Goal: Task Accomplishment & Management: Complete application form

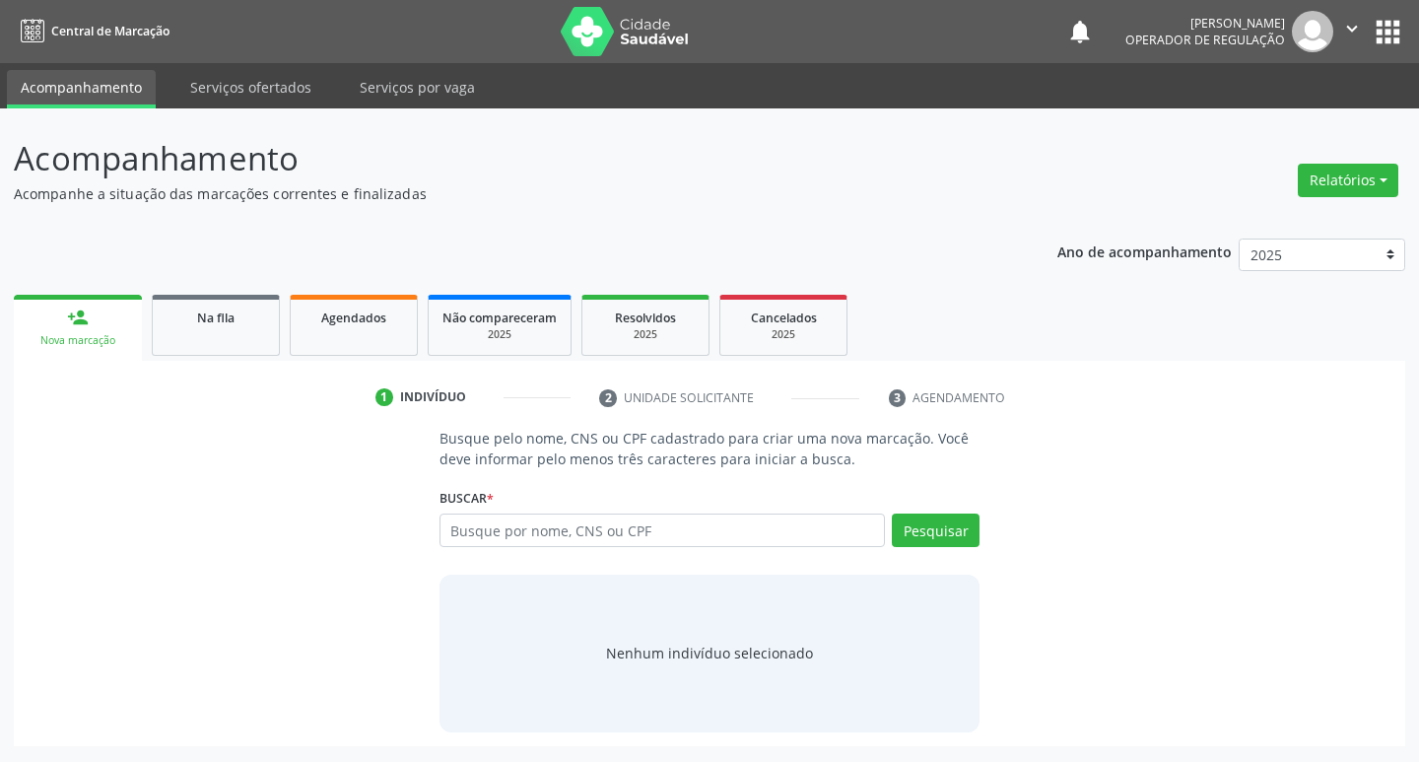
click at [459, 527] on input "text" at bounding box center [663, 531] width 447 height 34
type input "702 4095 6371 1022"
click at [575, 469] on p "Busque pelo nome, CNS ou CPF cadastrado para criar uma nova marcação. Você deve…" at bounding box center [710, 448] width 541 height 41
click at [939, 553] on div "Pesquisar" at bounding box center [932, 537] width 95 height 47
click at [935, 536] on button "Pesquisar" at bounding box center [936, 531] width 88 height 34
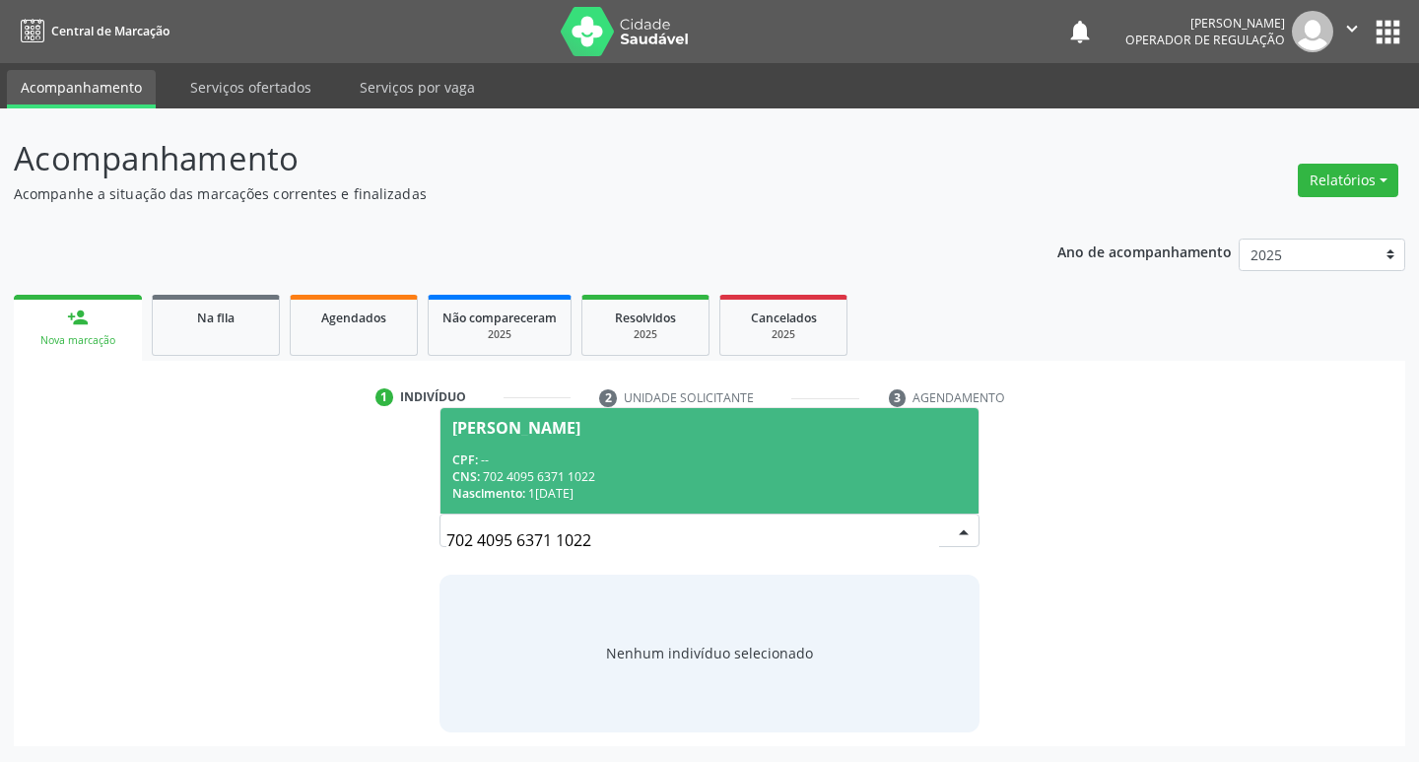
click at [814, 462] on div "CPF: --" at bounding box center [710, 459] width 516 height 17
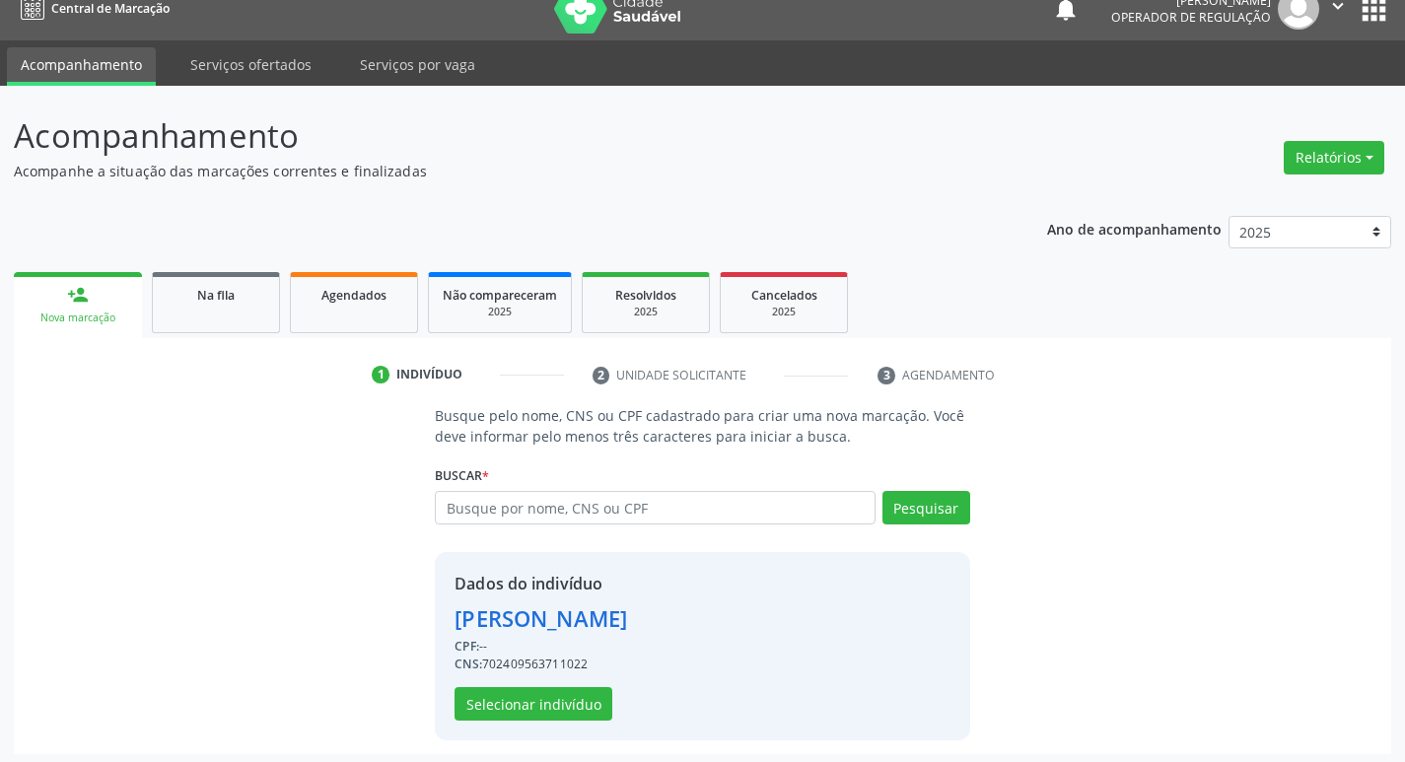
scroll to position [29, 0]
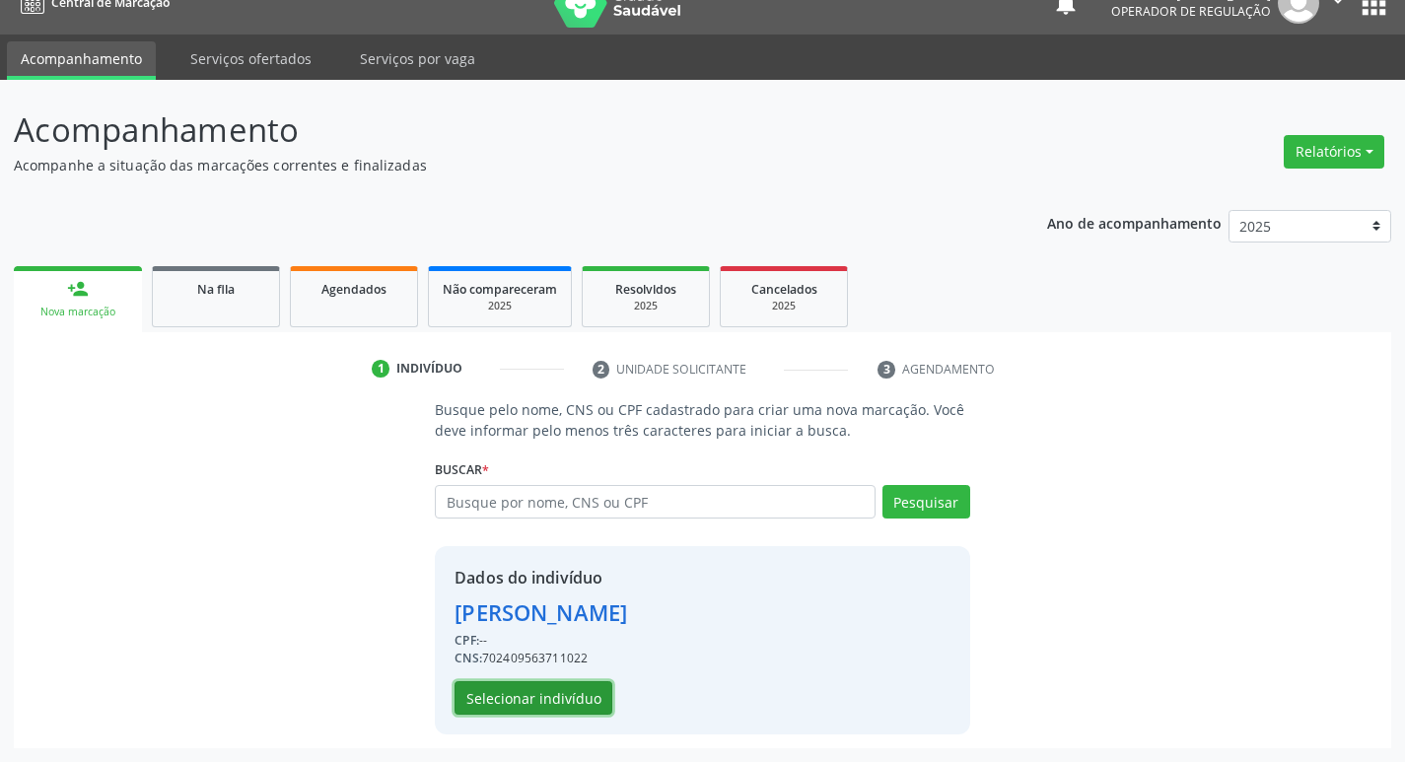
click at [562, 707] on button "Selecionar indivíduo" at bounding box center [533, 698] width 158 height 34
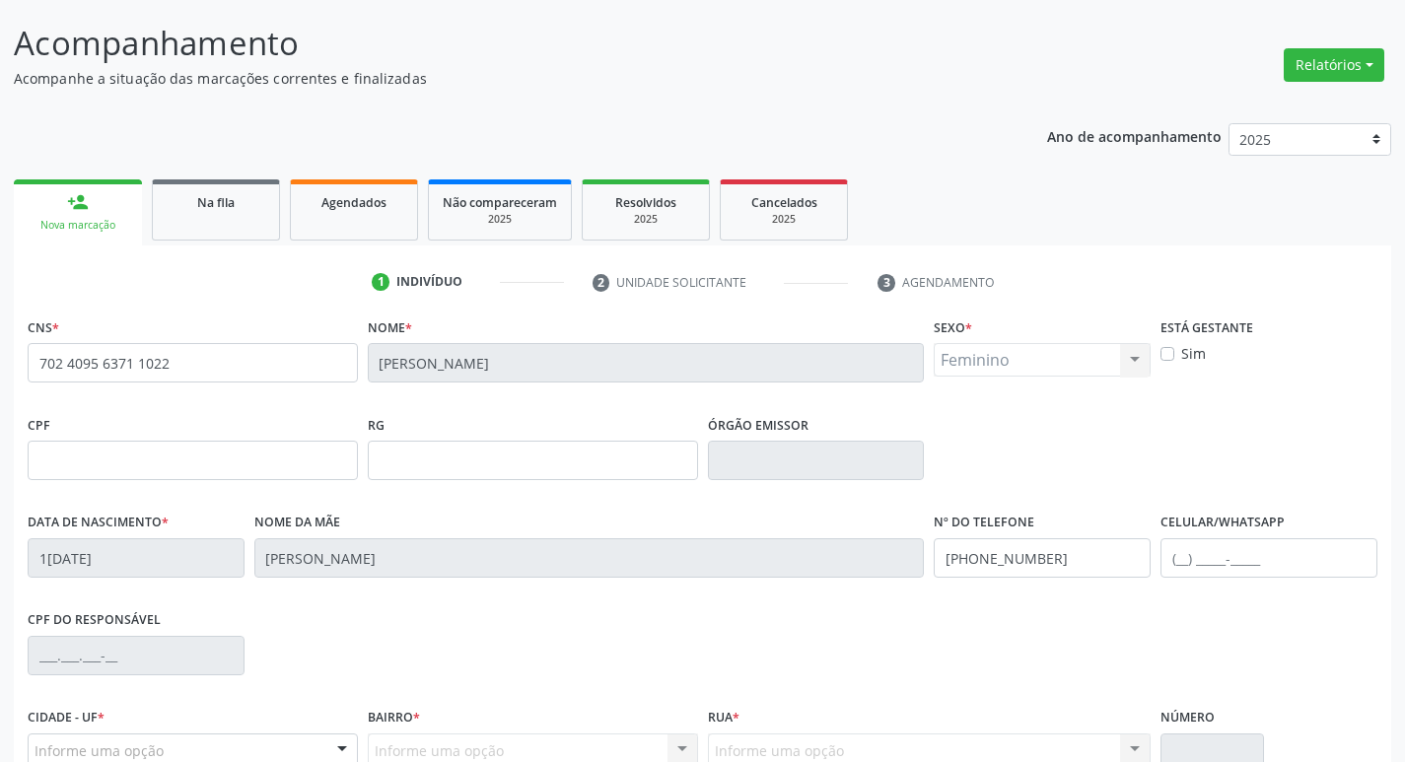
scroll to position [307, 0]
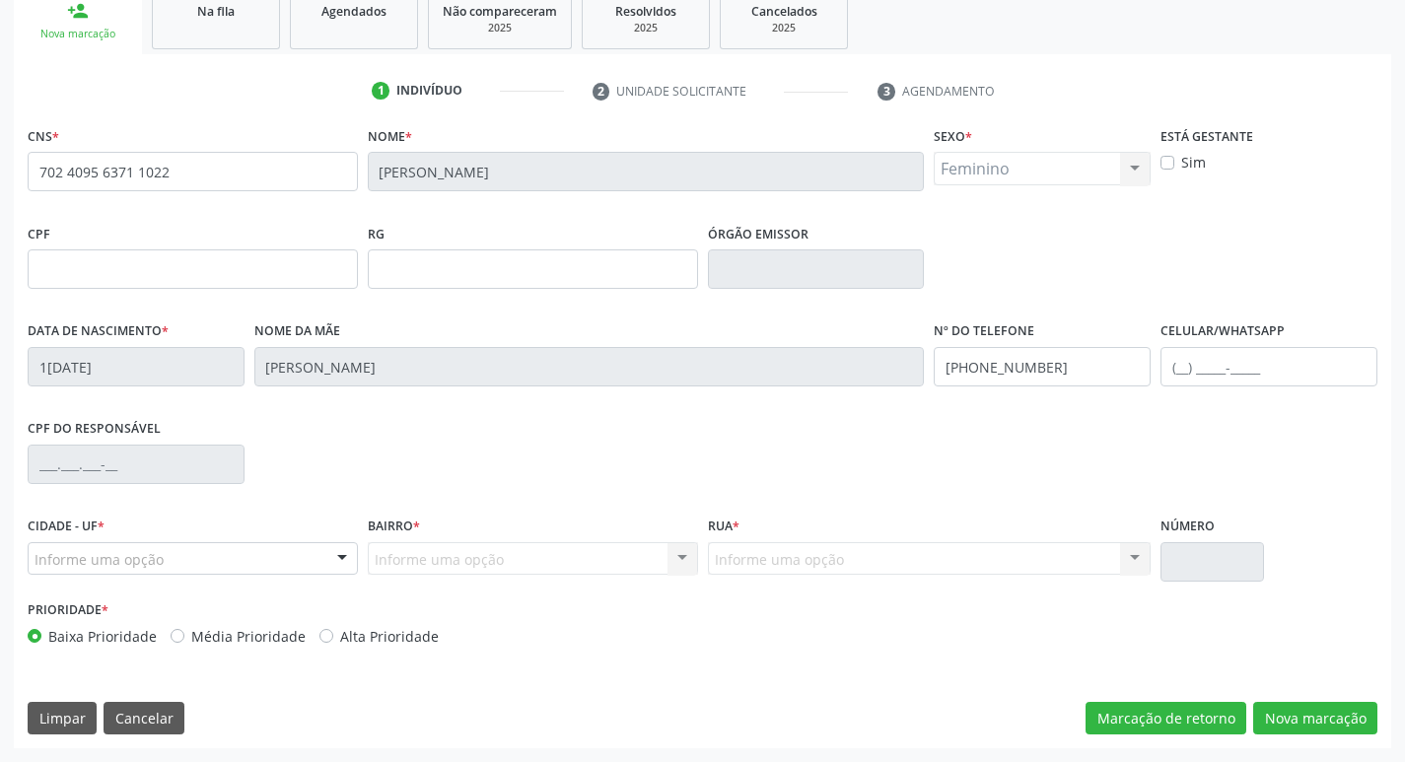
click at [343, 552] on div at bounding box center [342, 560] width 30 height 34
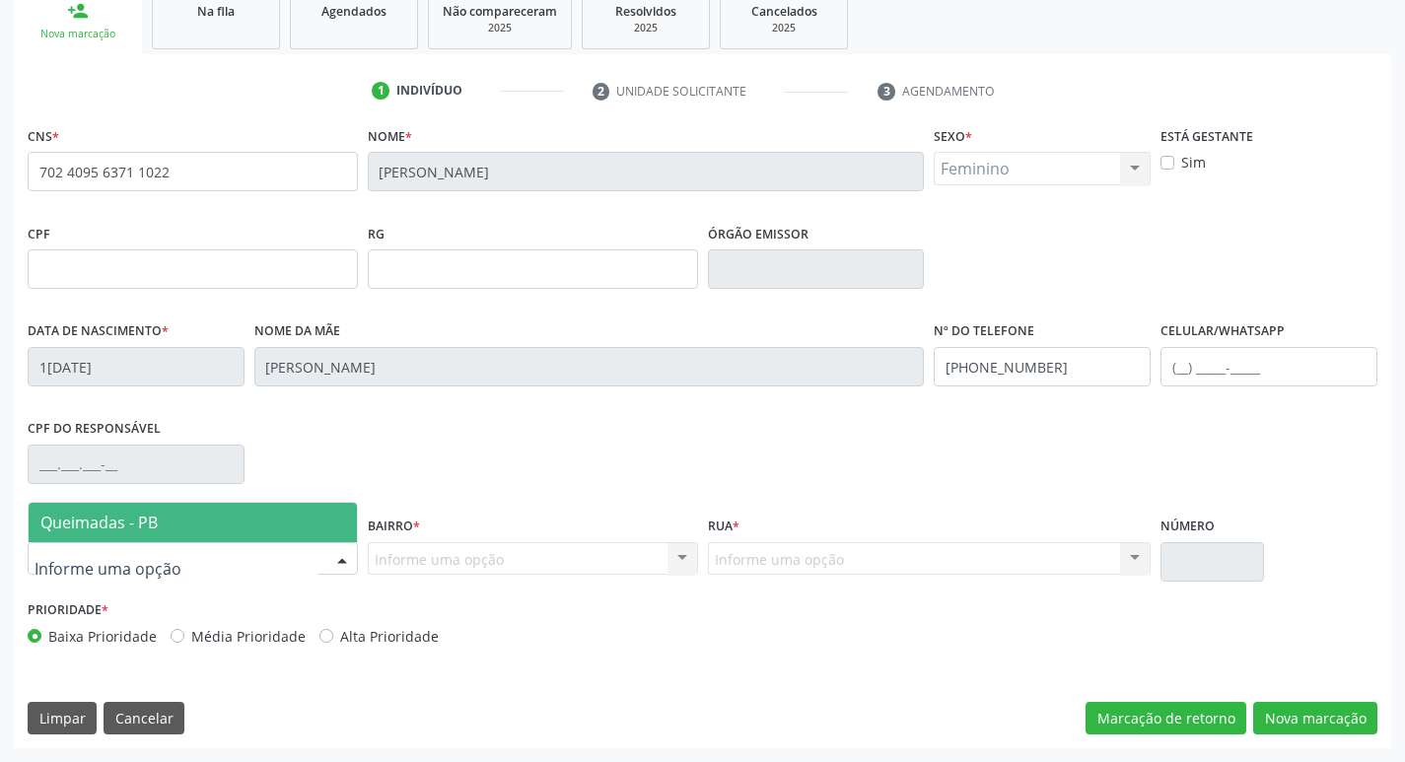
click at [329, 514] on span "Queimadas - PB" at bounding box center [193, 522] width 328 height 39
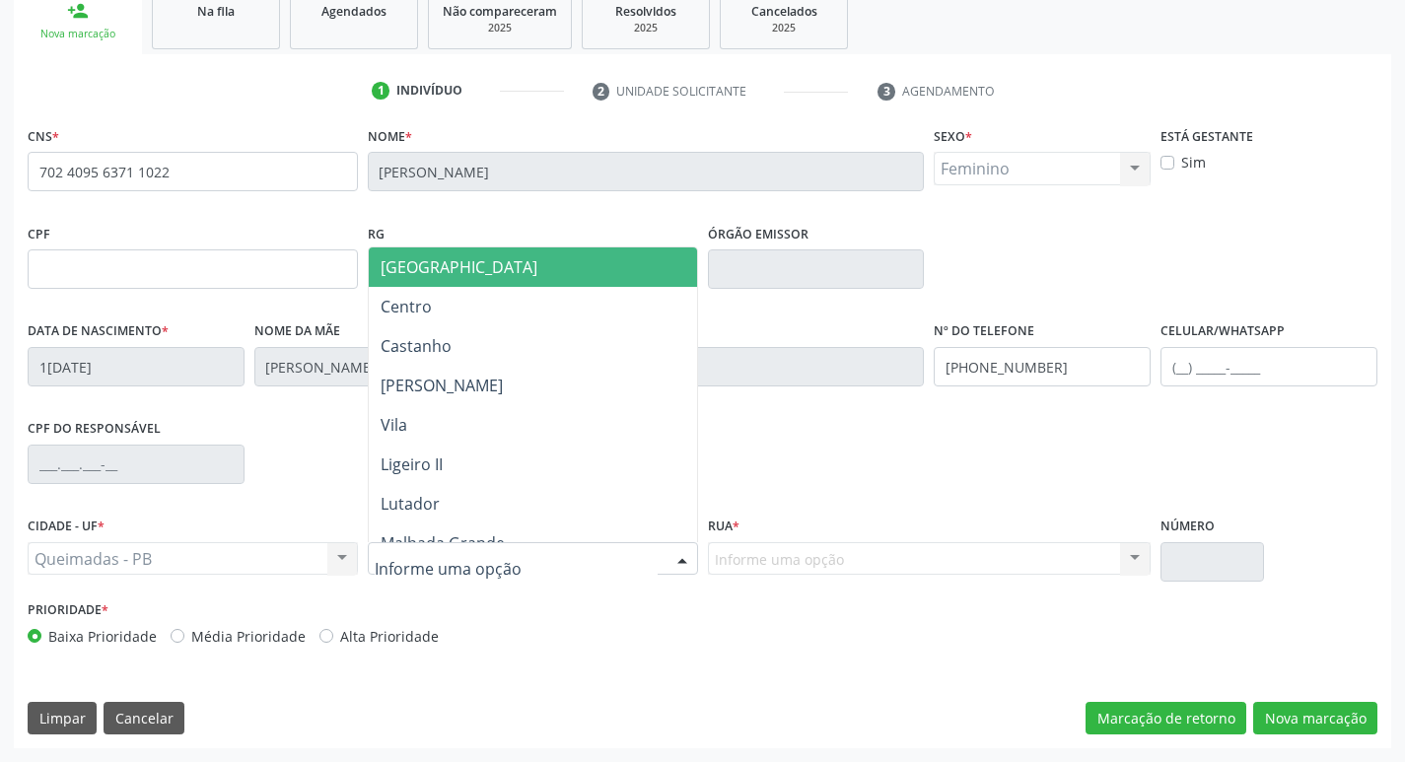
click at [531, 572] on div at bounding box center [533, 559] width 330 height 34
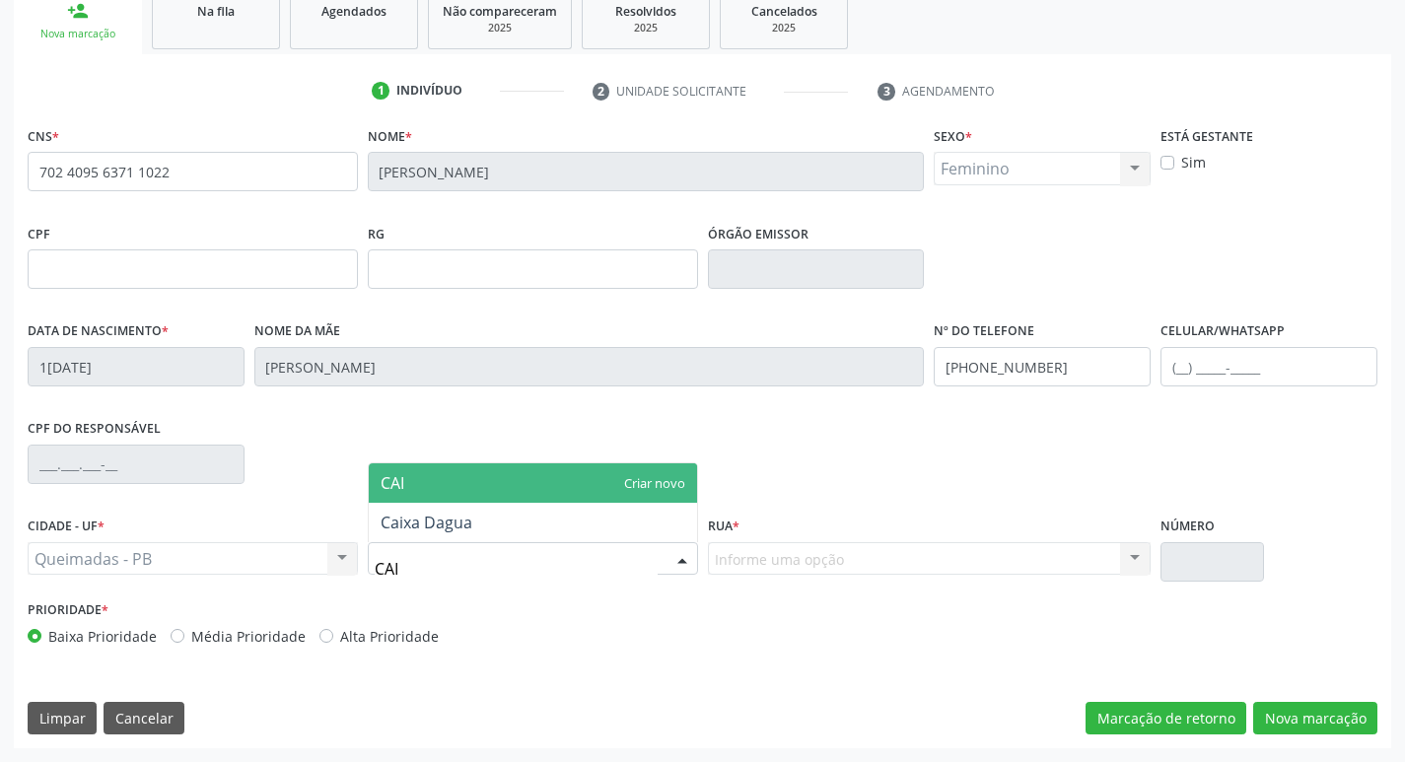
type input "CAIX"
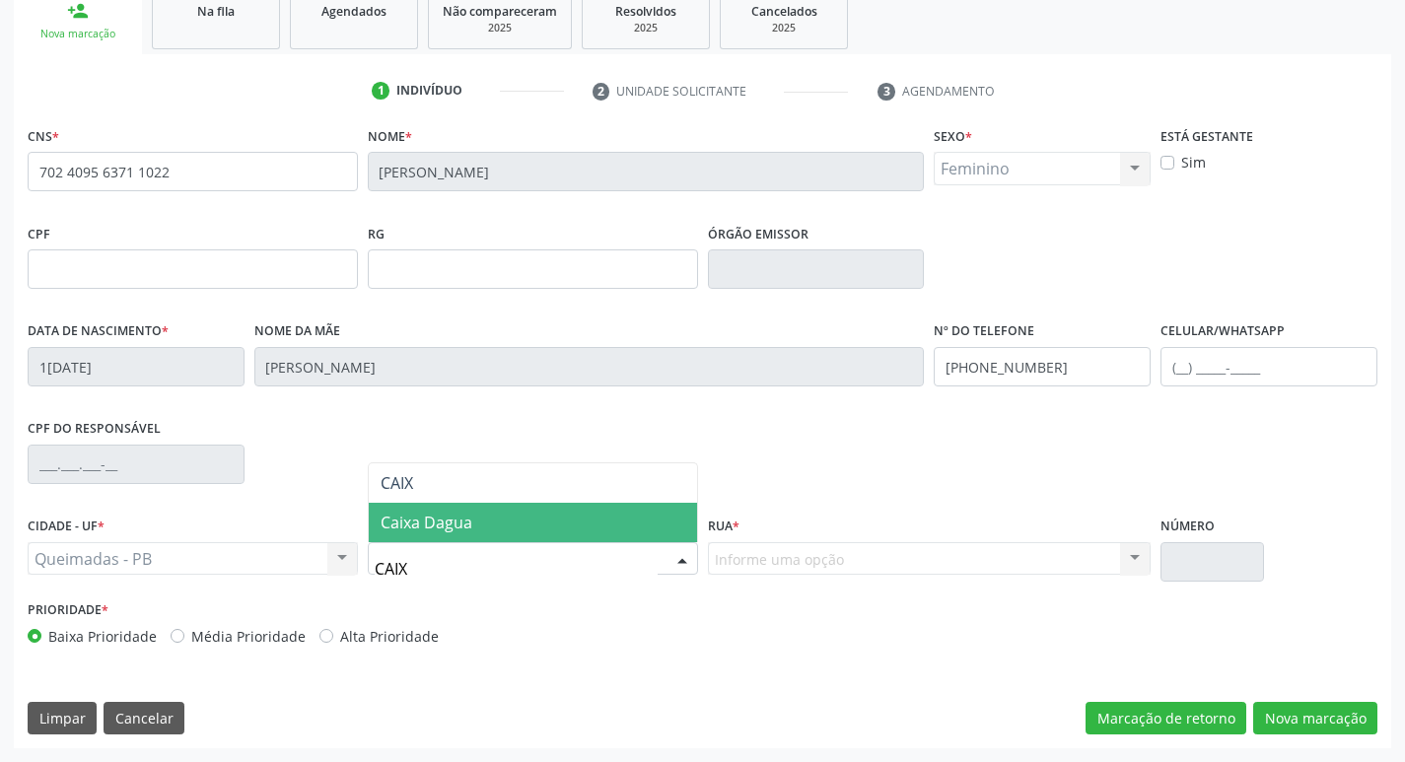
click at [567, 522] on span "Caixa Dagua" at bounding box center [533, 522] width 328 height 39
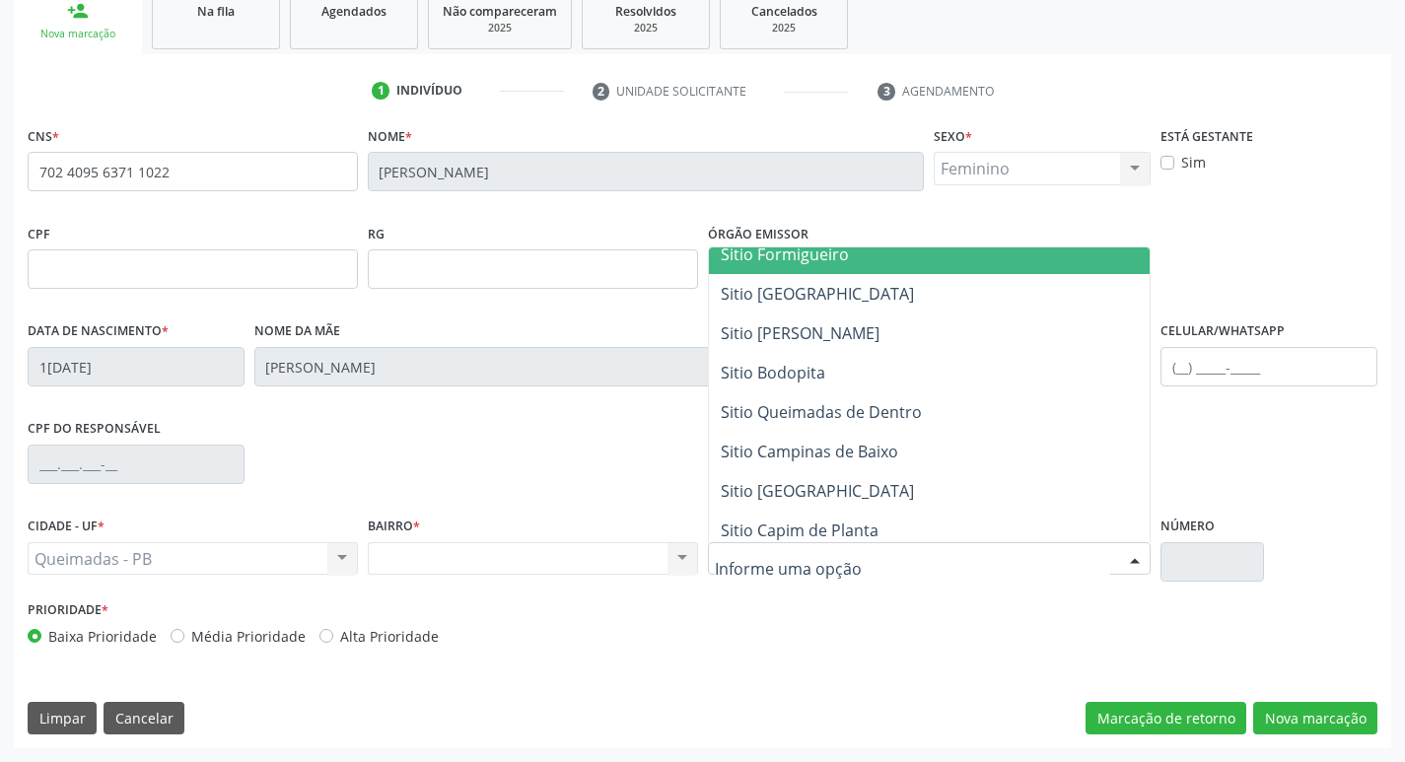
scroll to position [139, 0]
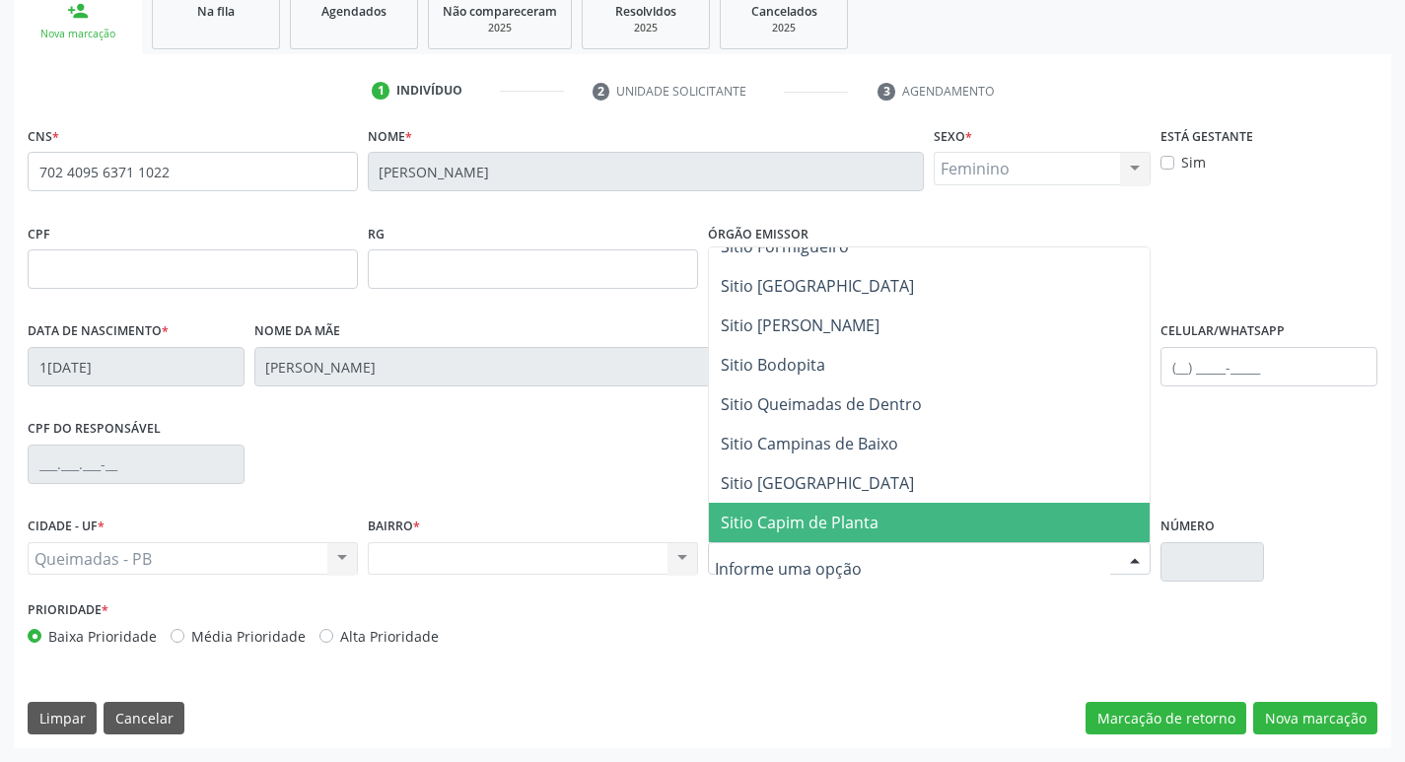
click at [875, 510] on span "Sitio Capim de Planta" at bounding box center [930, 522] width 442 height 39
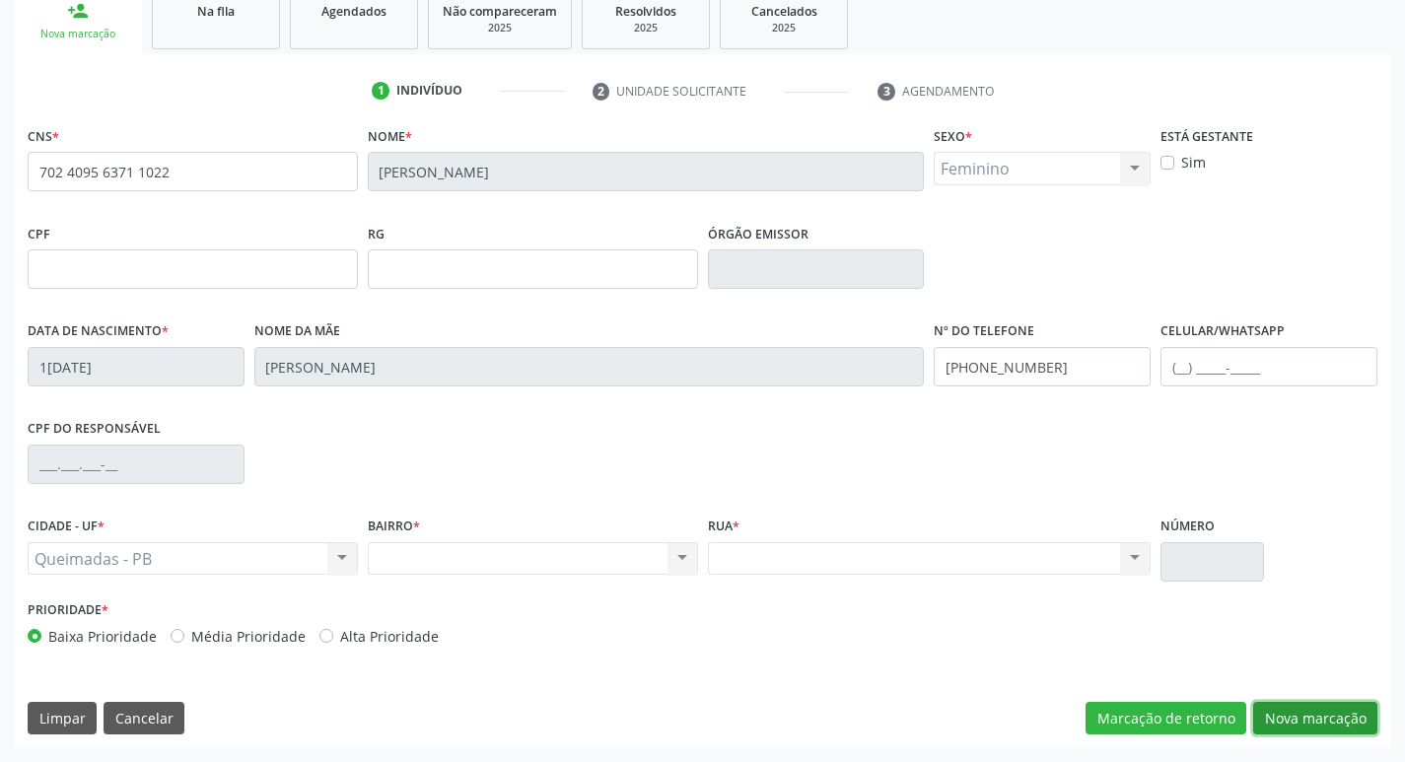
click at [1318, 709] on button "Nova marcação" at bounding box center [1315, 719] width 124 height 34
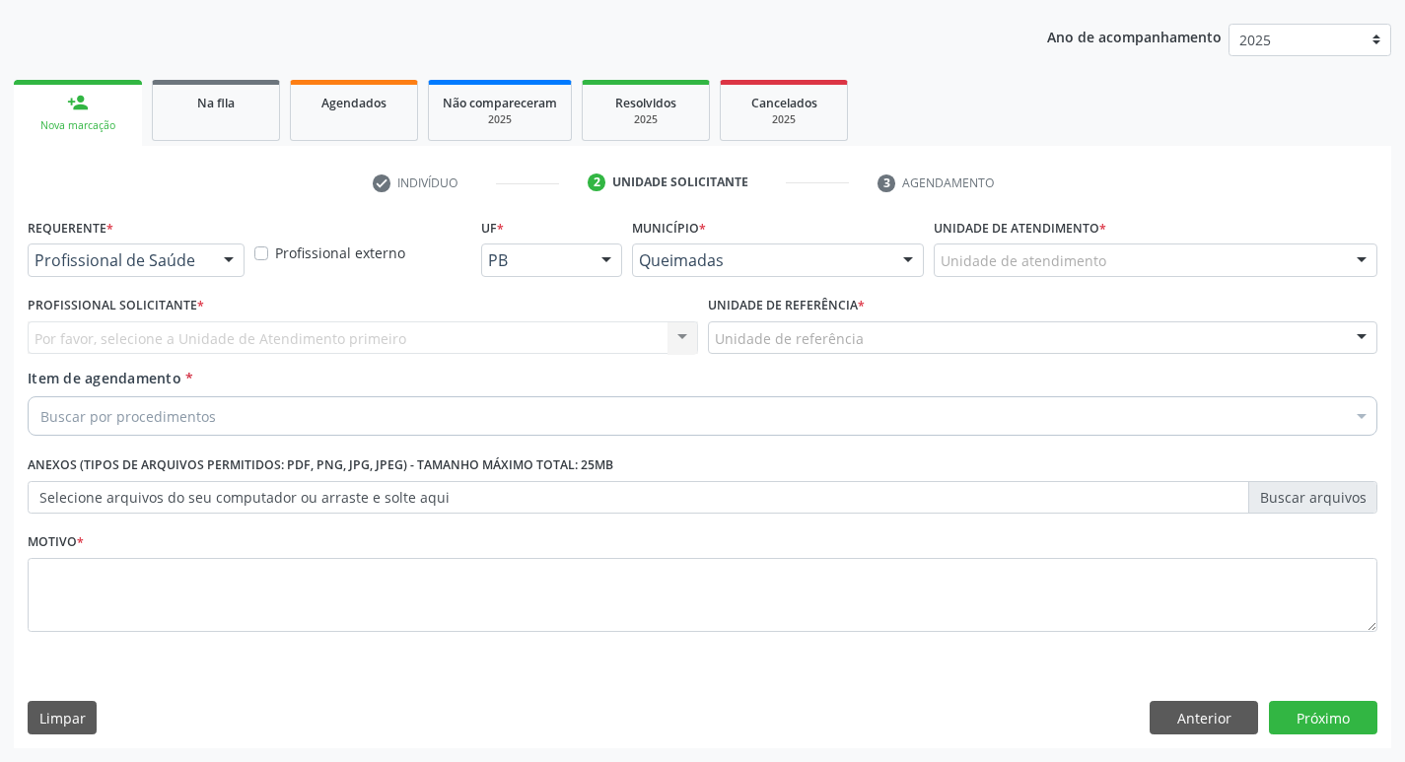
scroll to position [215, 0]
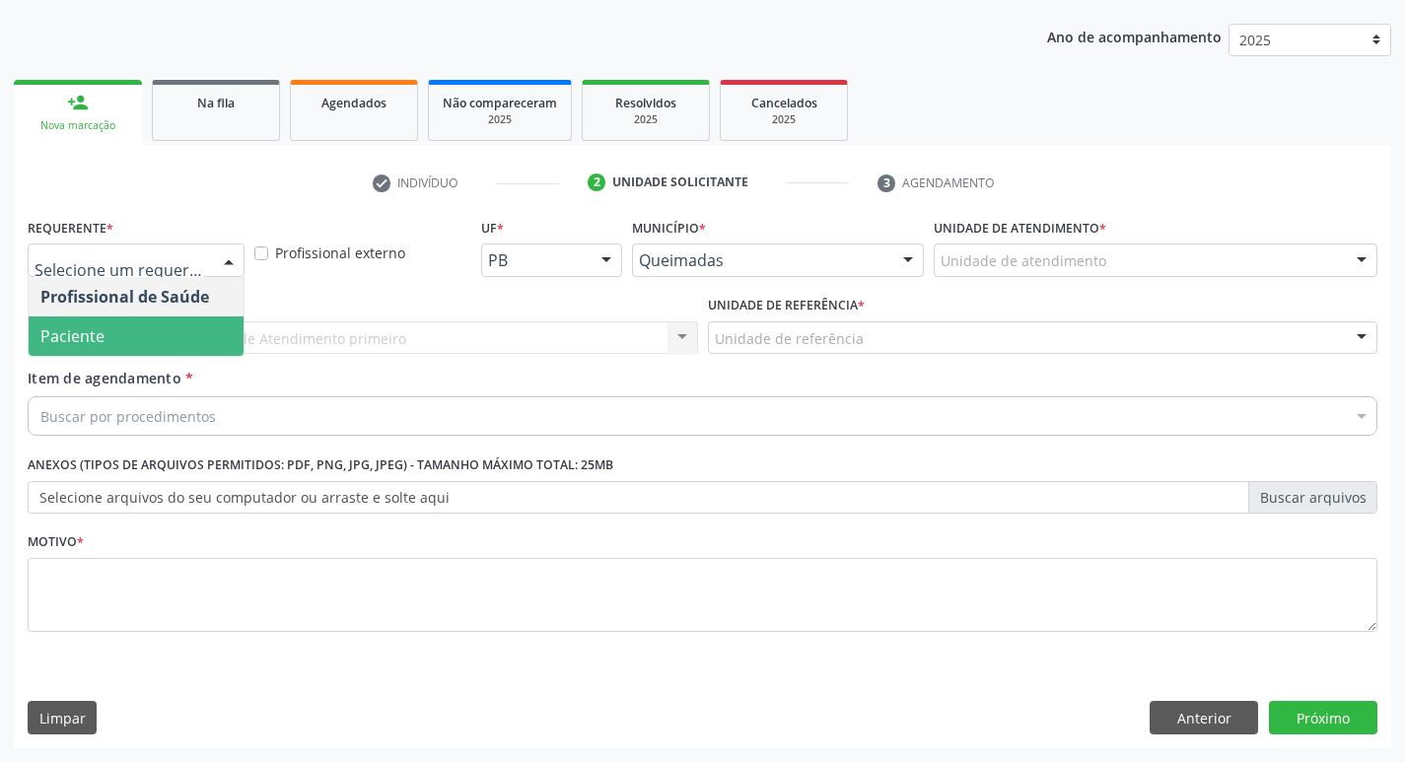
click at [125, 332] on span "Paciente" at bounding box center [136, 335] width 215 height 39
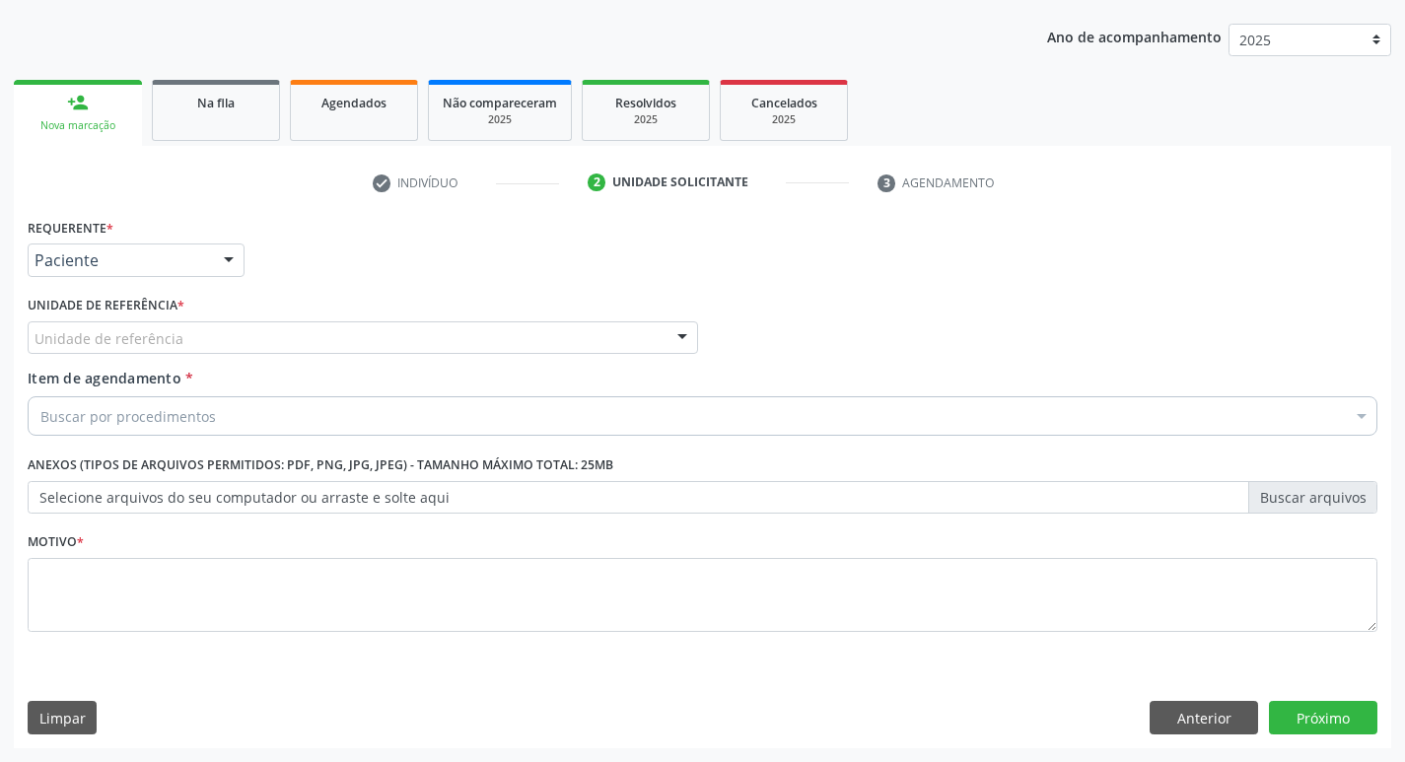
click at [129, 324] on div "Unidade de referência" at bounding box center [363, 338] width 670 height 34
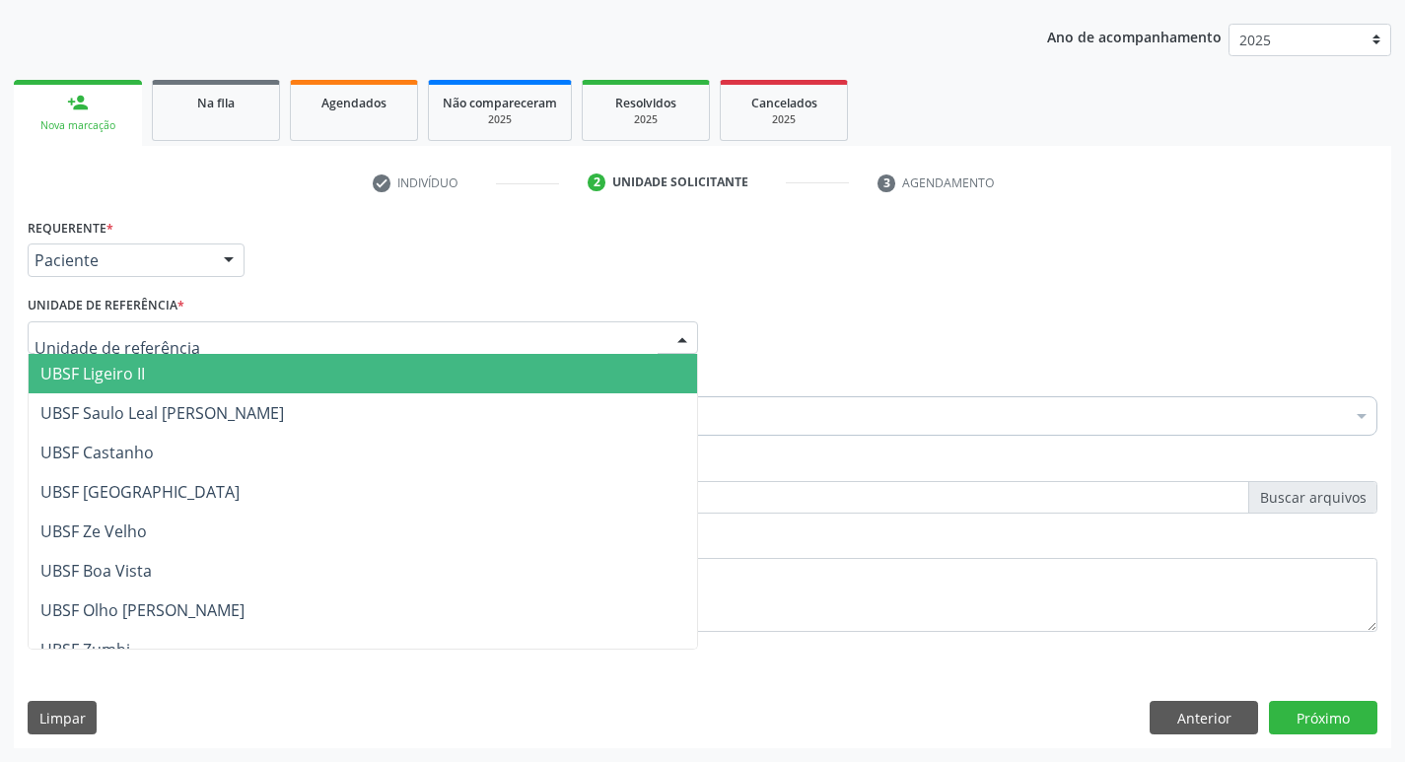
click at [129, 324] on div at bounding box center [363, 338] width 670 height 34
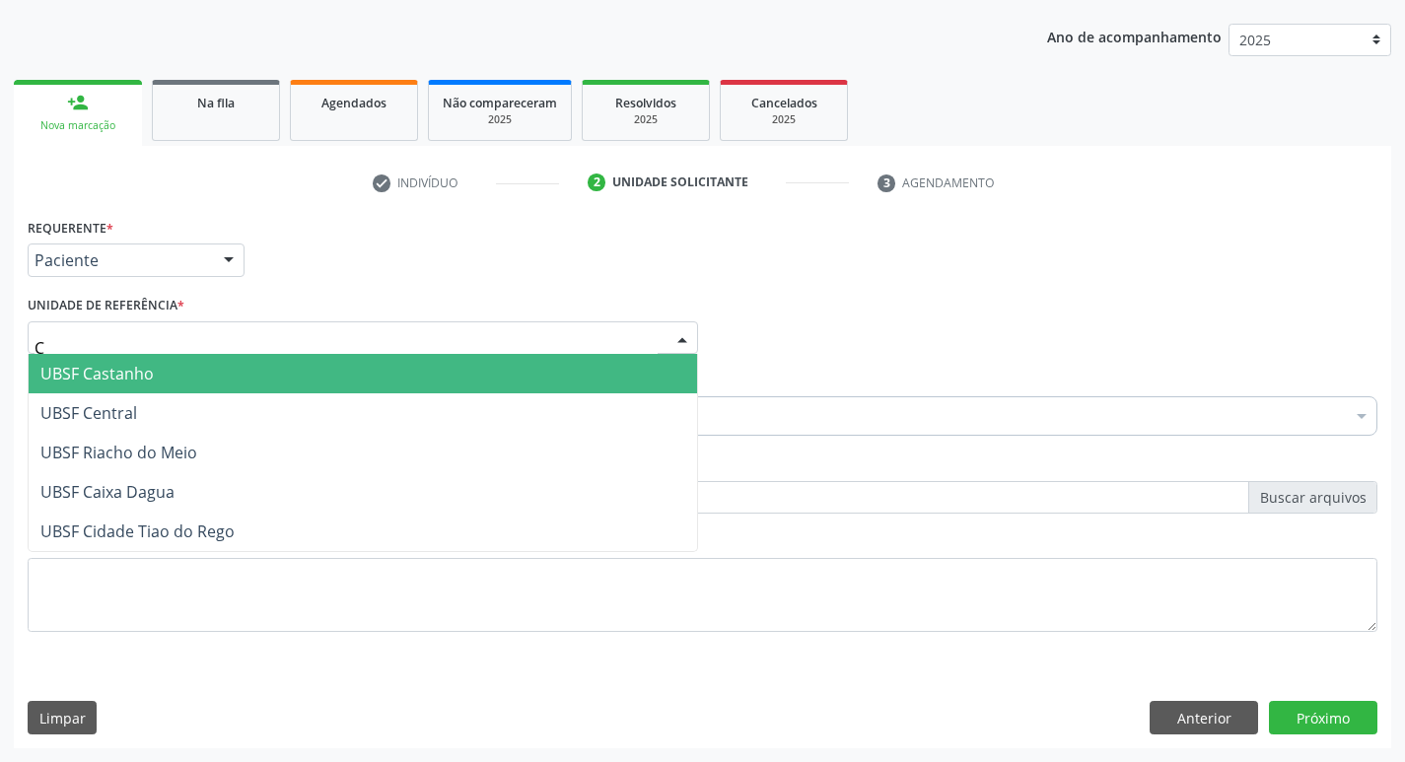
type input "CA"
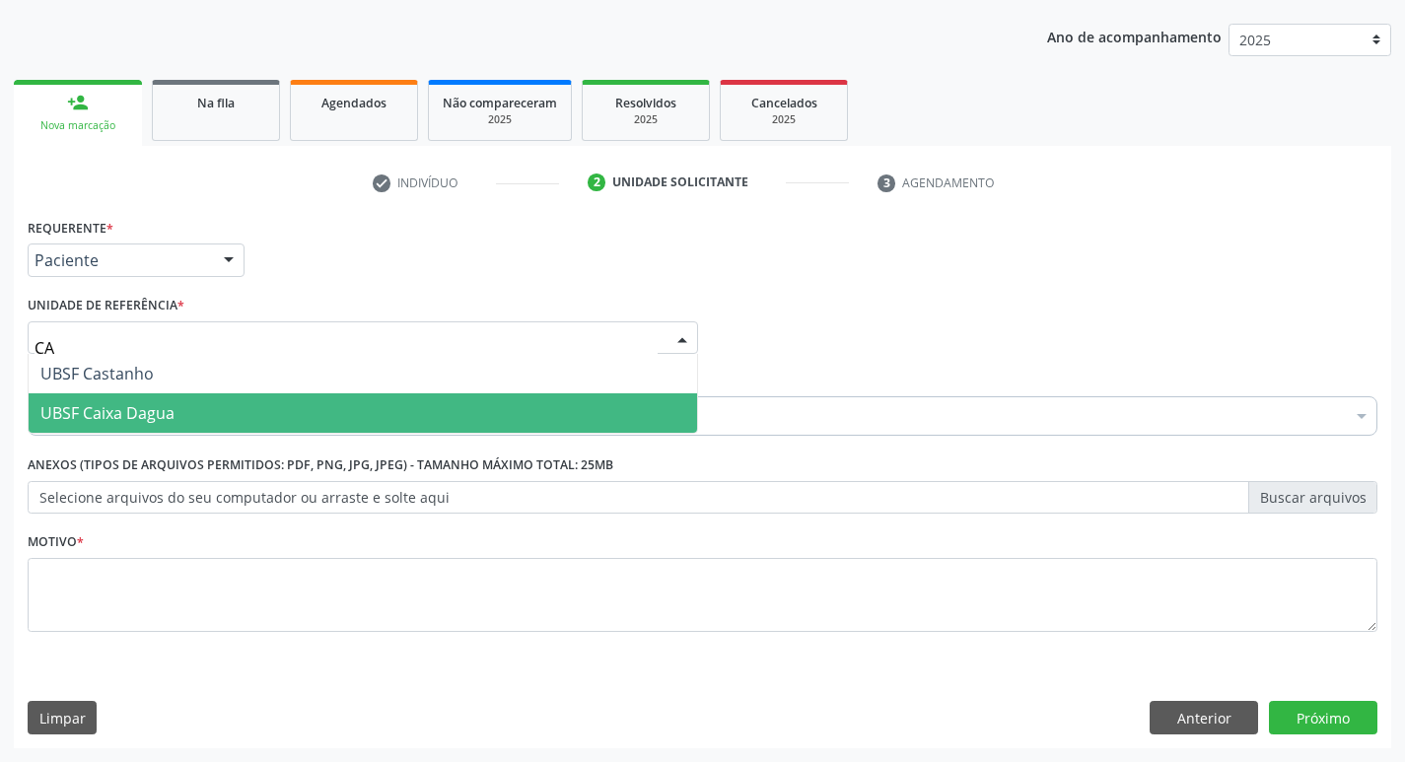
click at [144, 414] on span "UBSF Caixa Dagua" at bounding box center [107, 413] width 134 height 22
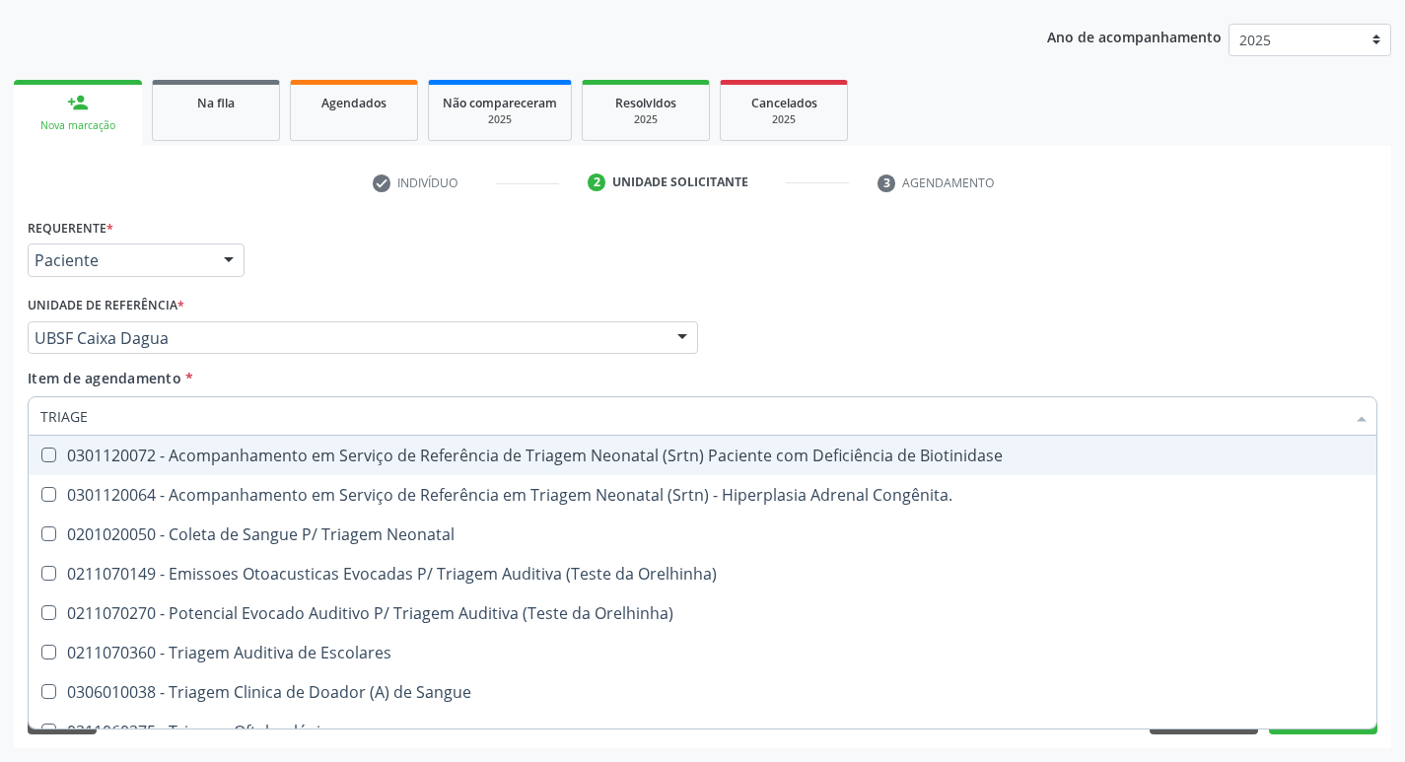
type input "TRIAGEM"
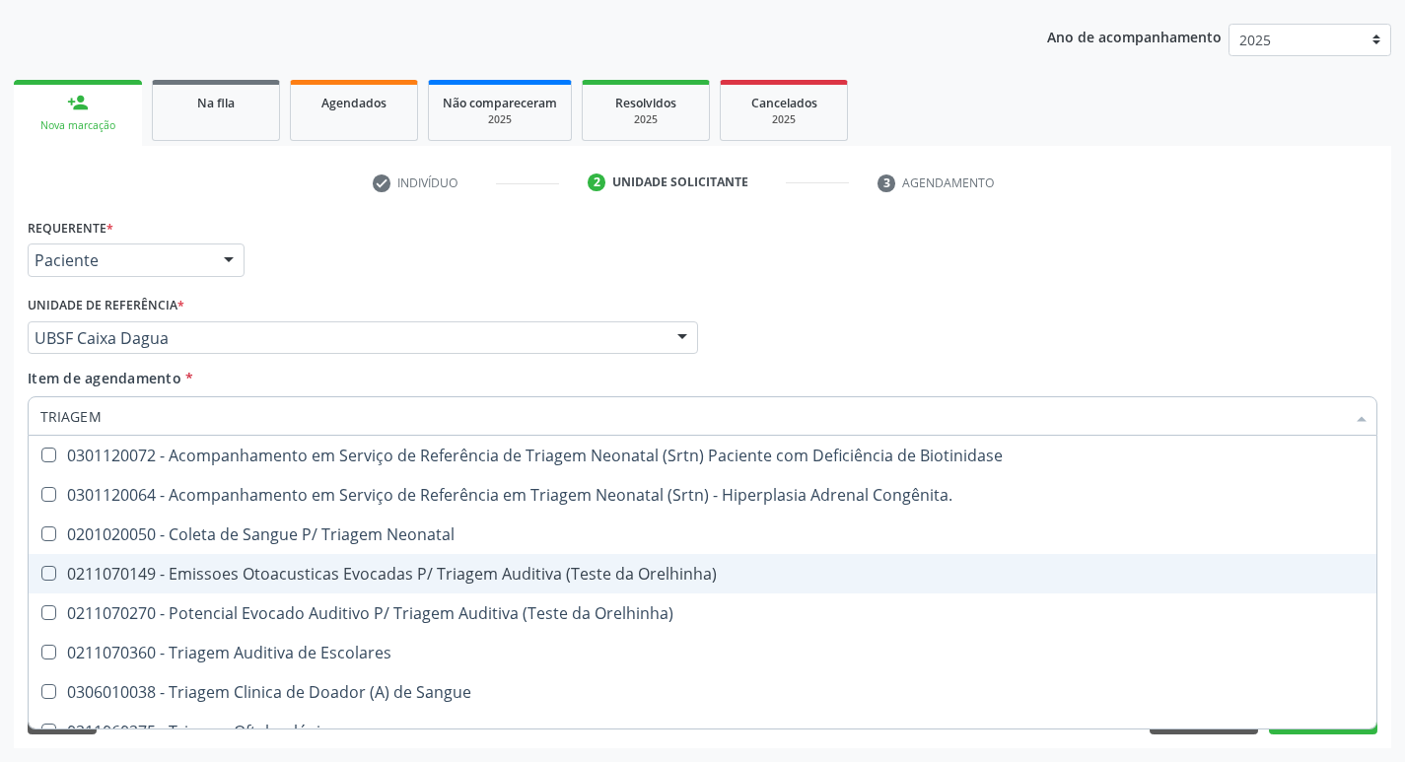
click at [199, 569] on div "0211070149 - Emissoes Otoacusticas Evocadas P/ Triagem Auditiva (Teste da Orelh…" at bounding box center [702, 574] width 1324 height 16
checkbox Orelhinha\) "true"
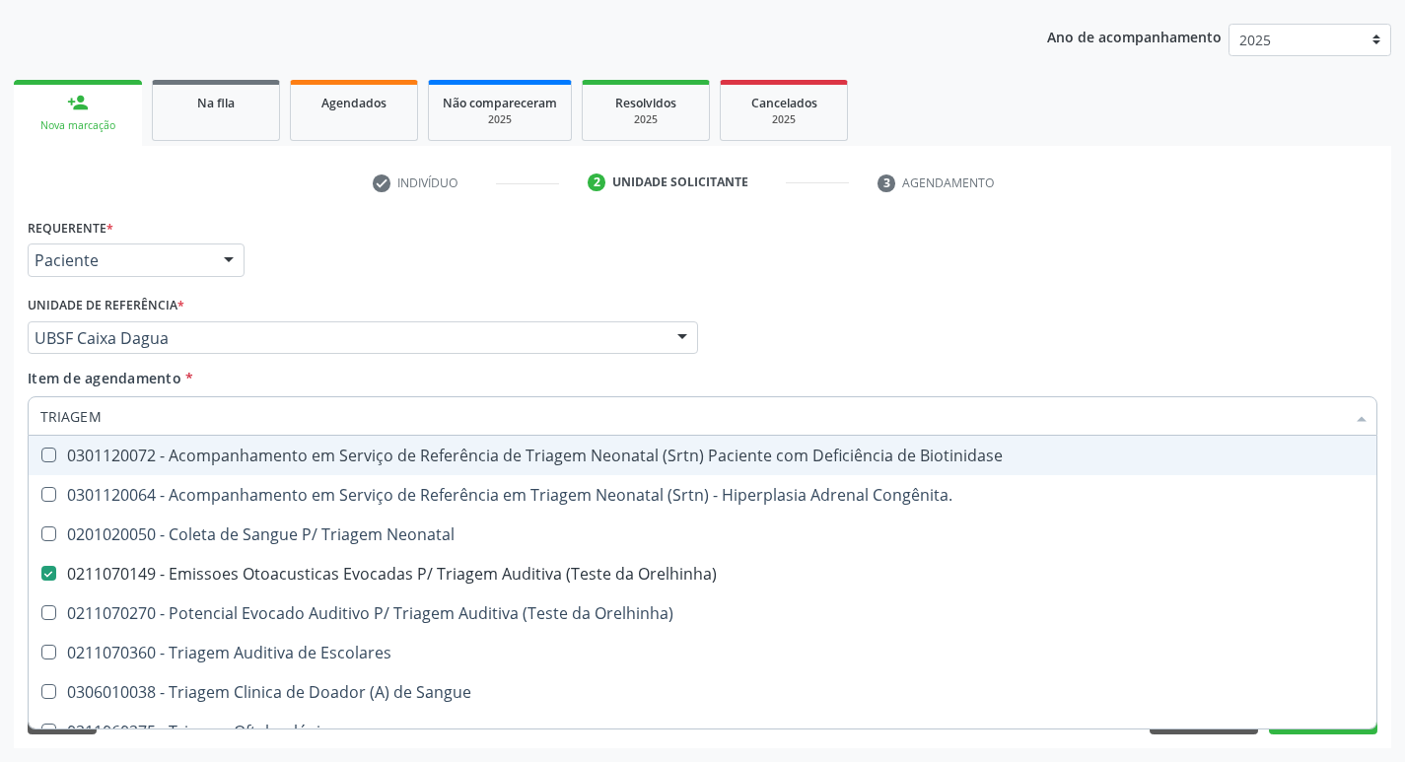
click at [354, 274] on div "Requerente * Paciente Profissional de Saúde Paciente Nenhum resultado encontrad…" at bounding box center [702, 251] width 1359 height 77
checkbox Congênita\ "true"
checkbox Orelhinha\) "false"
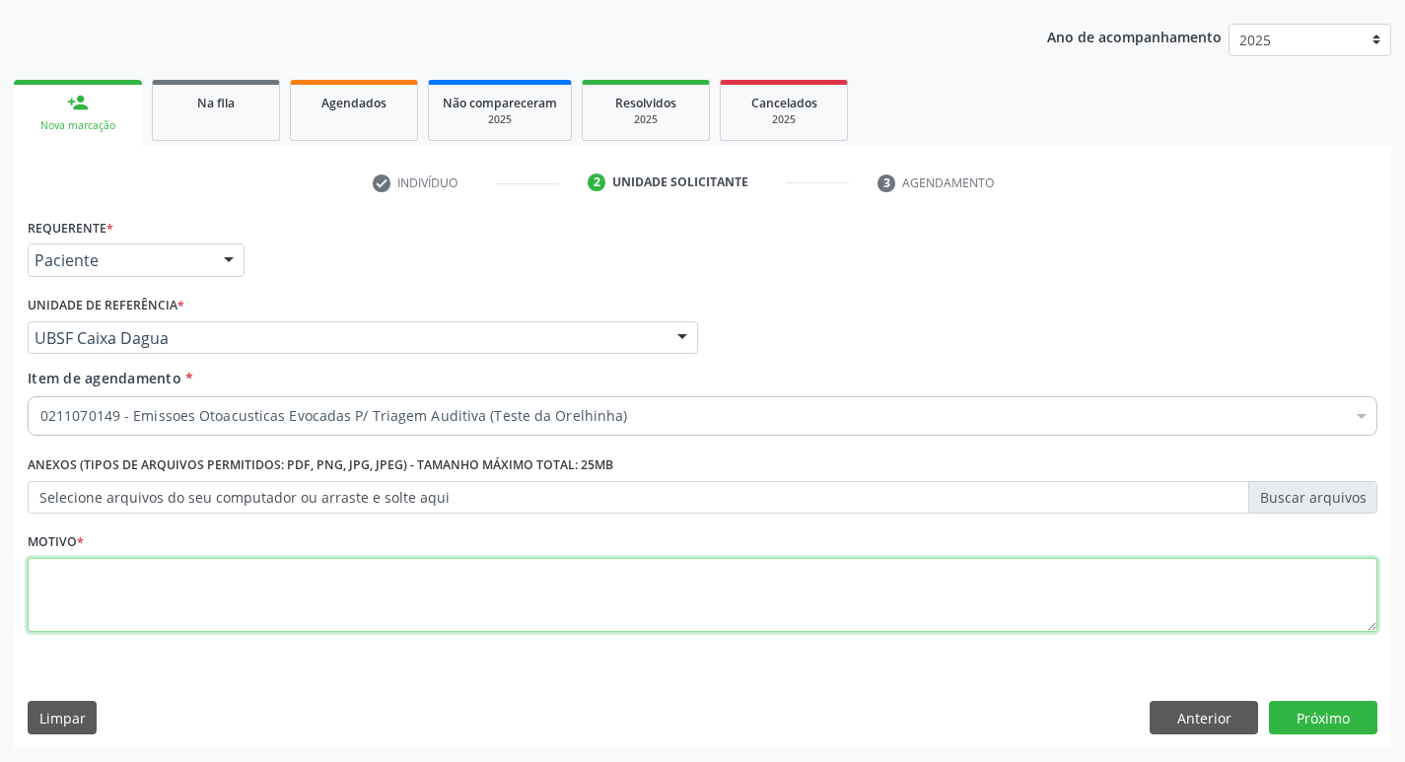
click at [172, 575] on textarea at bounding box center [702, 595] width 1349 height 75
type textarea "AVALIAÇÃO"
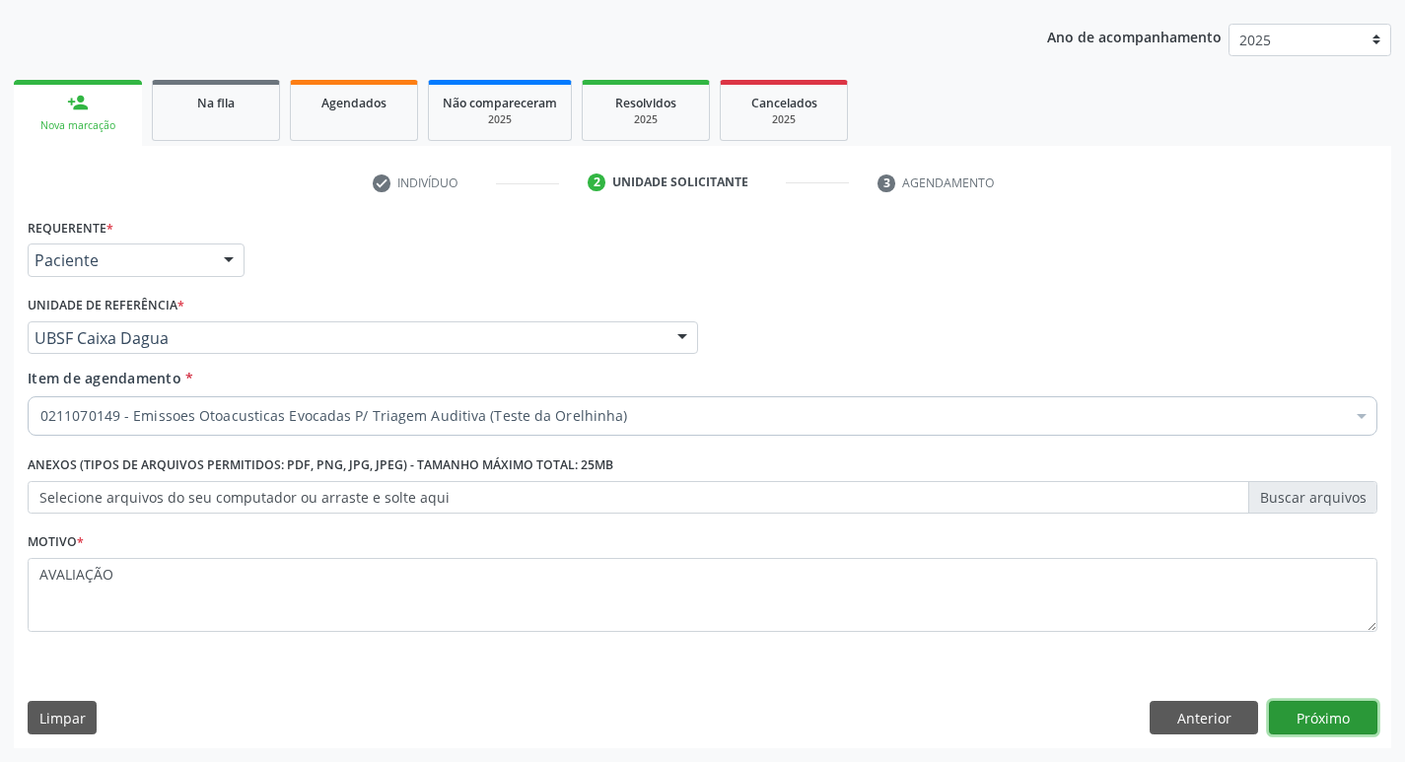
click at [1315, 720] on button "Próximo" at bounding box center [1323, 718] width 108 height 34
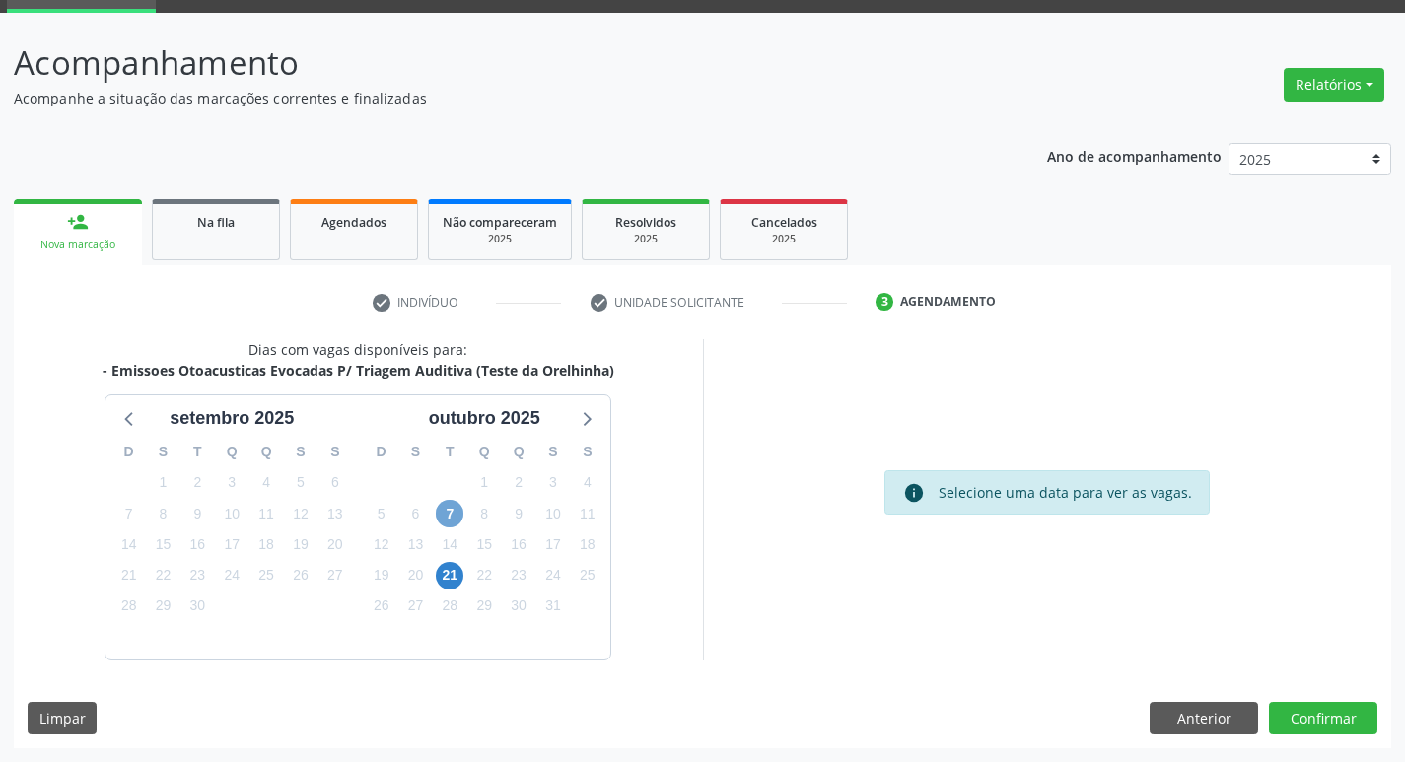
click at [448, 510] on span "7" at bounding box center [450, 514] width 28 height 28
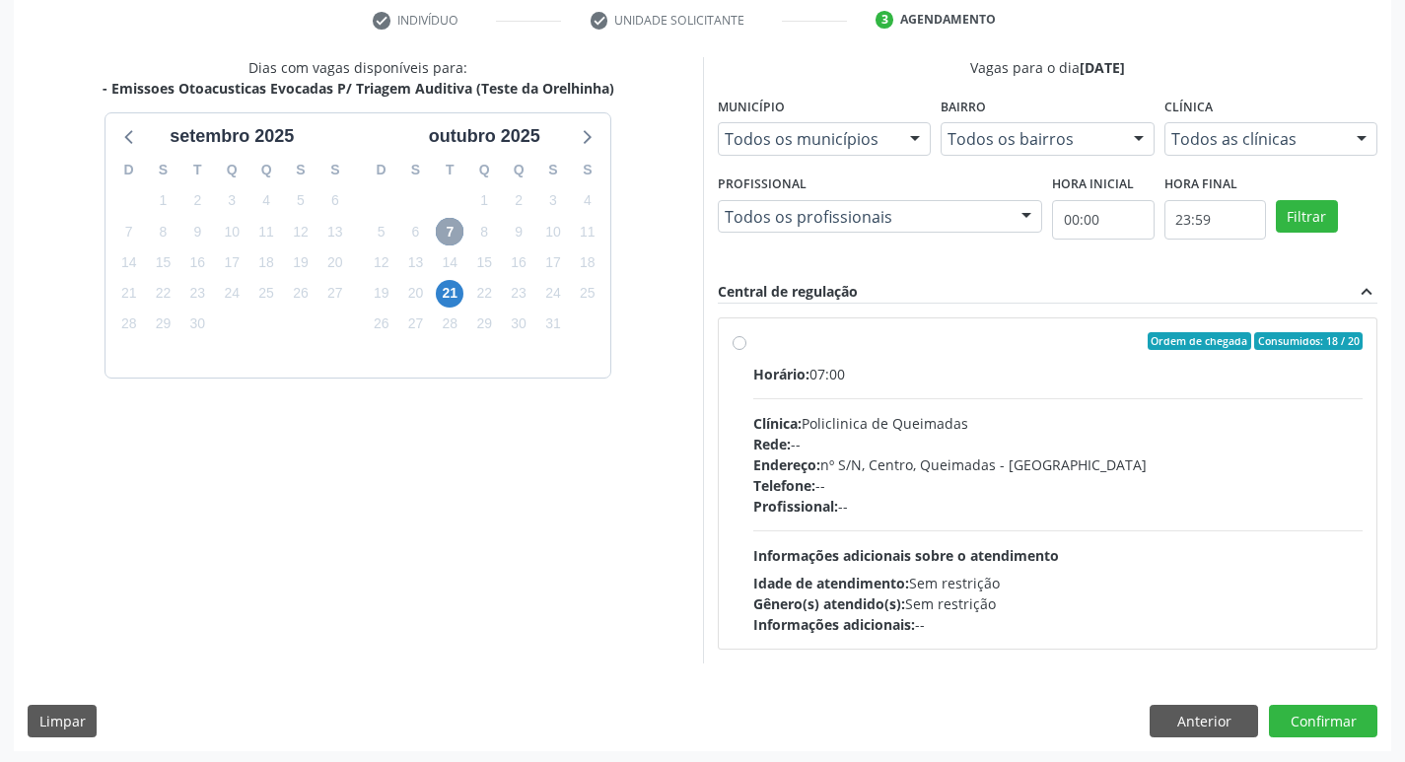
scroll to position [380, 0]
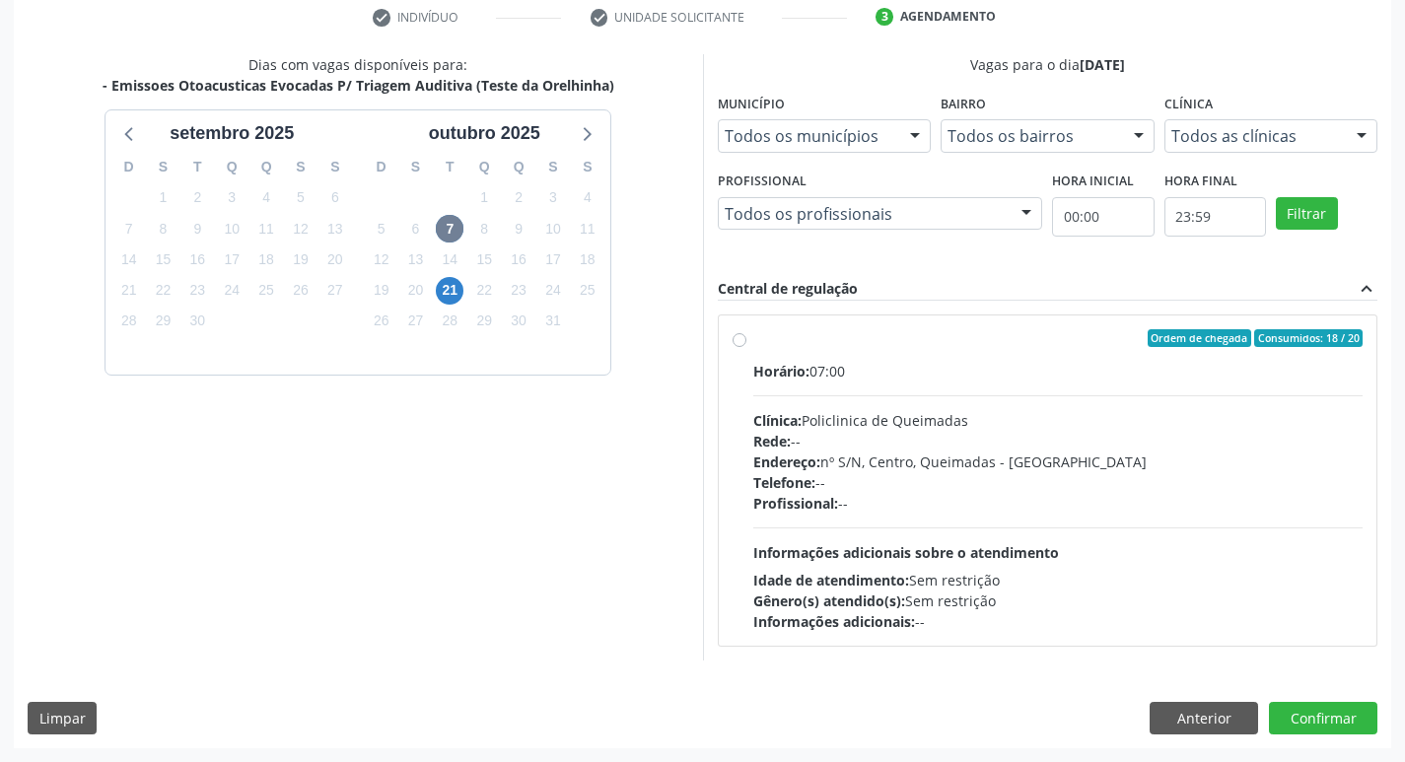
click at [939, 377] on div "Horário: 07:00" at bounding box center [1058, 371] width 610 height 21
click at [746, 347] on input "Ordem de chegada Consumidos: 18 / 20 Horário: 07:00 Clínica: Policlinica de Que…" at bounding box center [739, 338] width 14 height 18
radio input "true"
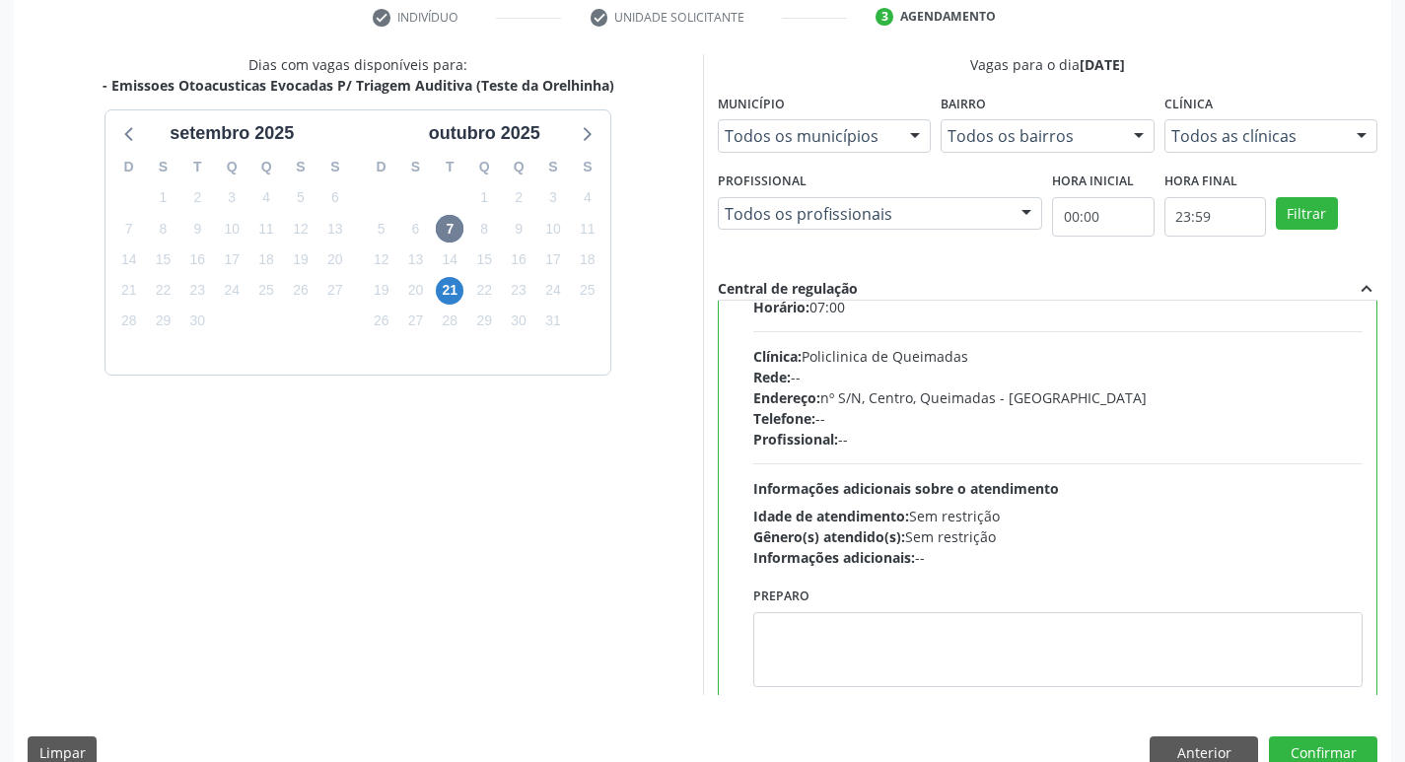
scroll to position [98, 0]
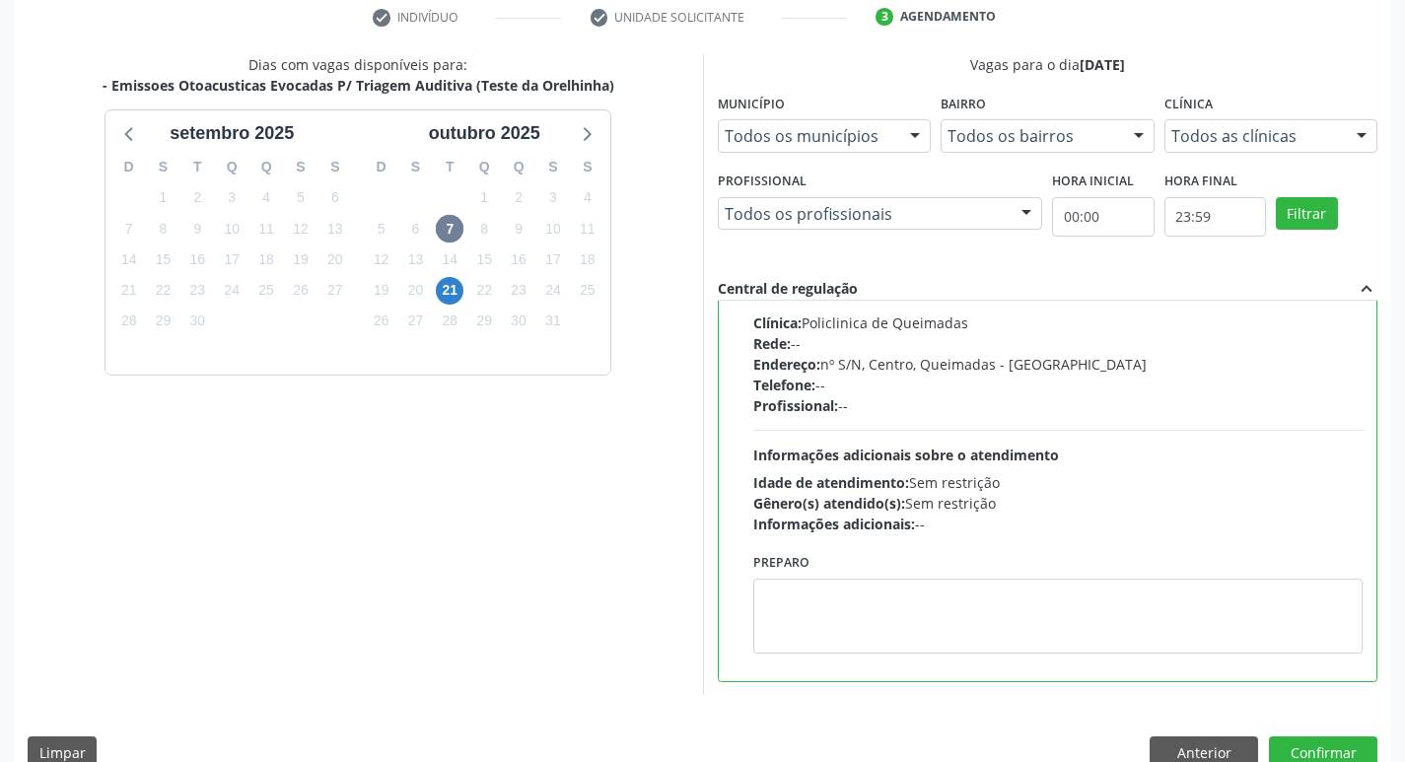
click at [909, 576] on div "Preparo" at bounding box center [1058, 600] width 610 height 105
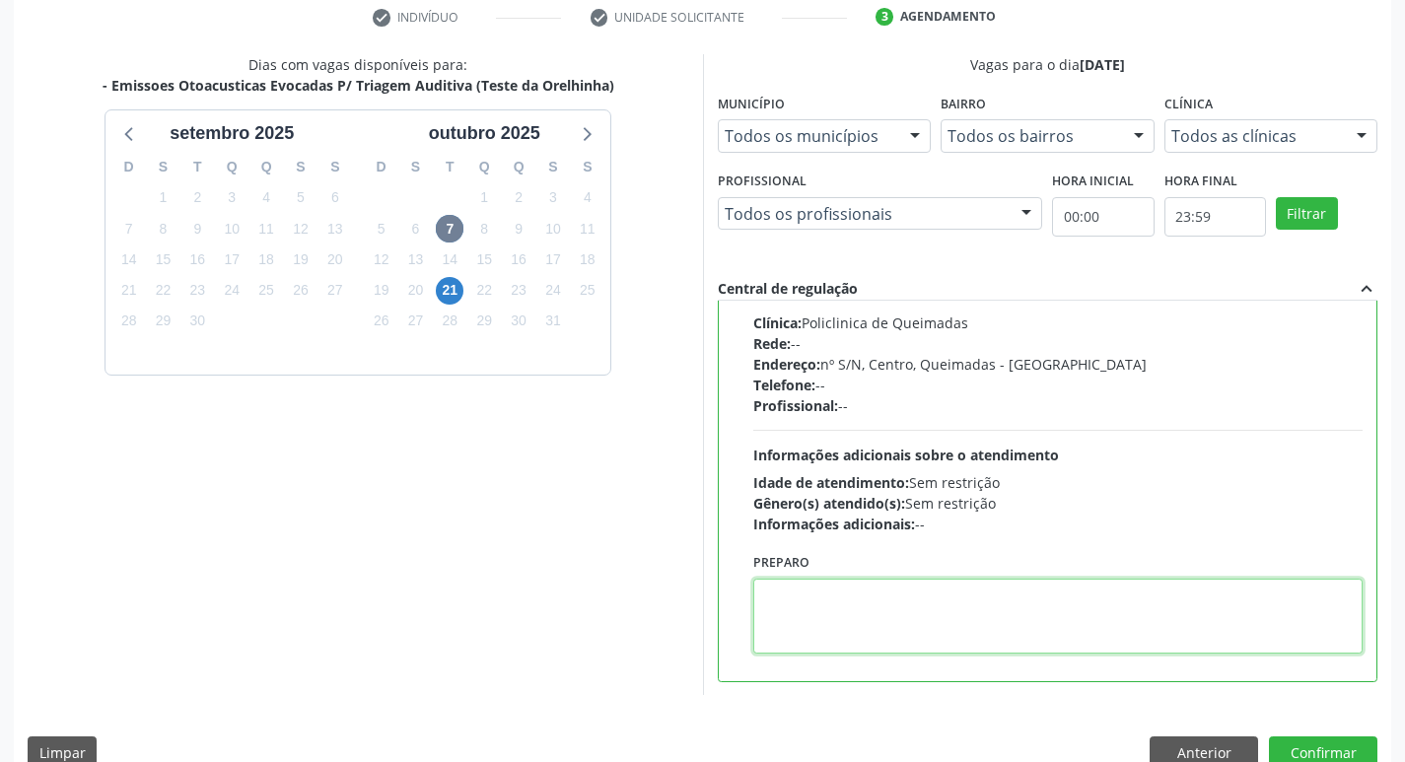
click at [906, 603] on textarea at bounding box center [1058, 616] width 610 height 75
type textarea "A"
type textarea "LEVAR A CADERNATA DE VACINAÇÃO."
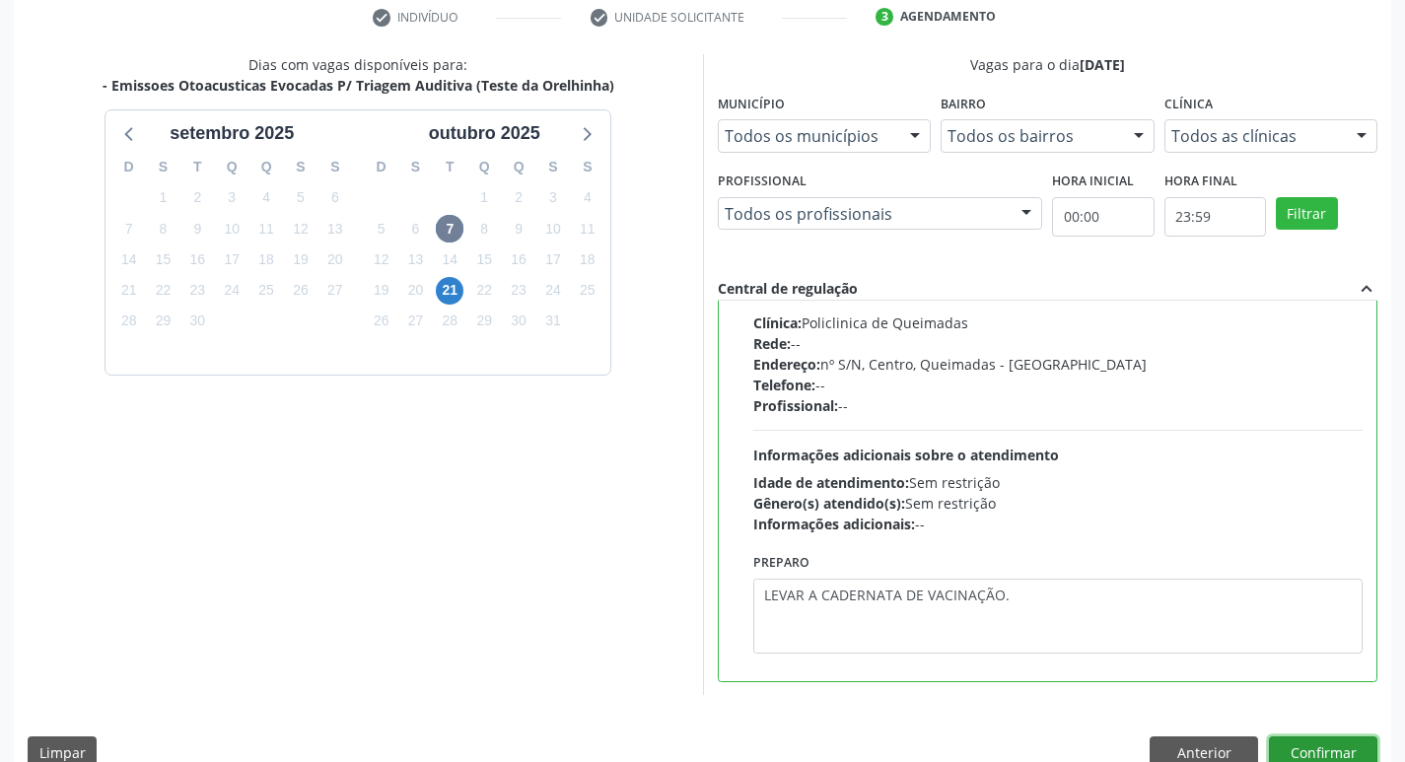
click at [1295, 745] on button "Confirmar" at bounding box center [1323, 753] width 108 height 34
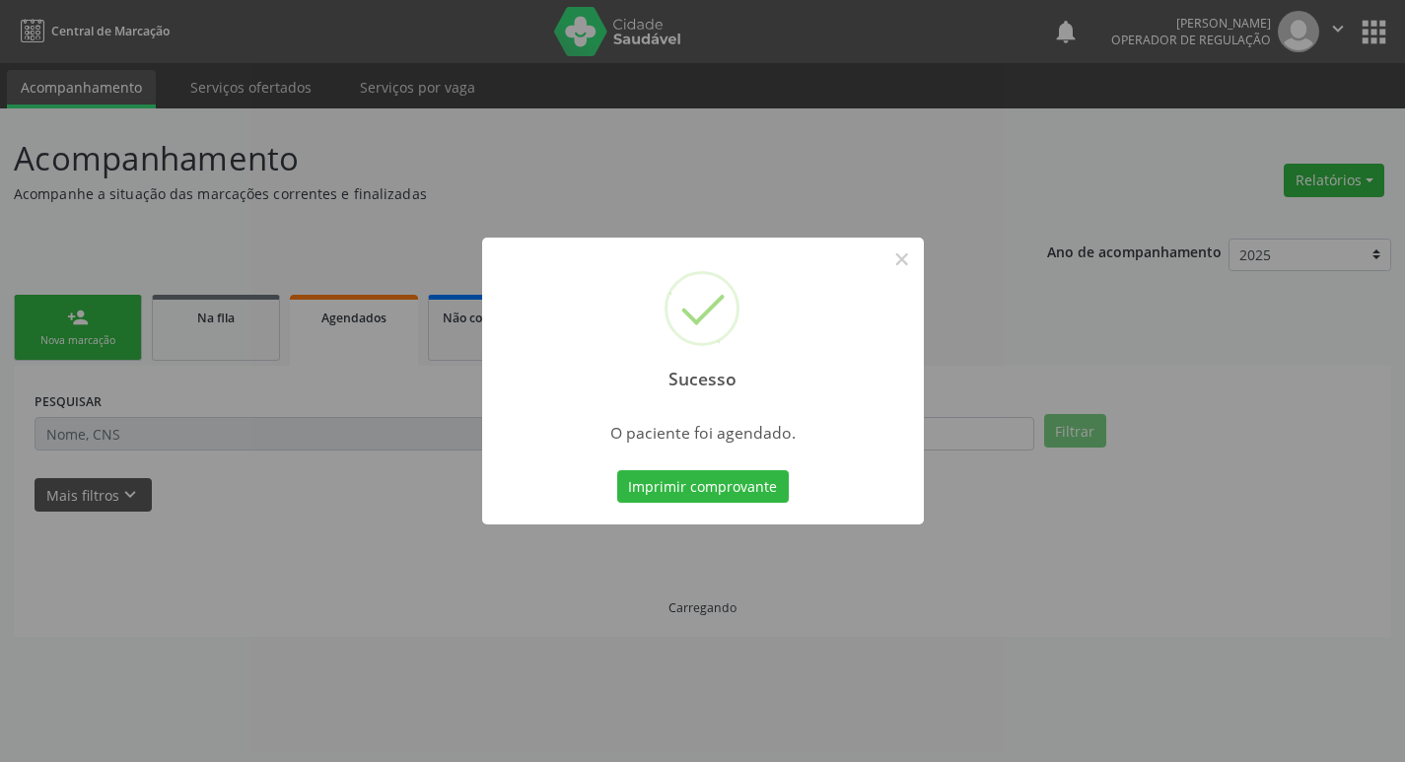
scroll to position [0, 0]
click at [700, 498] on button "Imprimir comprovante" at bounding box center [710, 487] width 172 height 34
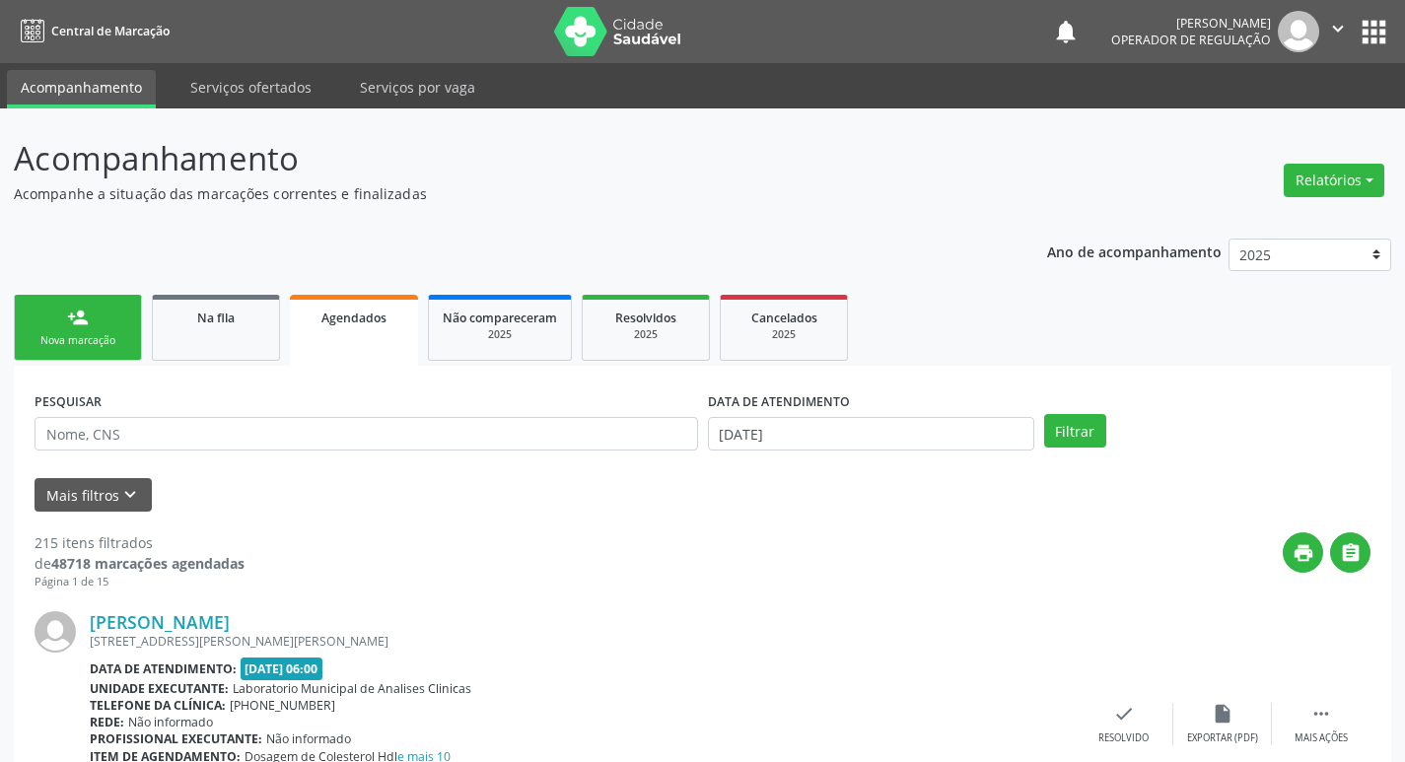
click at [104, 326] on link "person_add Nova marcação" at bounding box center [78, 328] width 128 height 66
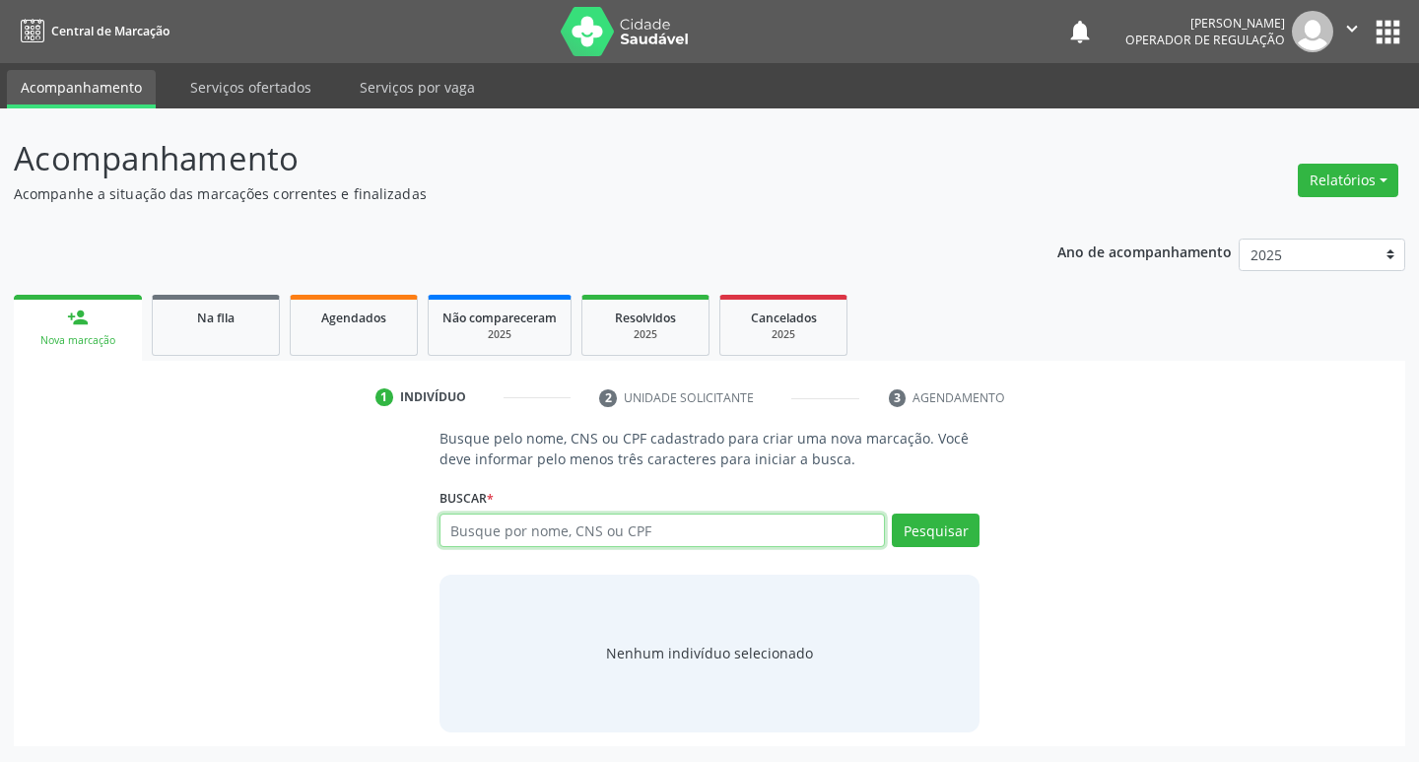
click at [589, 527] on input "text" at bounding box center [663, 531] width 447 height 34
type input "706709509746018"
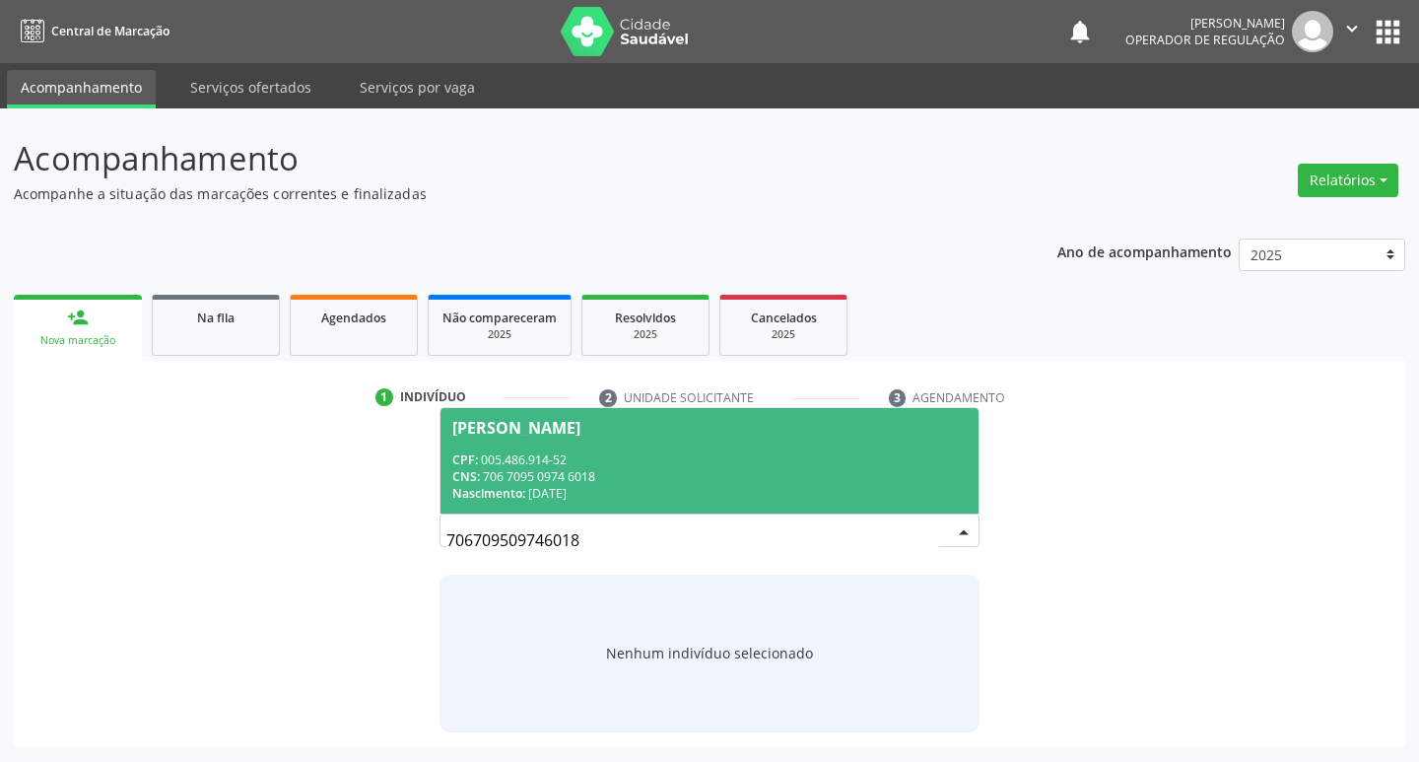
click at [720, 439] on span "[PERSON_NAME] CPF: 005.486.914-52 CNS: 706 7095 0974 6018 Nascimento: [DATE]" at bounding box center [710, 460] width 539 height 105
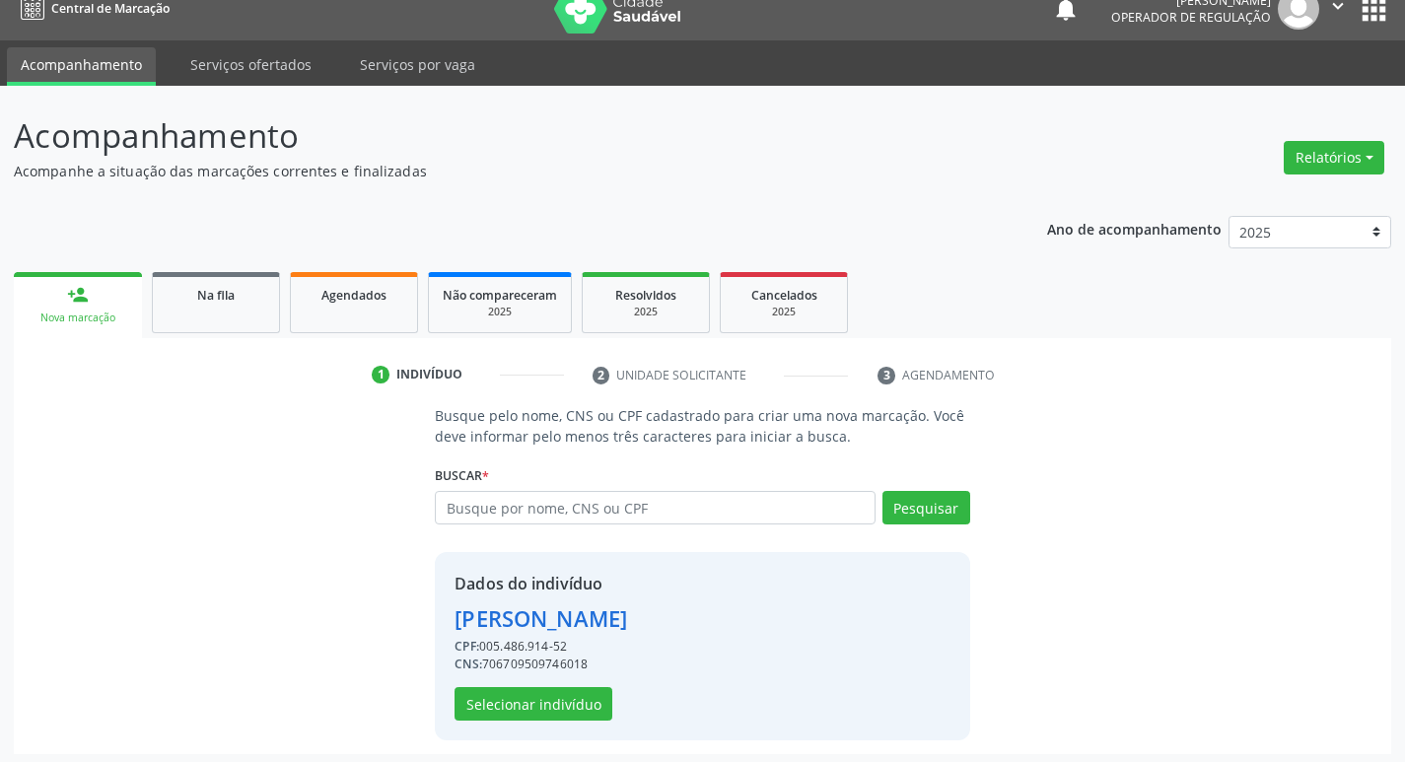
scroll to position [29, 0]
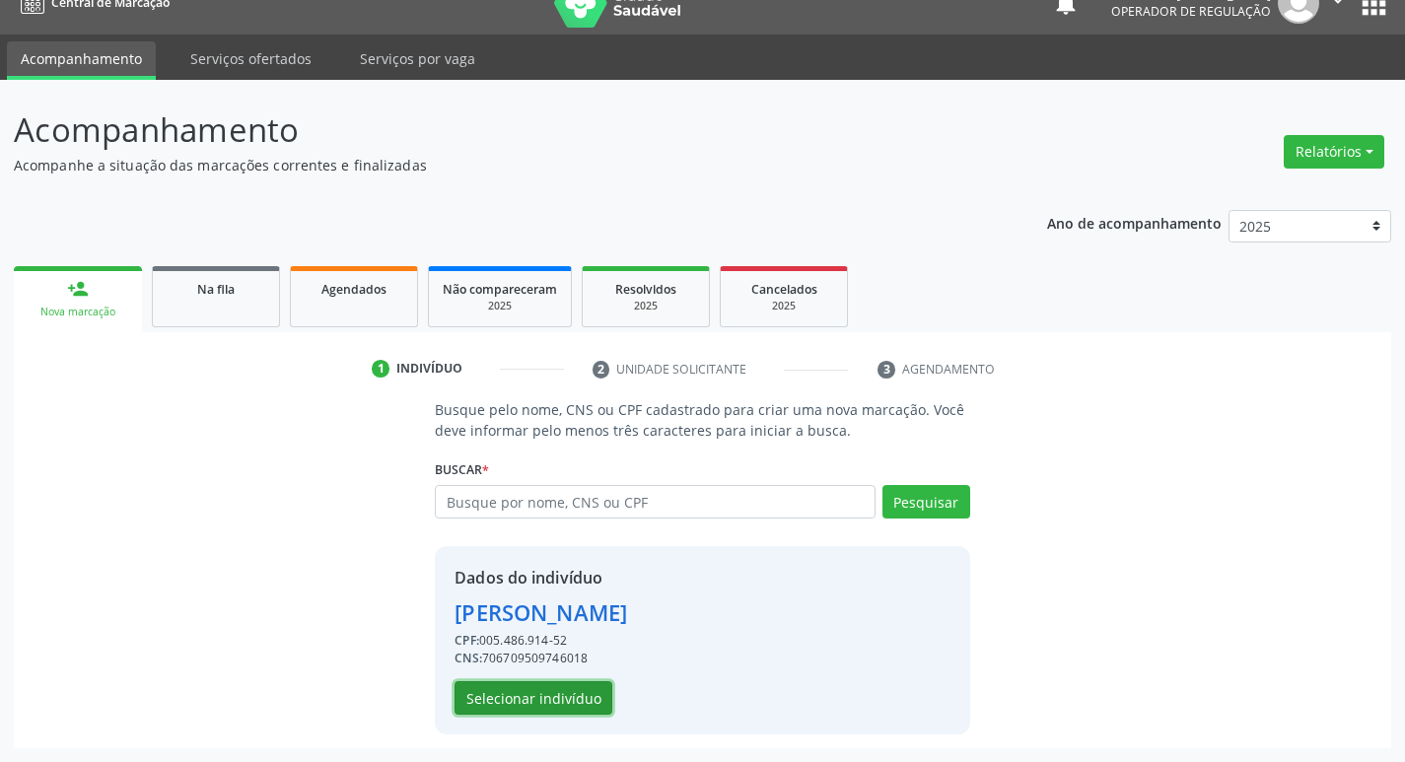
click at [561, 697] on button "Selecionar indivíduo" at bounding box center [533, 698] width 158 height 34
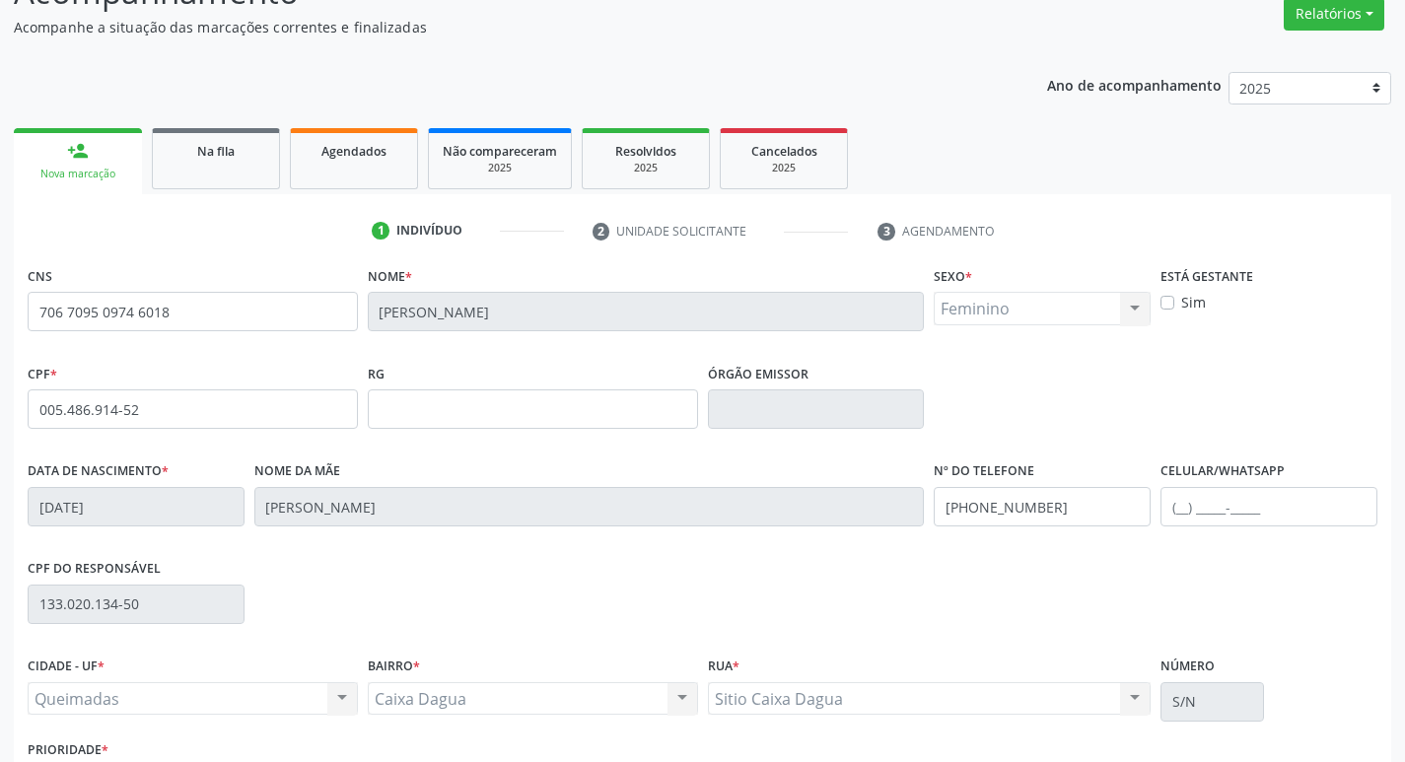
scroll to position [307, 0]
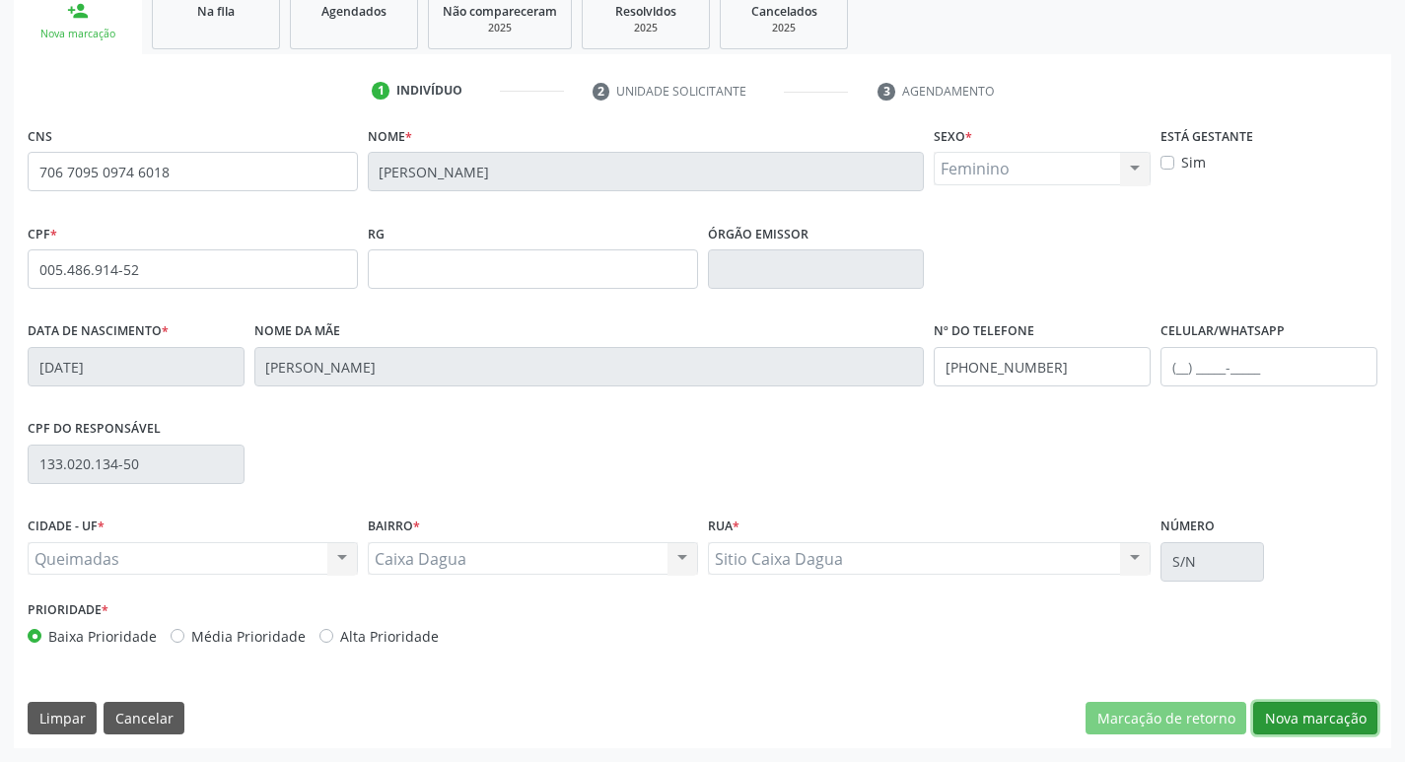
drag, startPoint x: 1339, startPoint y: 715, endPoint x: 1325, endPoint y: 712, distance: 14.1
click at [1333, 715] on button "Nova marcação" at bounding box center [1315, 719] width 124 height 34
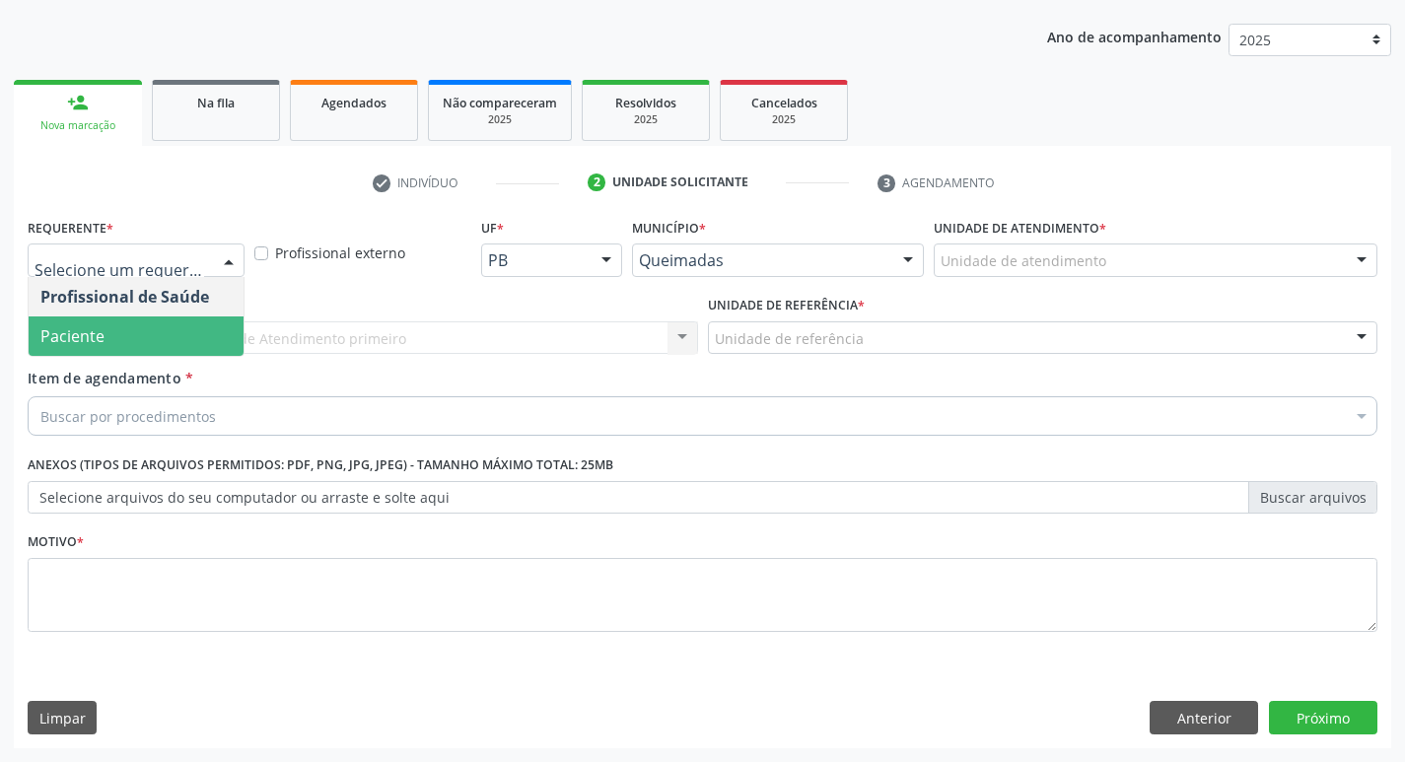
click at [104, 342] on span "Paciente" at bounding box center [136, 335] width 215 height 39
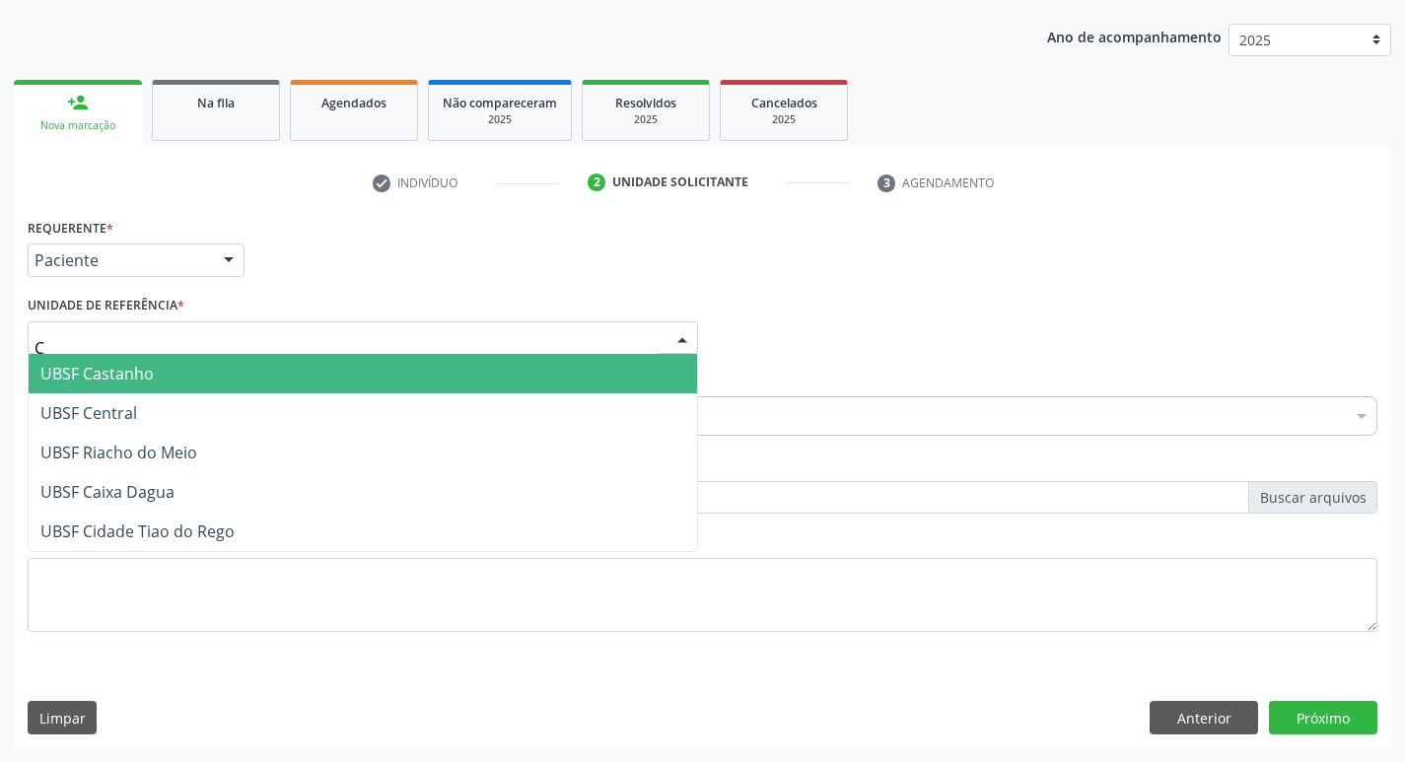
type input "CA"
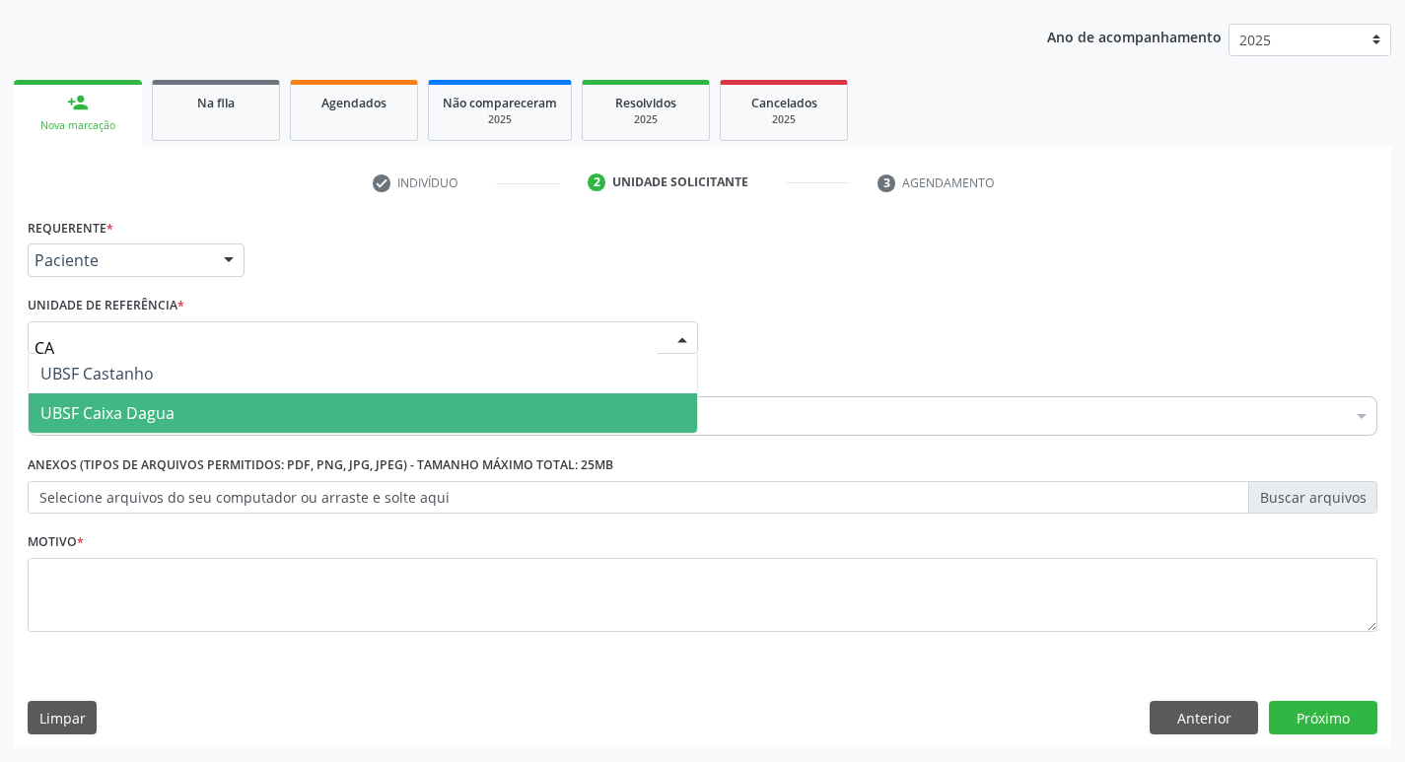
click at [124, 412] on span "UBSF Caixa Dagua" at bounding box center [107, 413] width 134 height 22
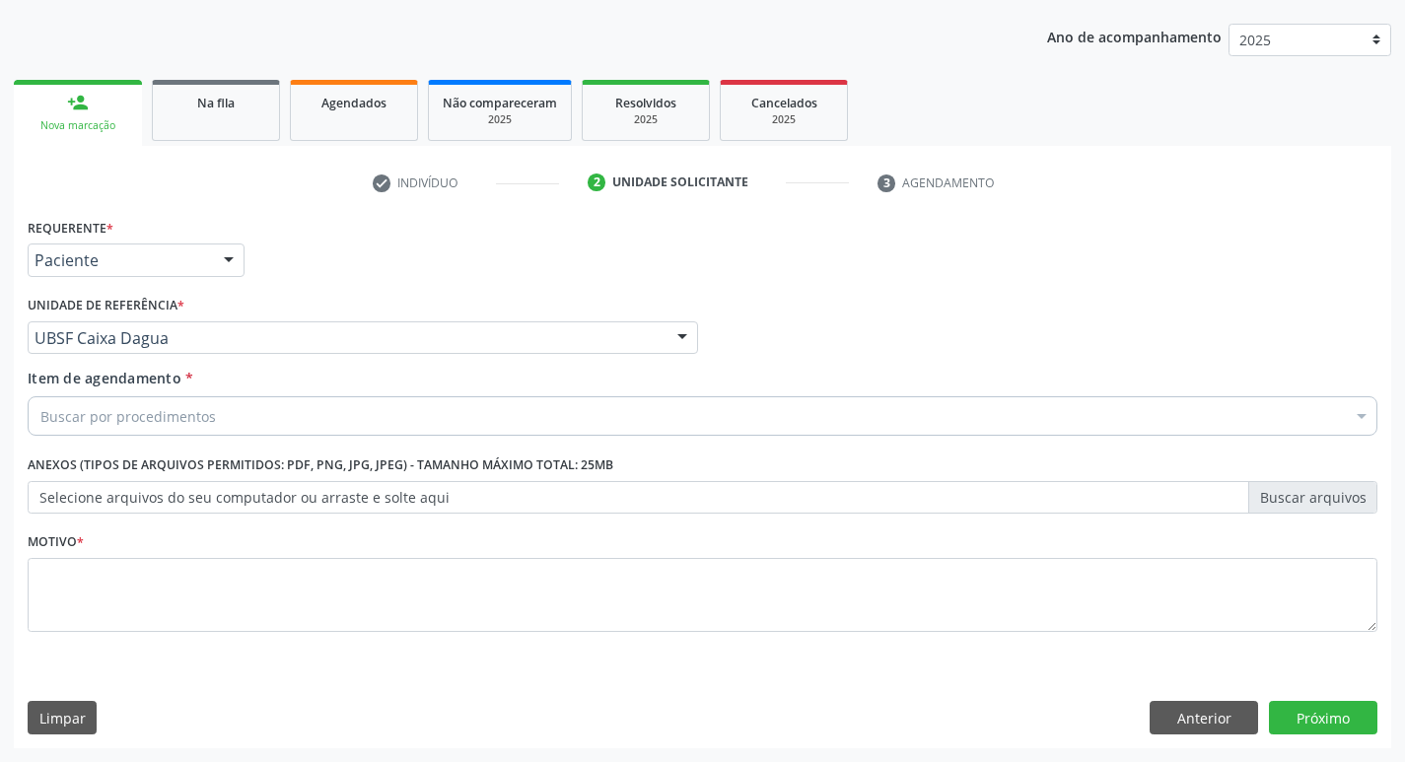
drag, startPoint x: 142, startPoint y: 440, endPoint x: 146, endPoint y: 425, distance: 15.3
click at [141, 437] on div "Item de agendamento * Buscar por procedimentos Selecionar todos 0604320140 - Ab…" at bounding box center [702, 406] width 1359 height 76
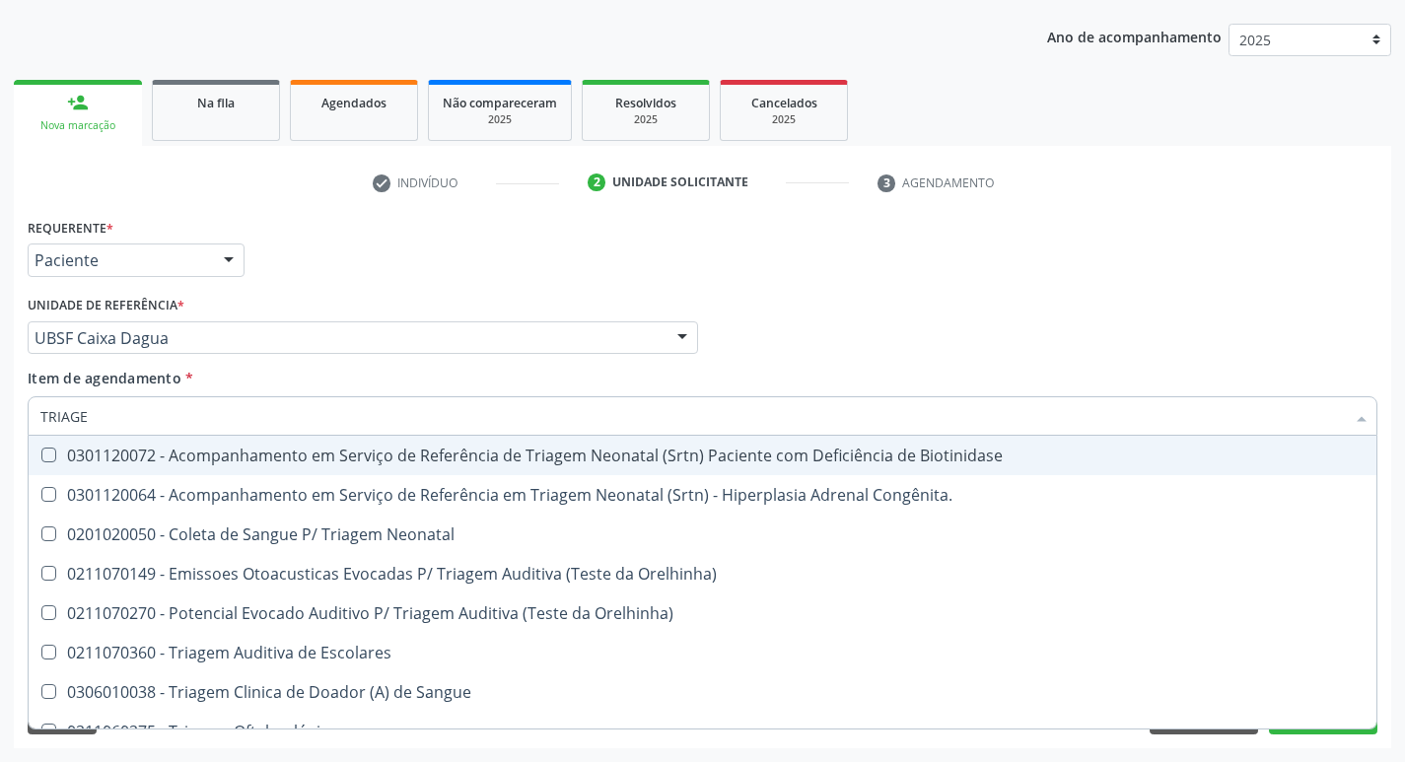
type input "TRIAGEM"
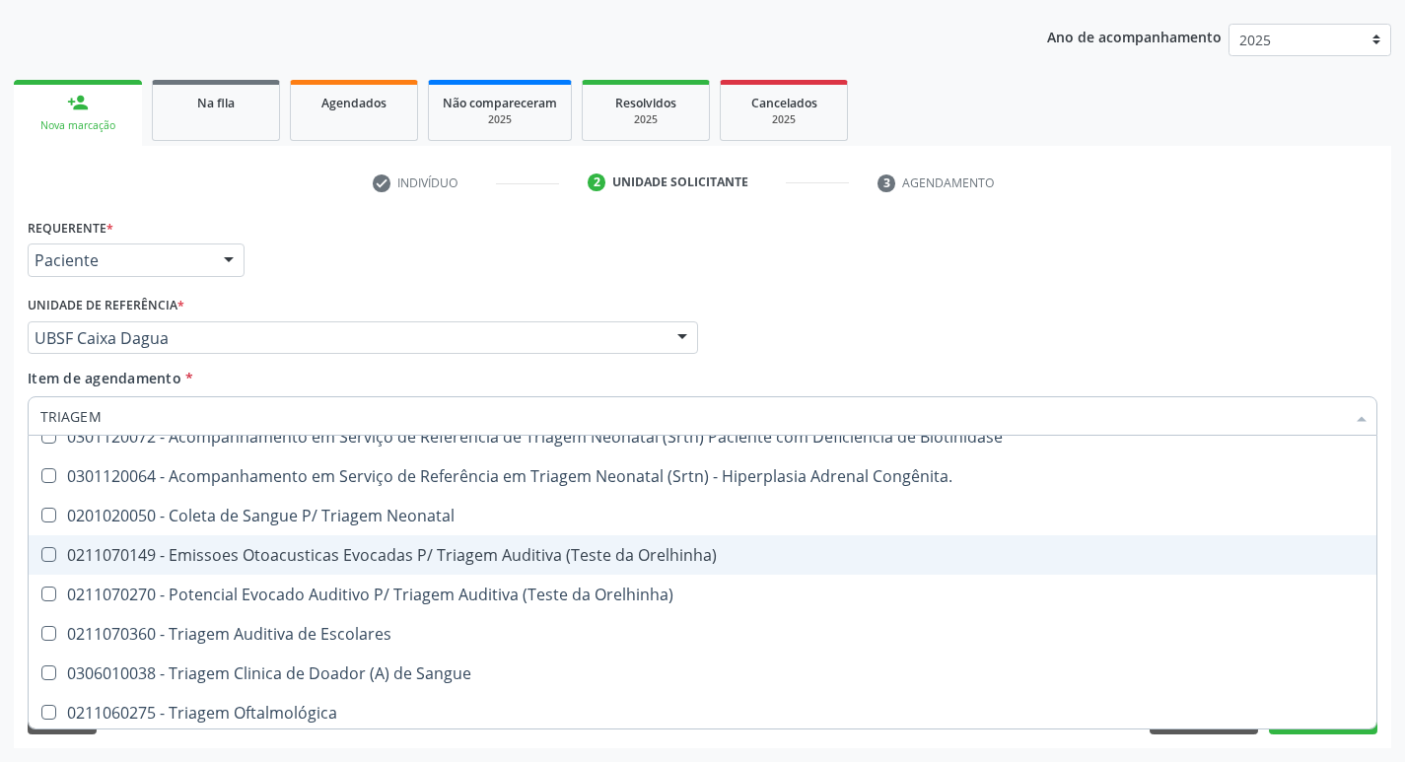
scroll to position [23, 0]
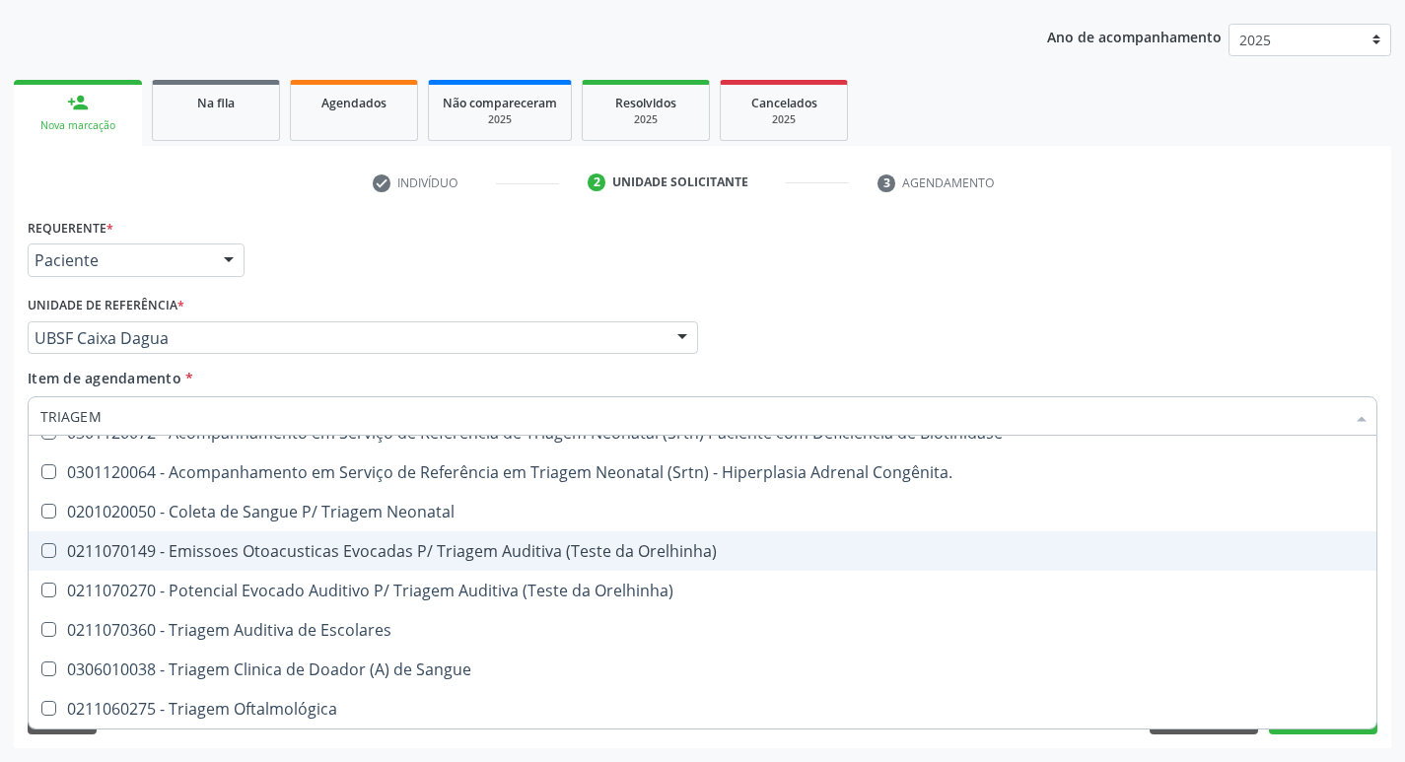
click at [291, 559] on div "0211070149 - Emissoes Otoacusticas Evocadas P/ Triagem Auditiva (Teste da Orelh…" at bounding box center [702, 551] width 1324 height 16
checkbox Orelhinha\) "true"
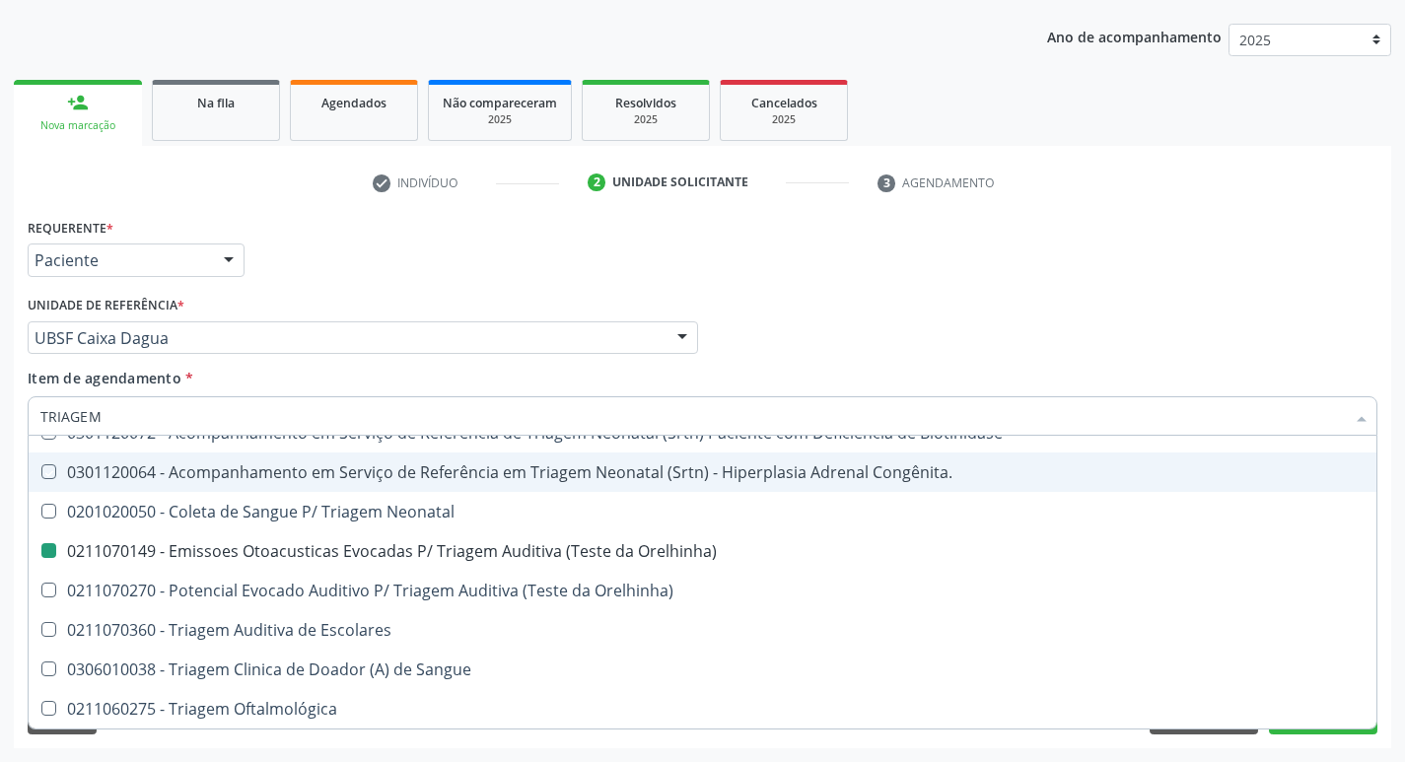
click at [1029, 307] on div "Profissional Solicitante Por favor, selecione a Unidade de Atendimento primeiro…" at bounding box center [702, 329] width 1359 height 77
checkbox Congênita\ "true"
checkbox Orelhinha\) "false"
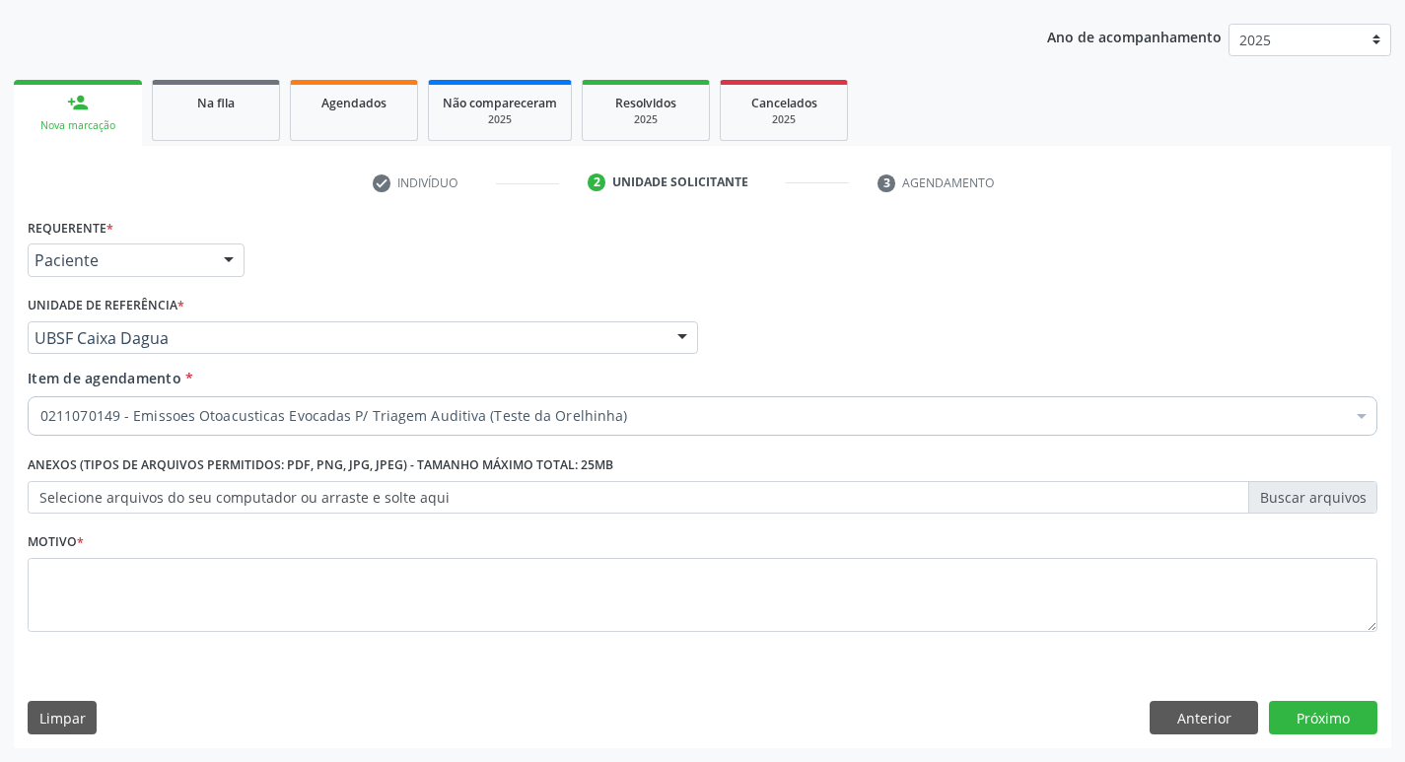
scroll to position [0, 0]
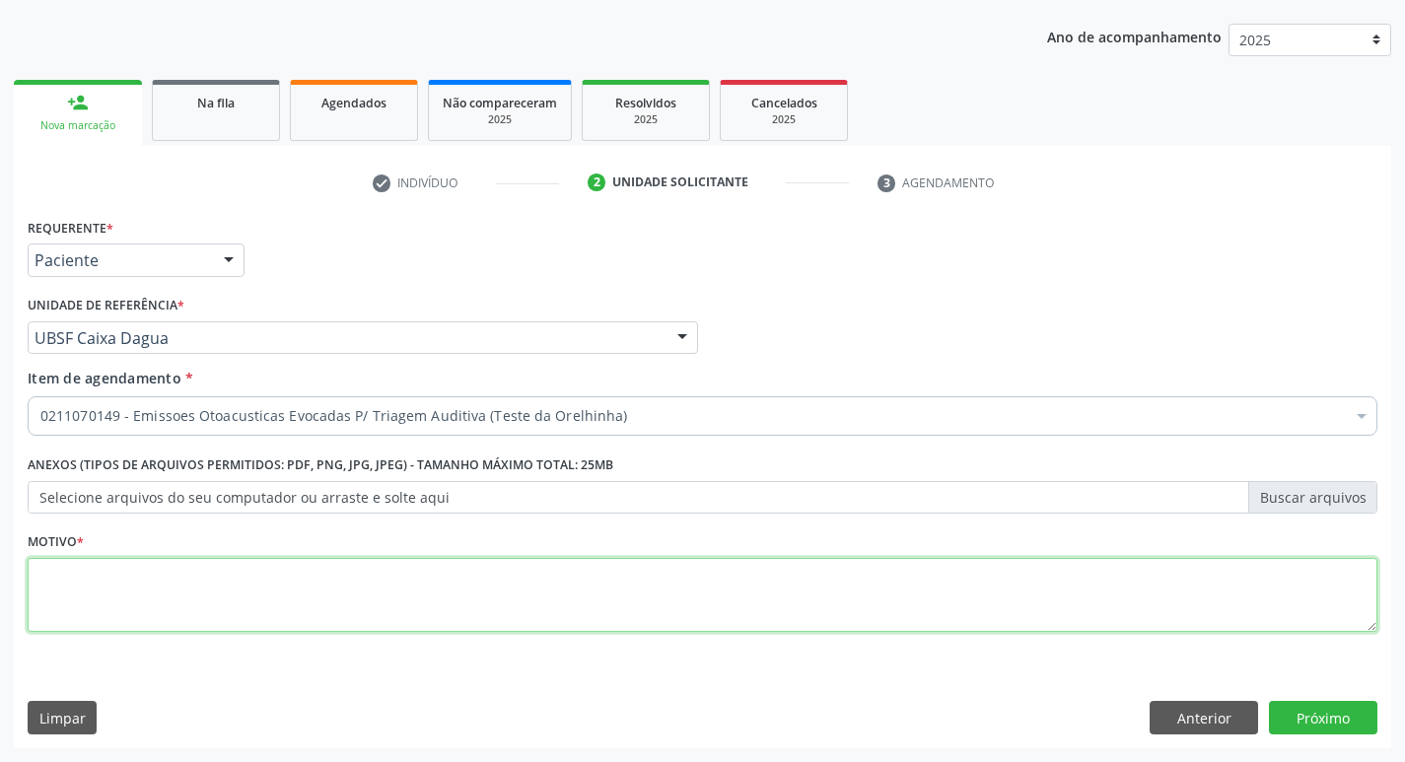
click at [203, 601] on textarea at bounding box center [702, 595] width 1349 height 75
type textarea "AVALIAÇÃO"
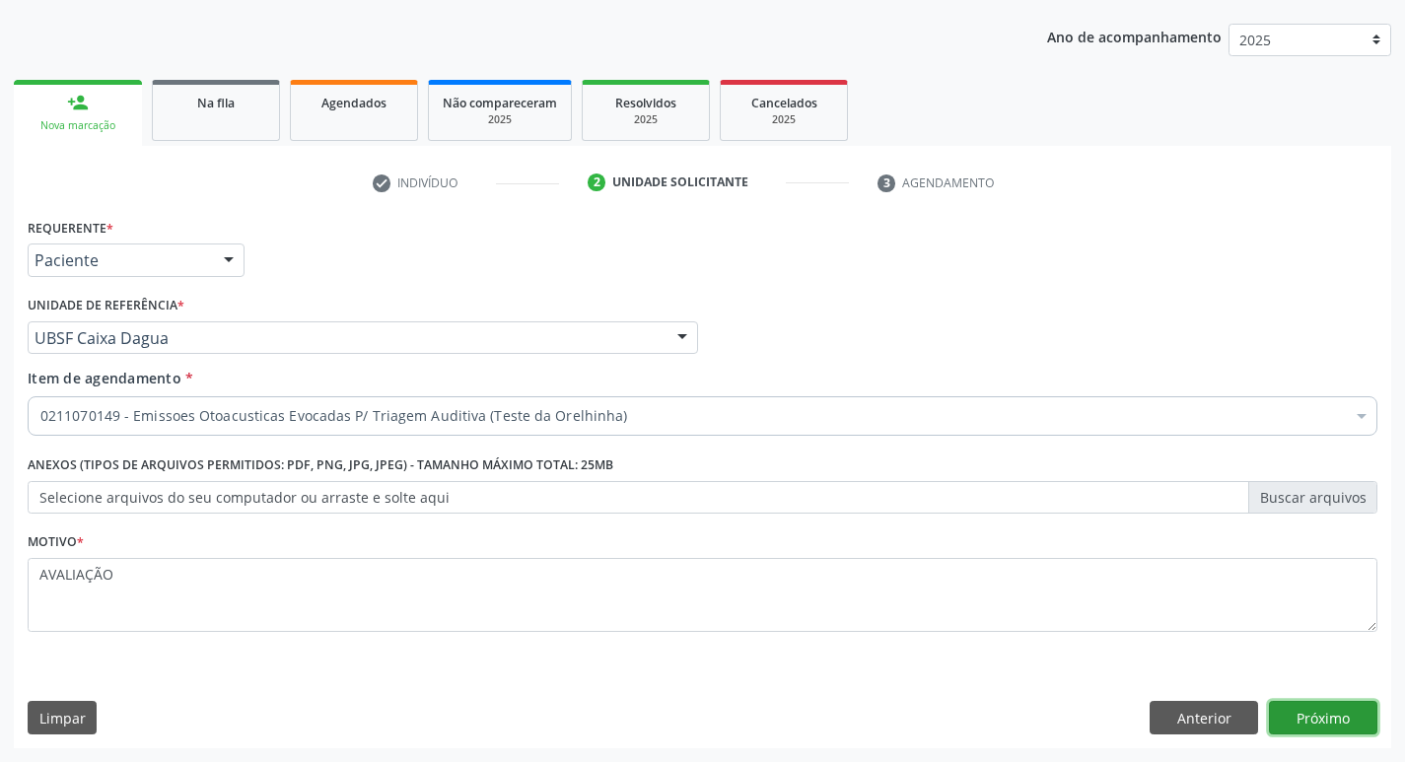
click at [1303, 720] on button "Próximo" at bounding box center [1323, 718] width 108 height 34
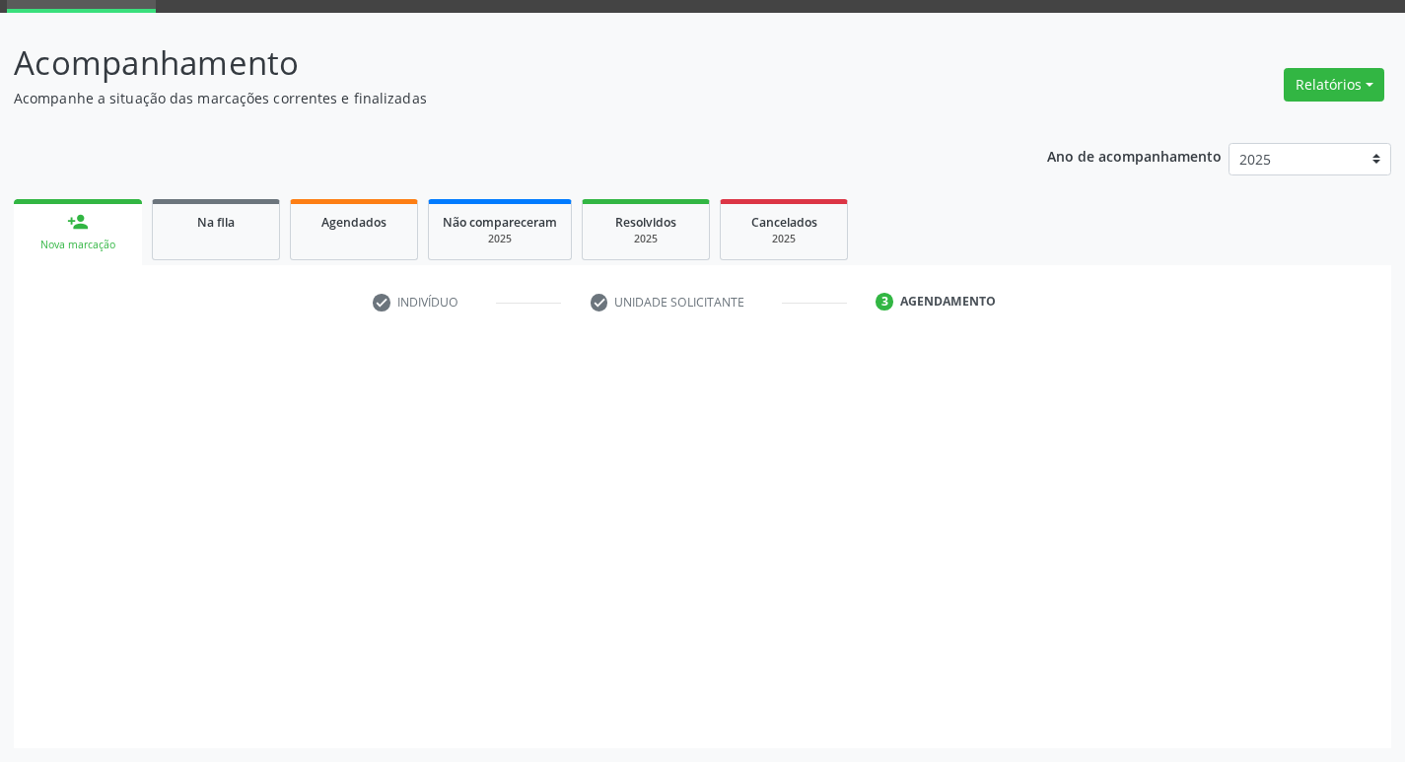
scroll to position [96, 0]
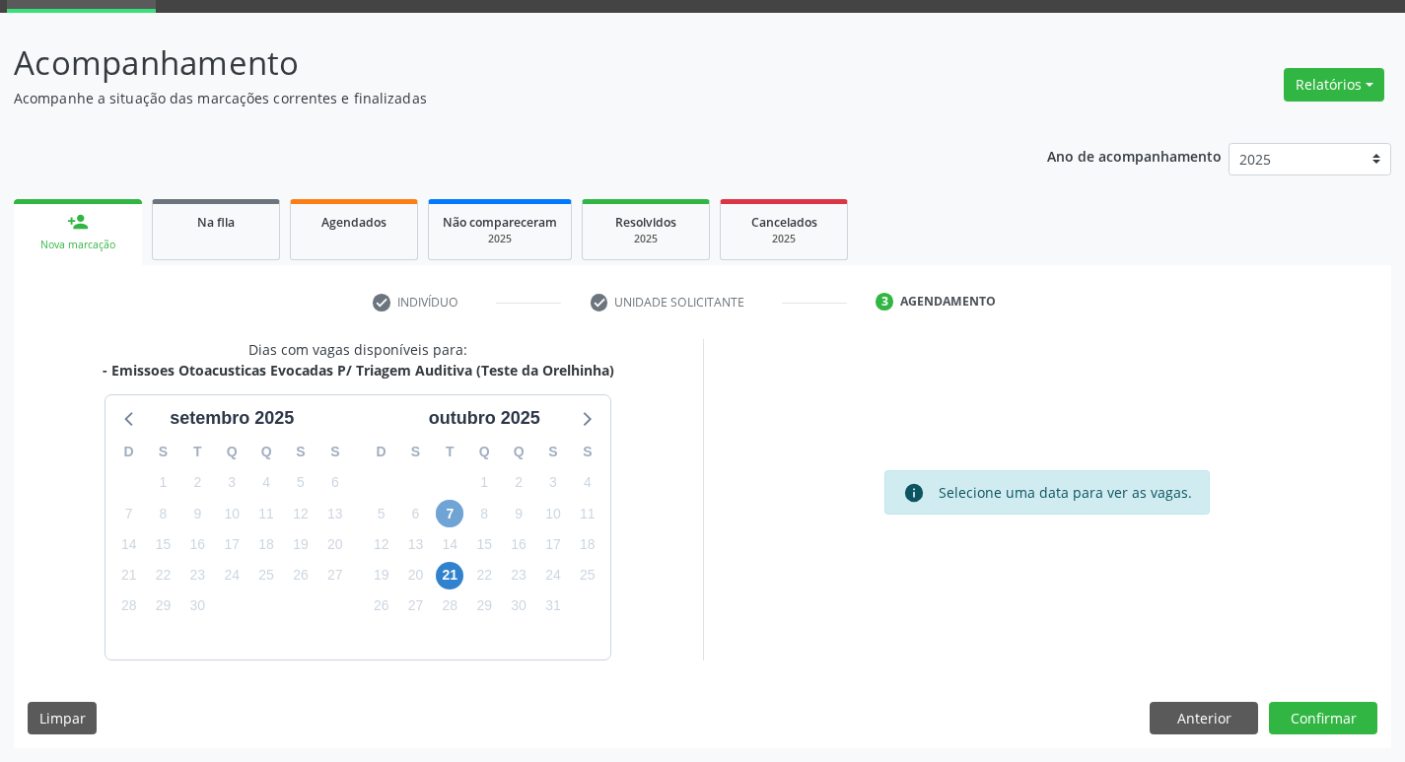
click at [461, 514] on span "7" at bounding box center [450, 514] width 28 height 28
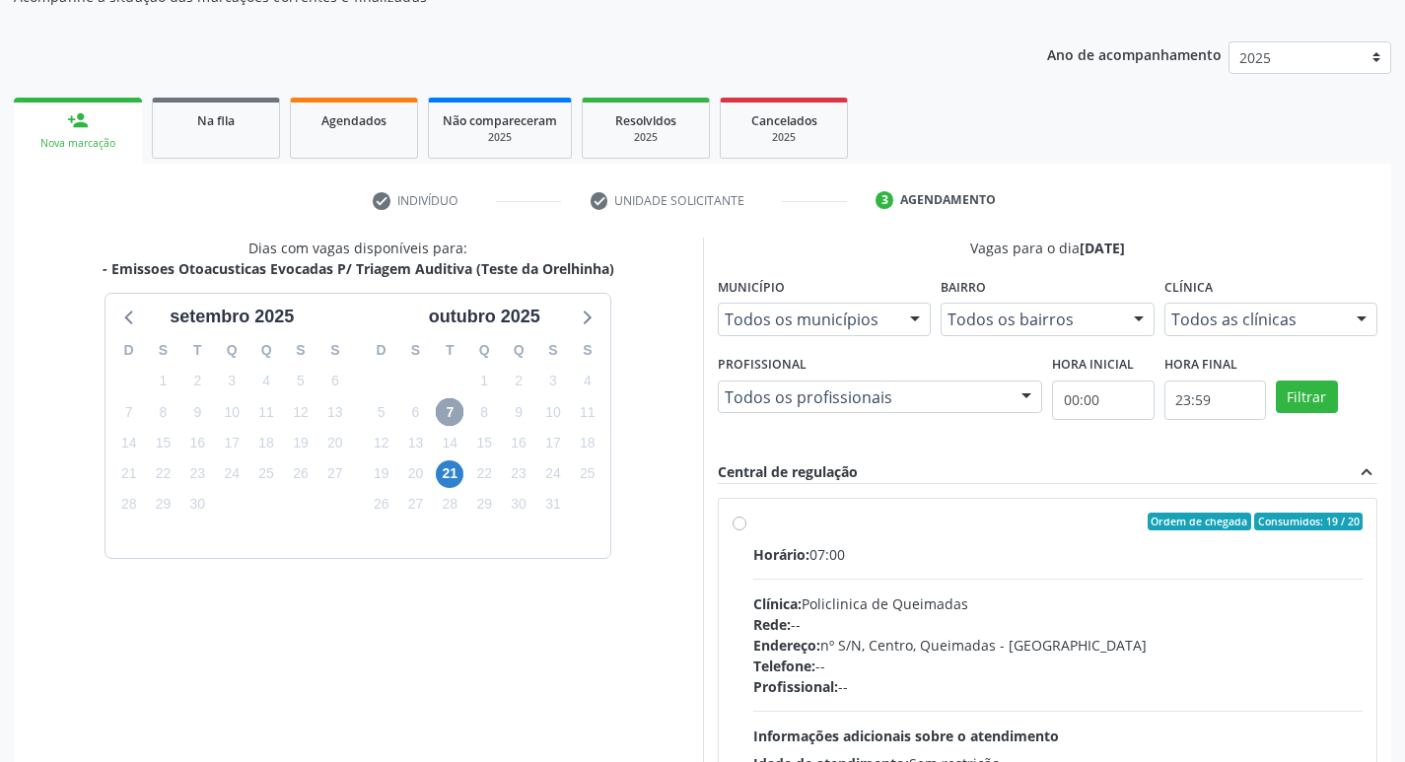
scroll to position [293, 0]
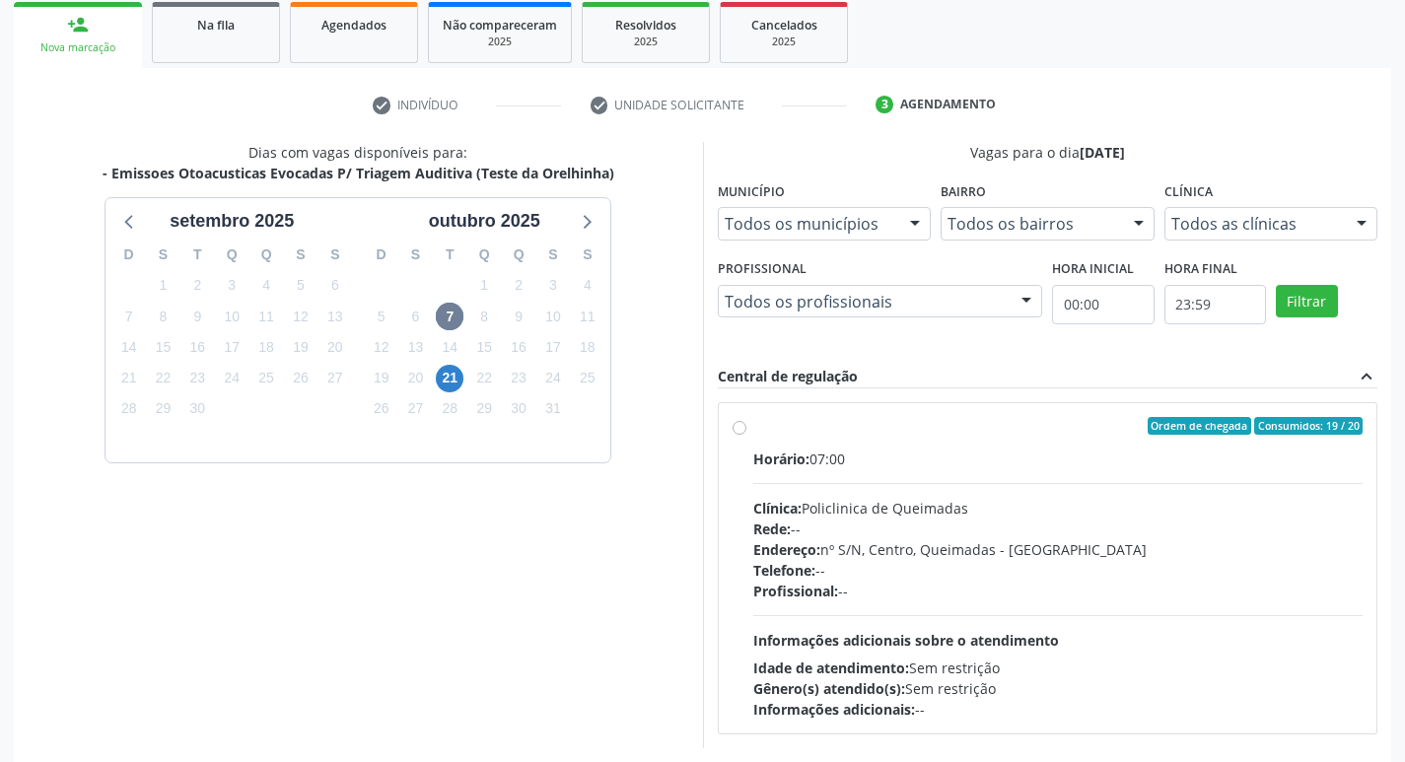
click at [1145, 458] on div "Horário: 07:00" at bounding box center [1058, 458] width 610 height 21
click at [746, 435] on input "Ordem de chegada Consumidos: 19 / 20 Horário: 07:00 Clínica: Policlinica de Que…" at bounding box center [739, 426] width 14 height 18
radio input "true"
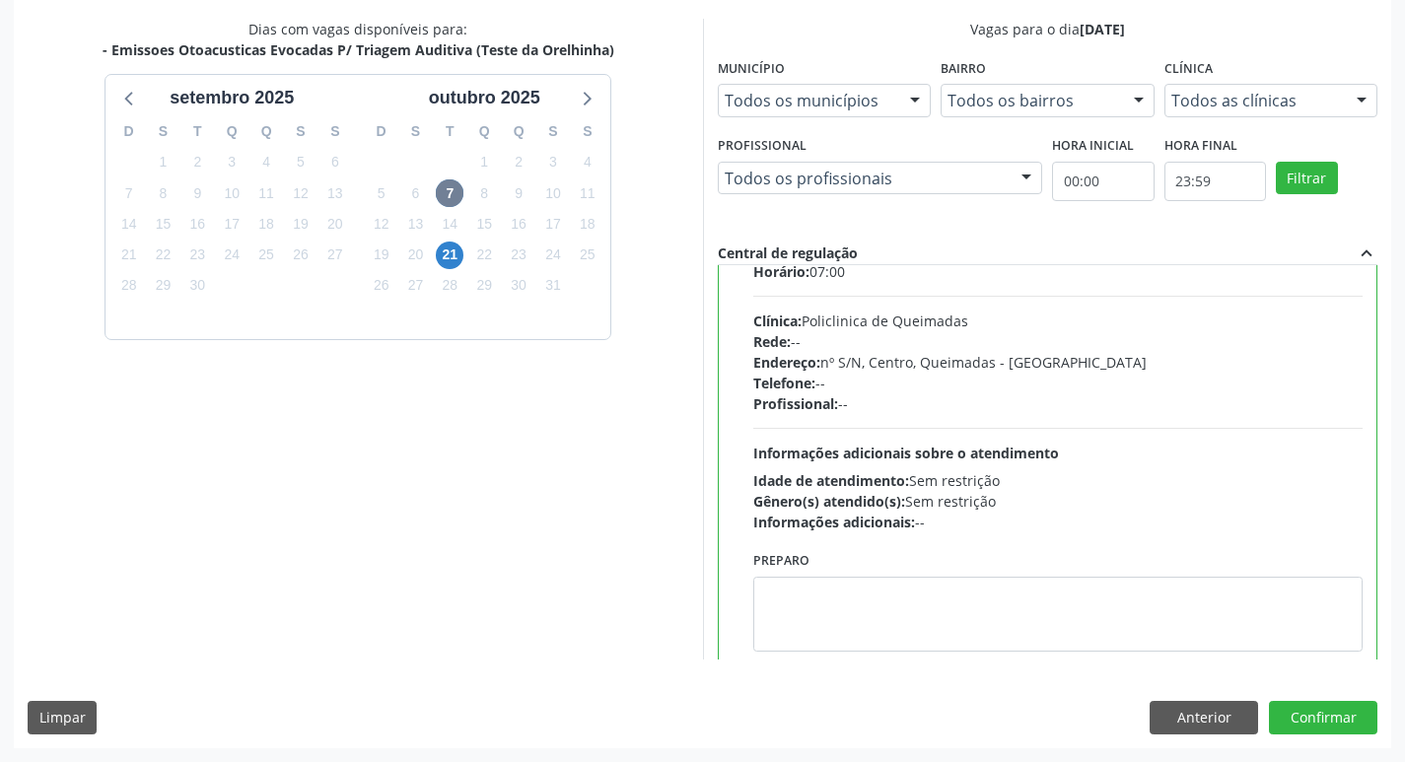
scroll to position [98, 0]
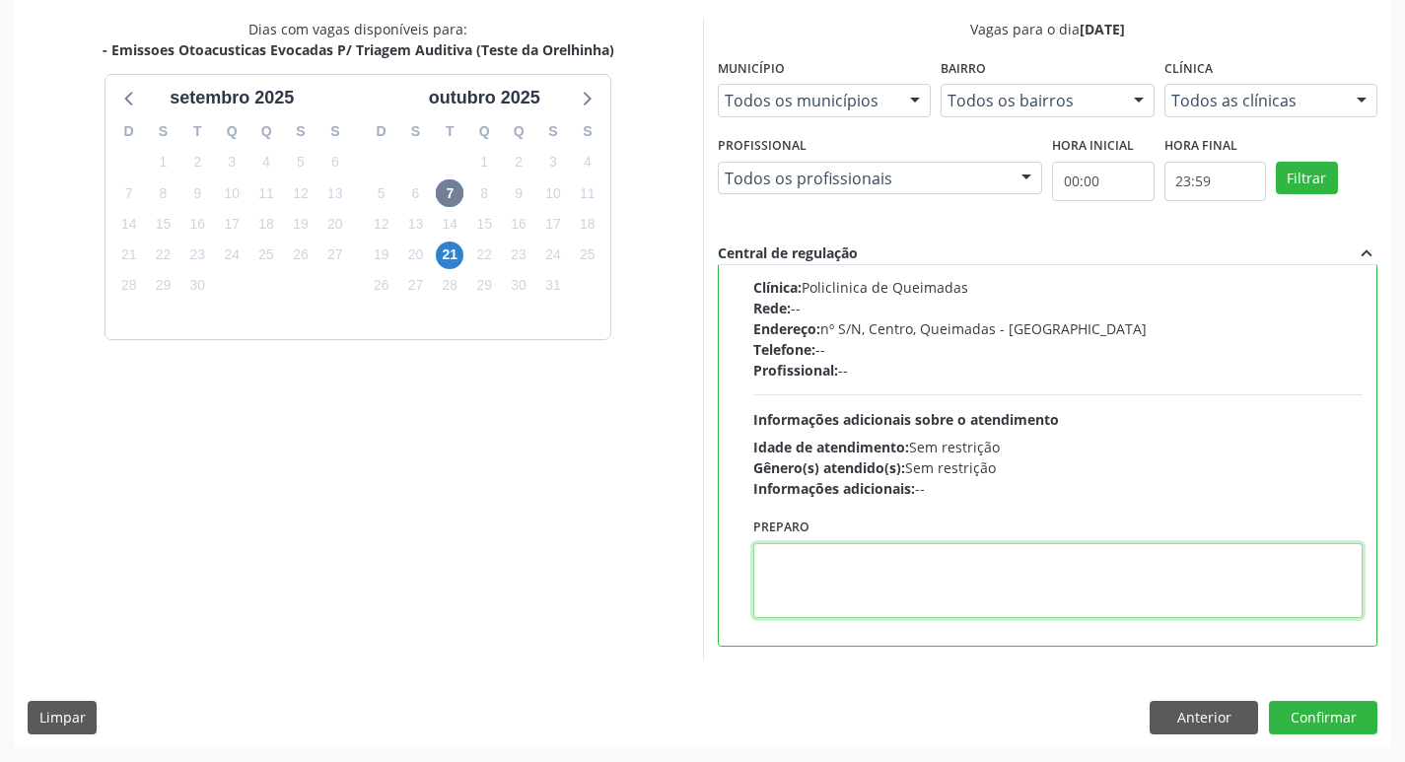
click at [964, 579] on textarea at bounding box center [1058, 580] width 610 height 75
type textarea "LEVAR A CADERNETA DE VACINAÇÃO."
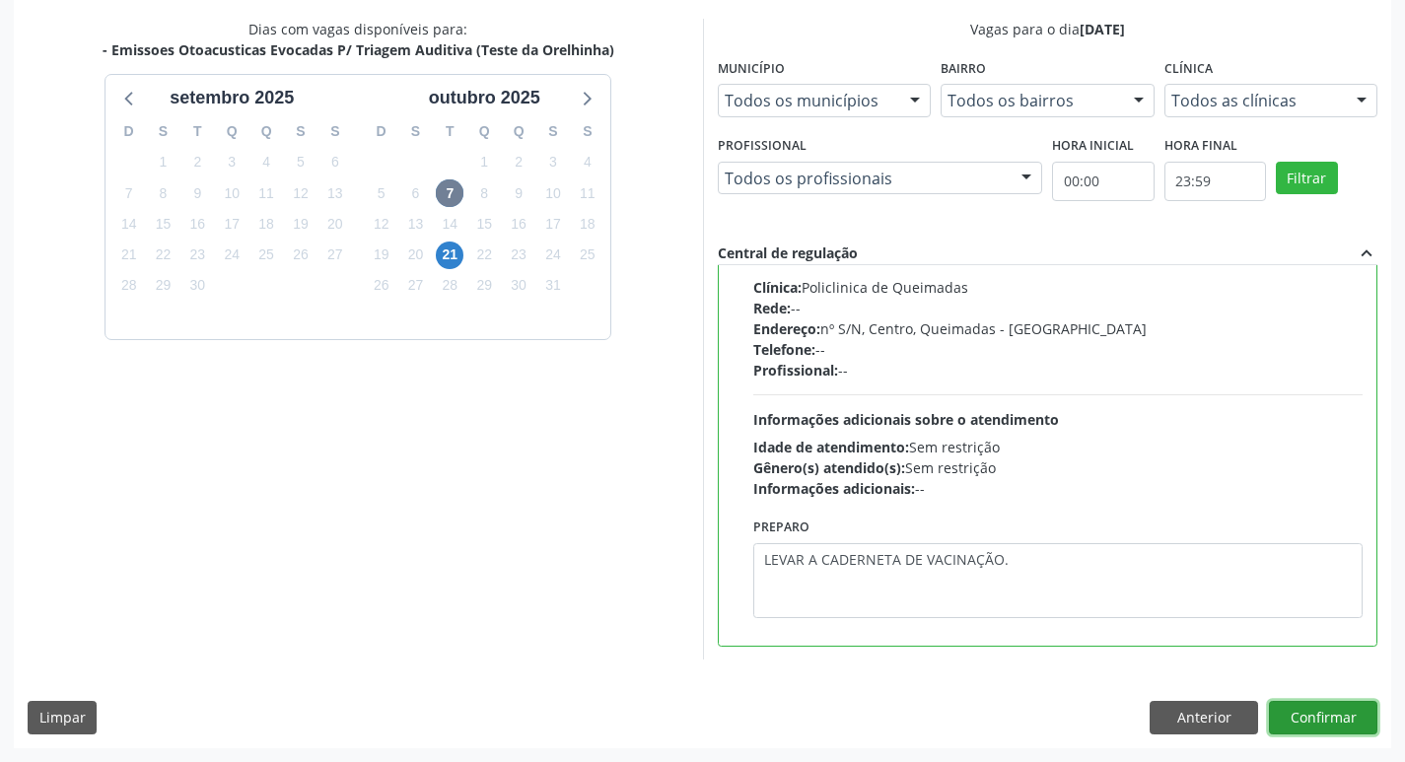
click at [1313, 717] on button "Confirmar" at bounding box center [1323, 718] width 108 height 34
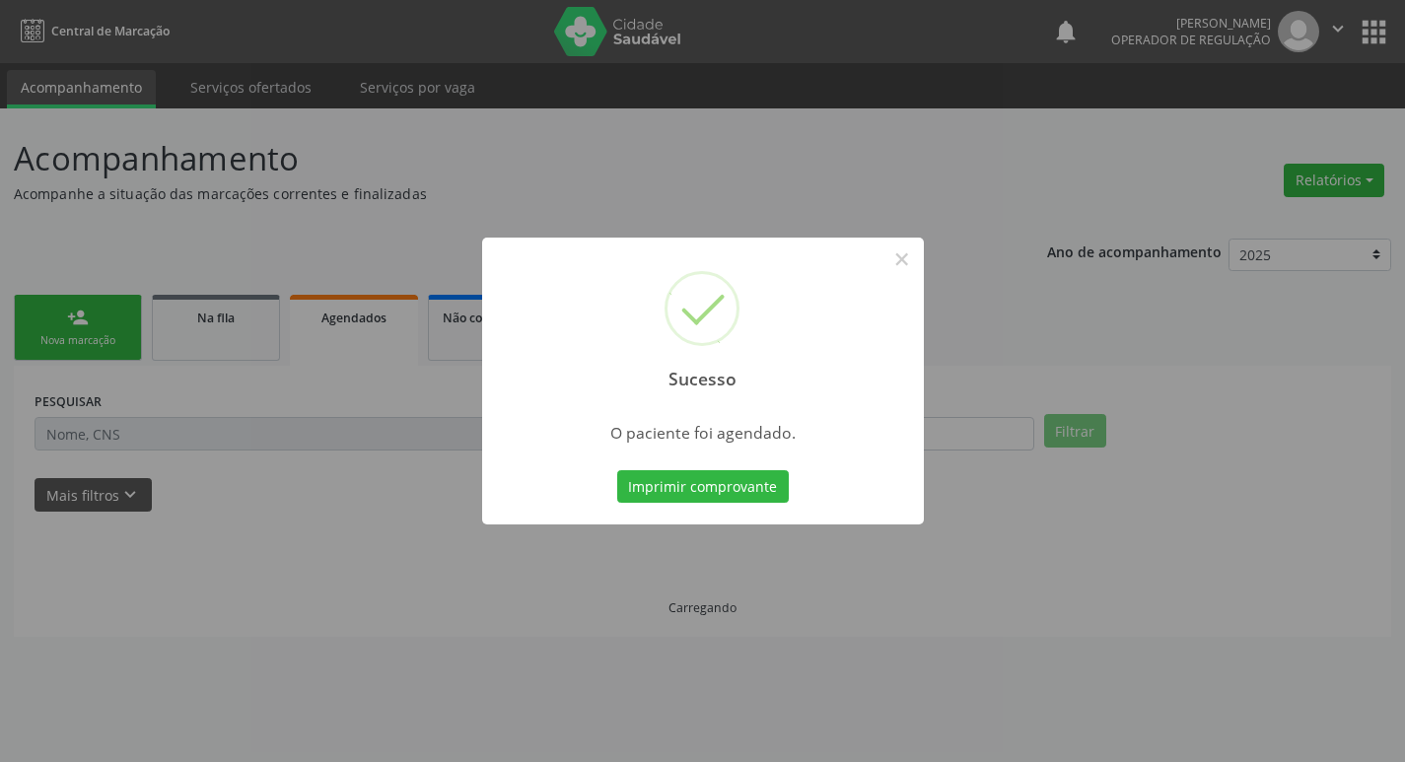
scroll to position [0, 0]
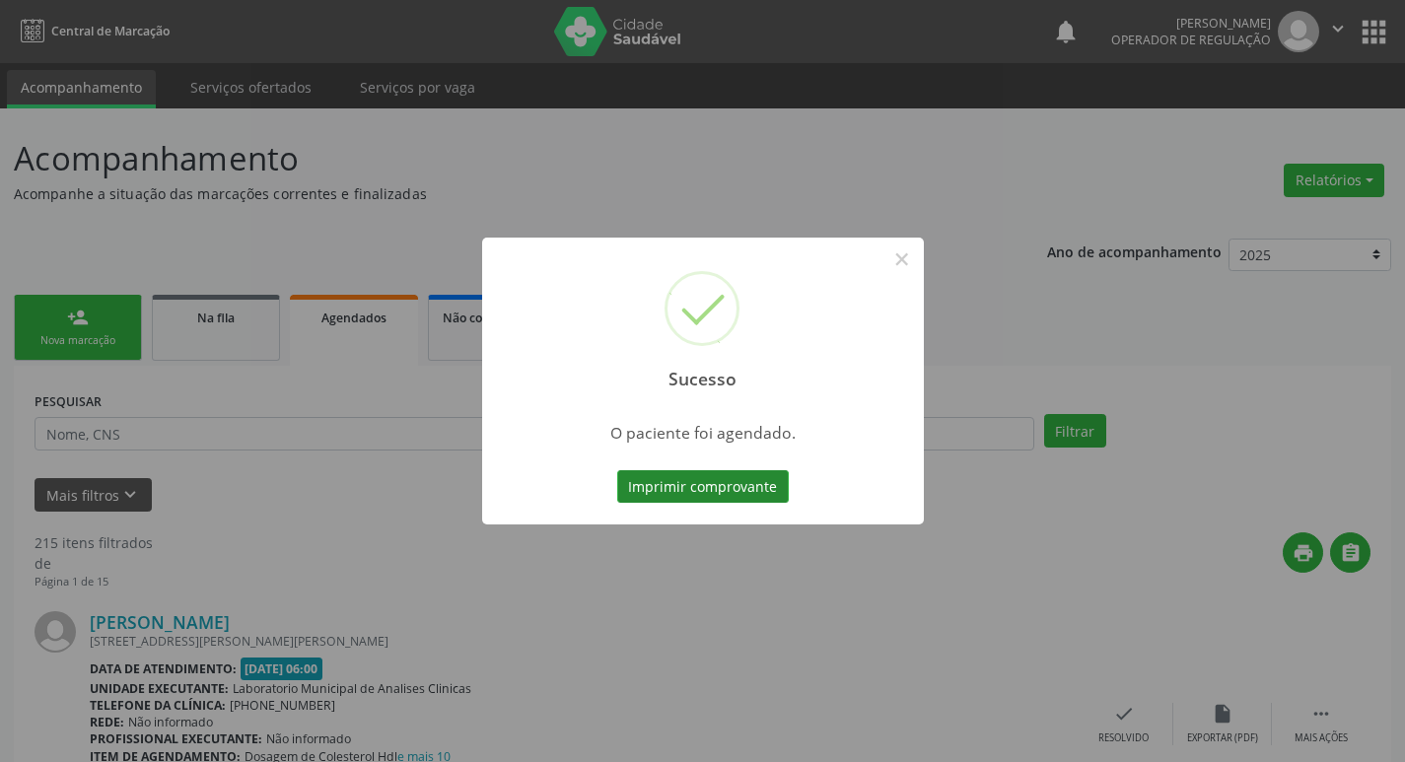
click at [648, 483] on button "Imprimir comprovante" at bounding box center [703, 487] width 172 height 34
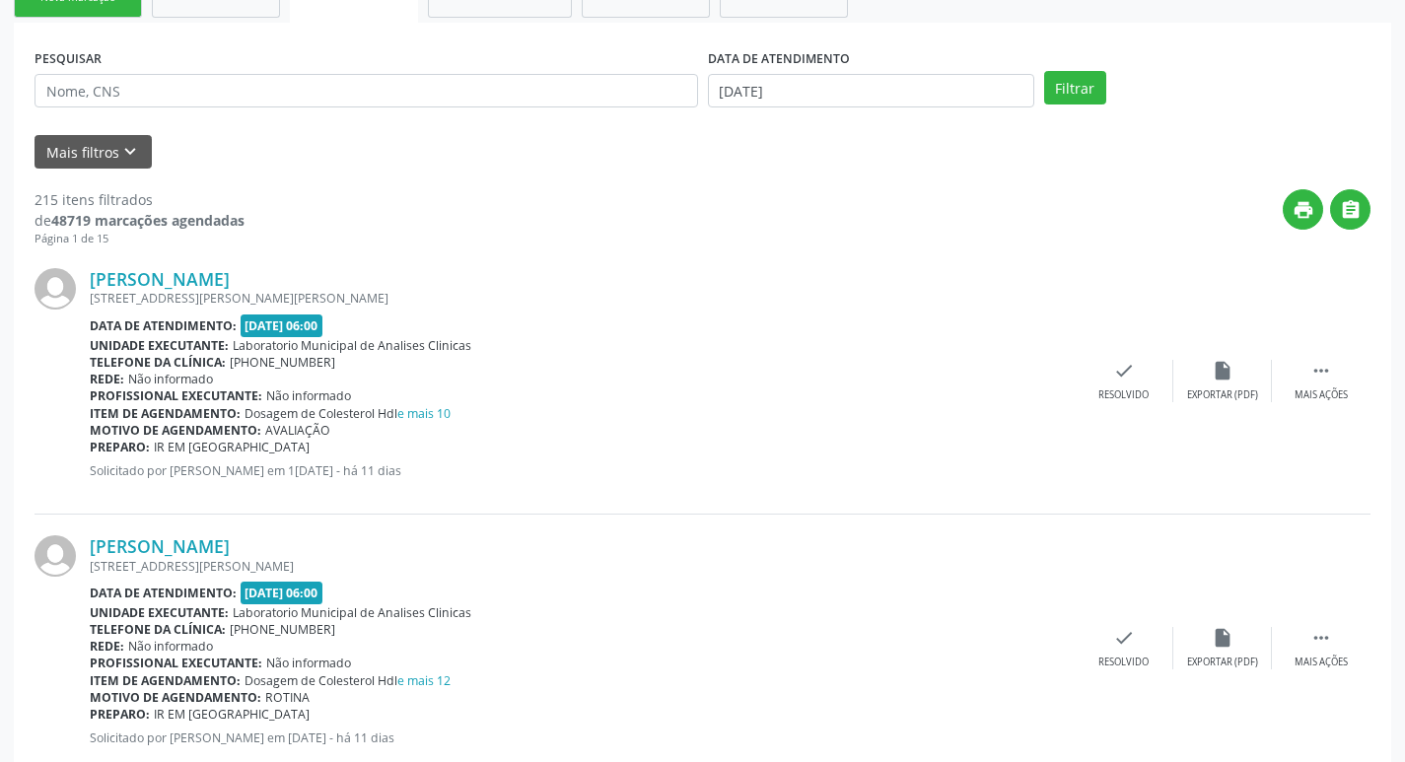
scroll to position [296, 0]
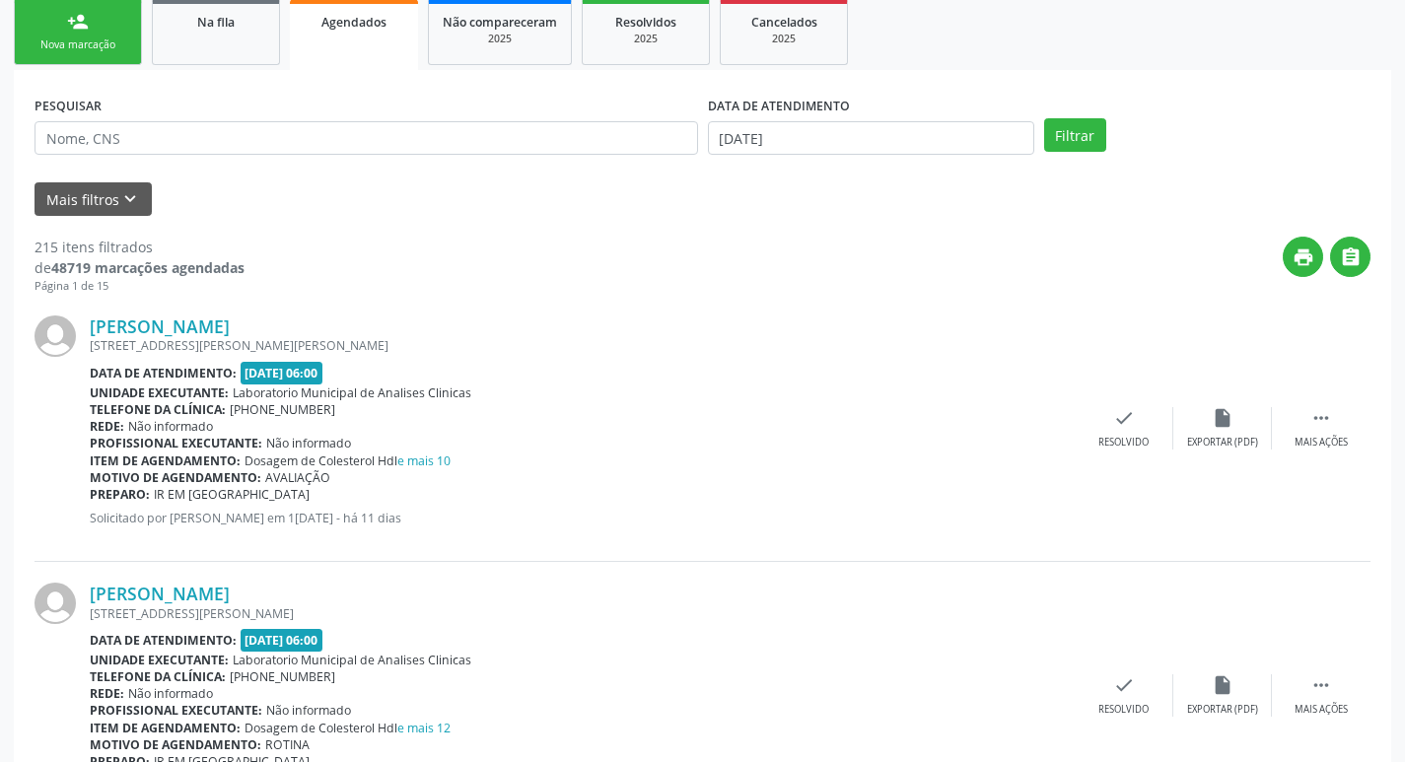
click at [98, 51] on div "Nova marcação" at bounding box center [78, 44] width 99 height 15
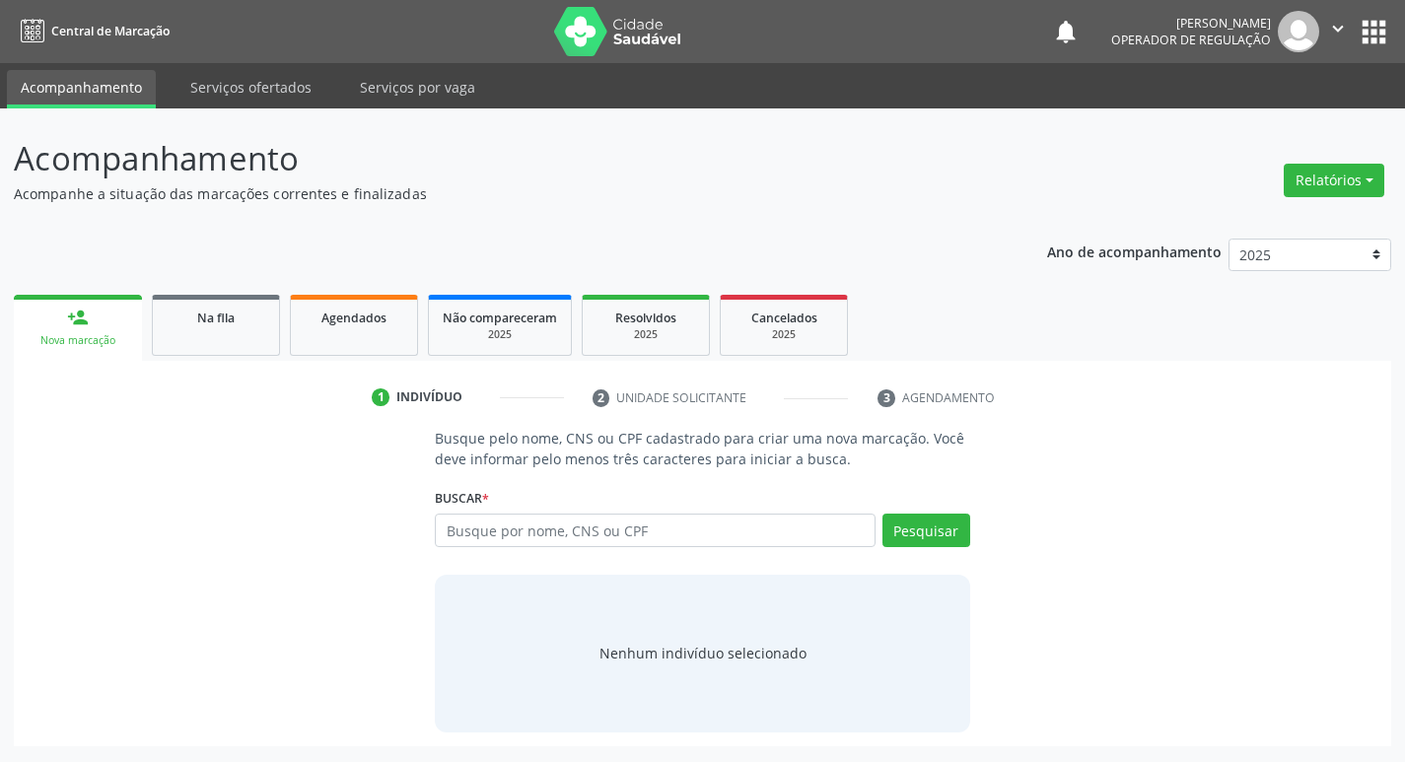
scroll to position [0, 0]
click at [499, 527] on input "text" at bounding box center [663, 531] width 447 height 34
type input "704701563997240"
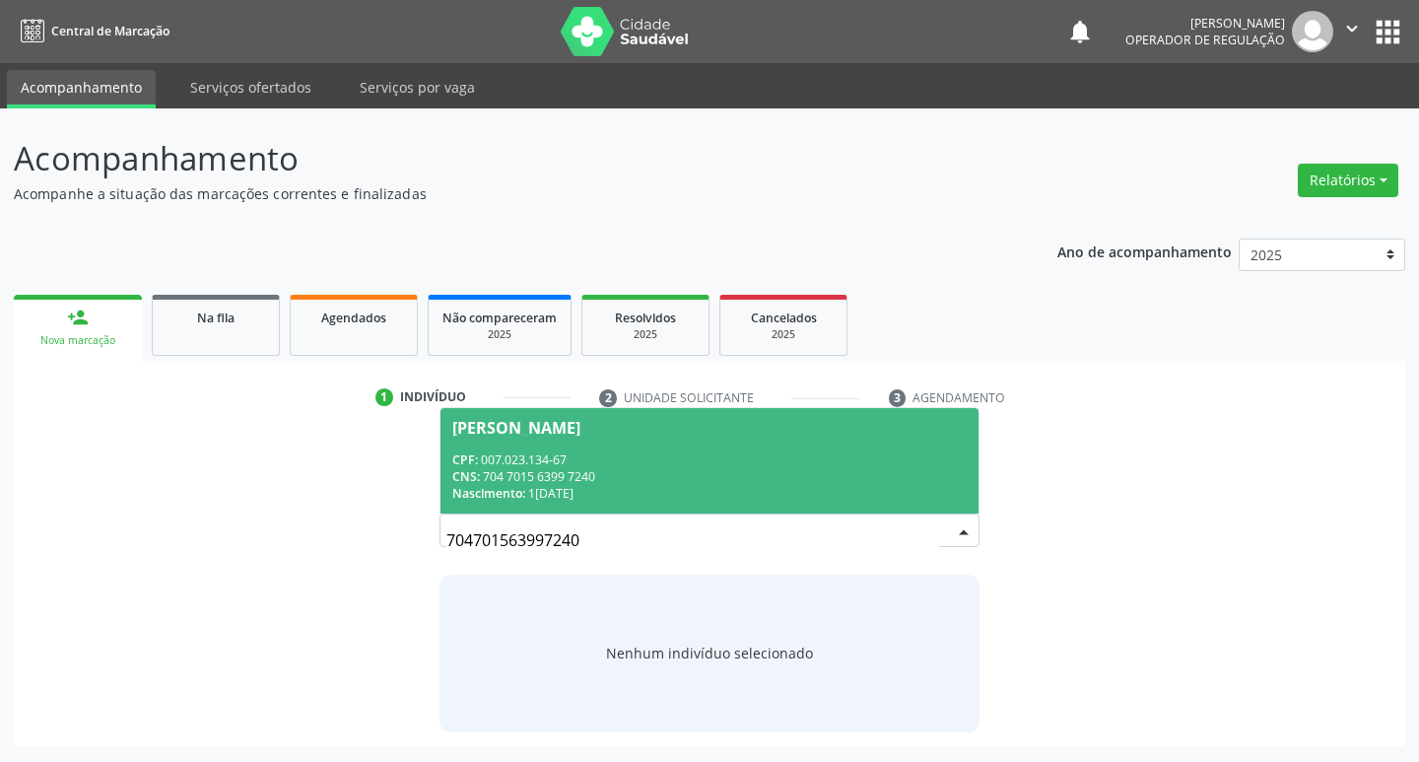
click at [600, 469] on div "CNS: 704 7015 6399 7240" at bounding box center [710, 476] width 516 height 17
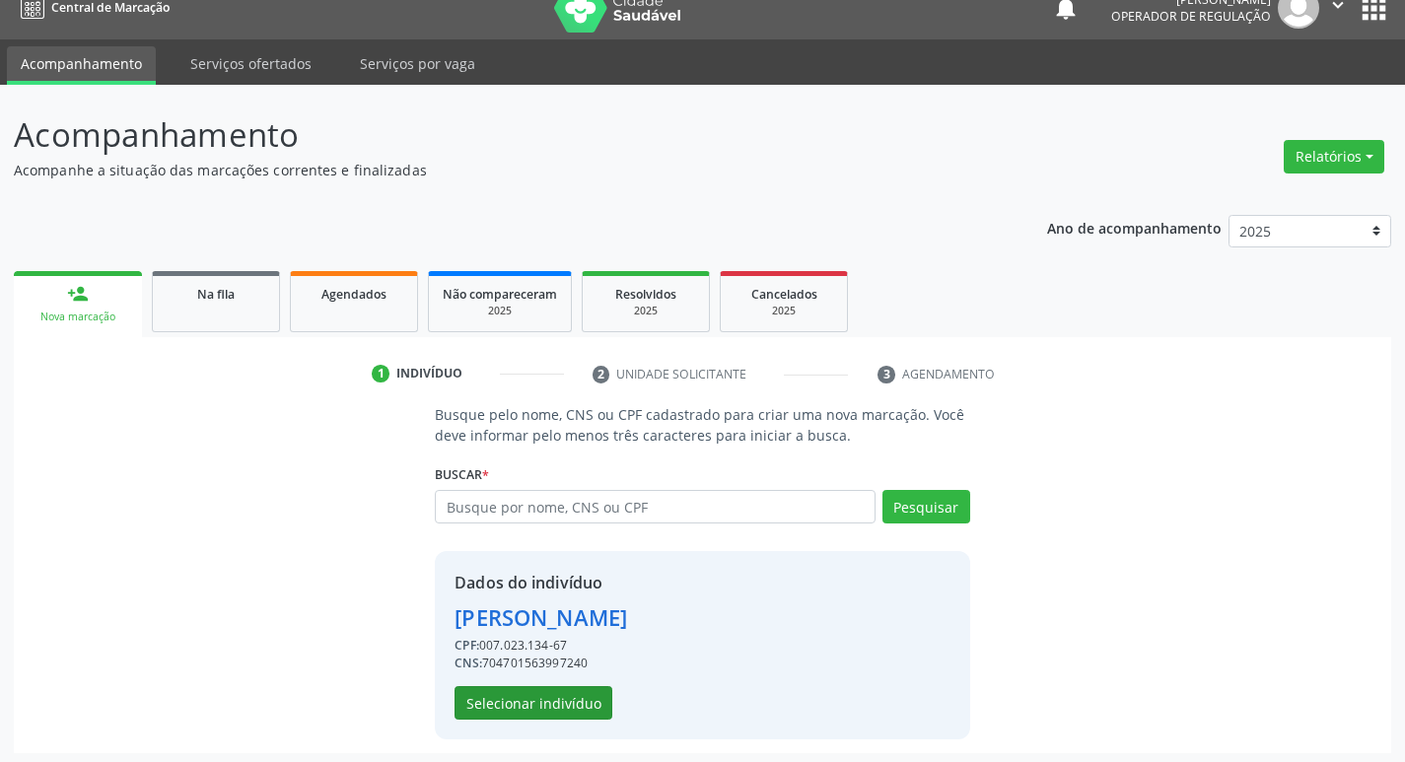
scroll to position [29, 0]
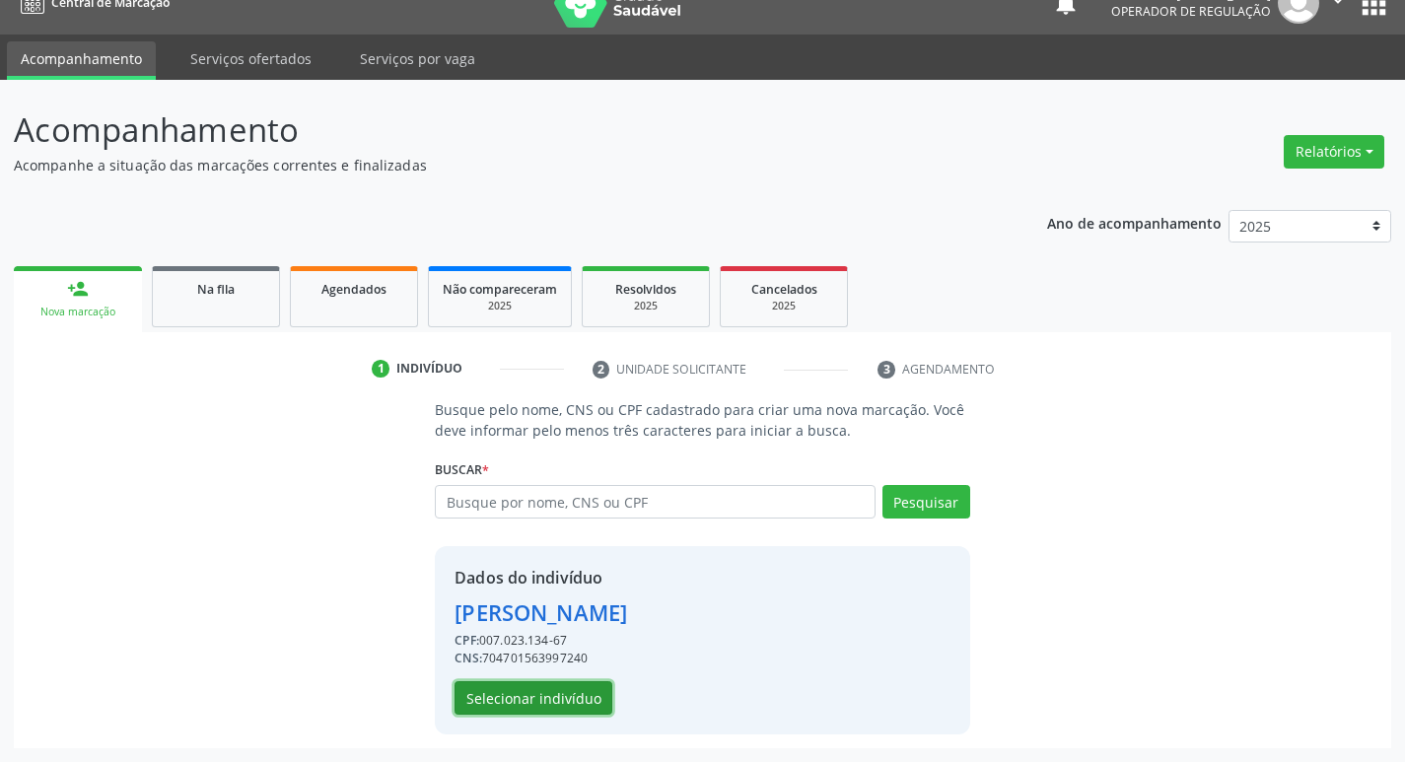
click at [514, 683] on button "Selecionar indivíduo" at bounding box center [533, 698] width 158 height 34
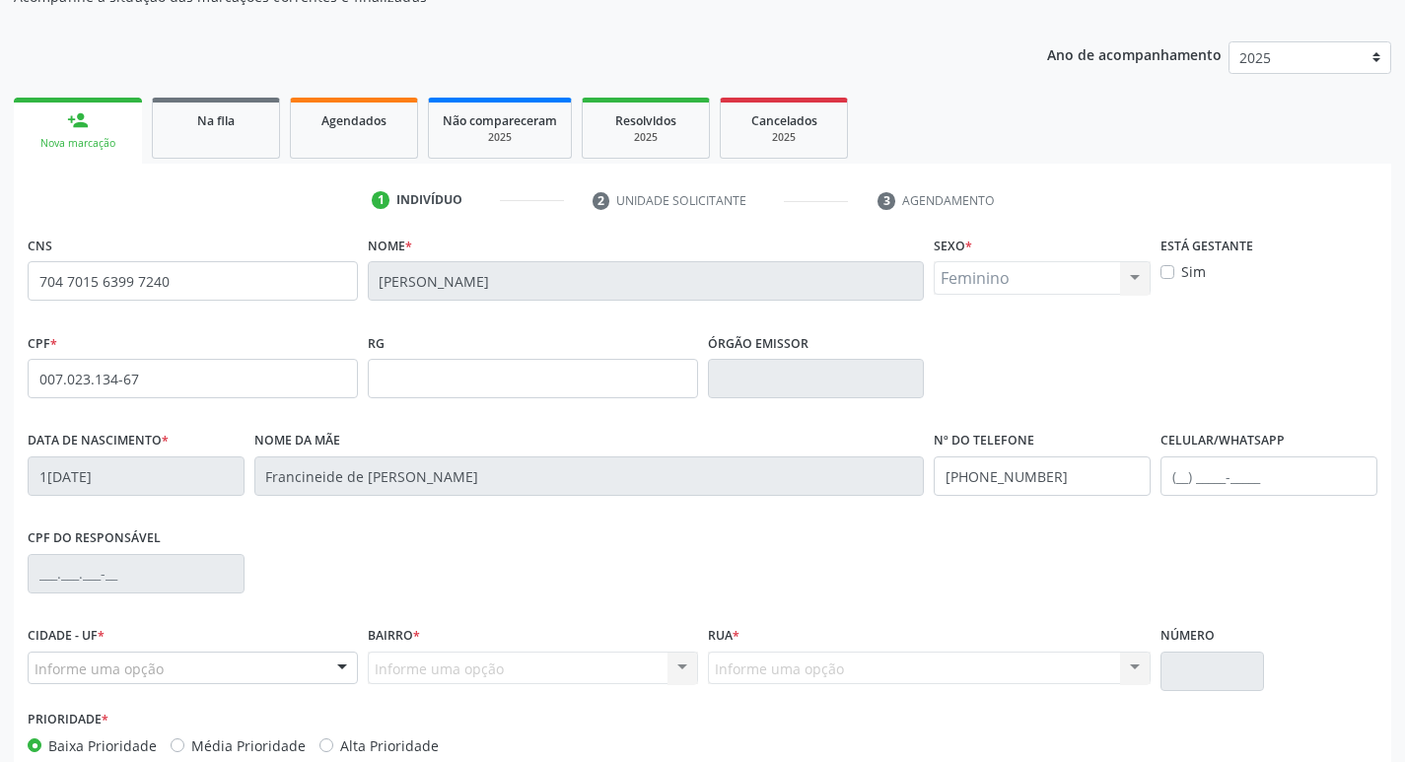
scroll to position [307, 0]
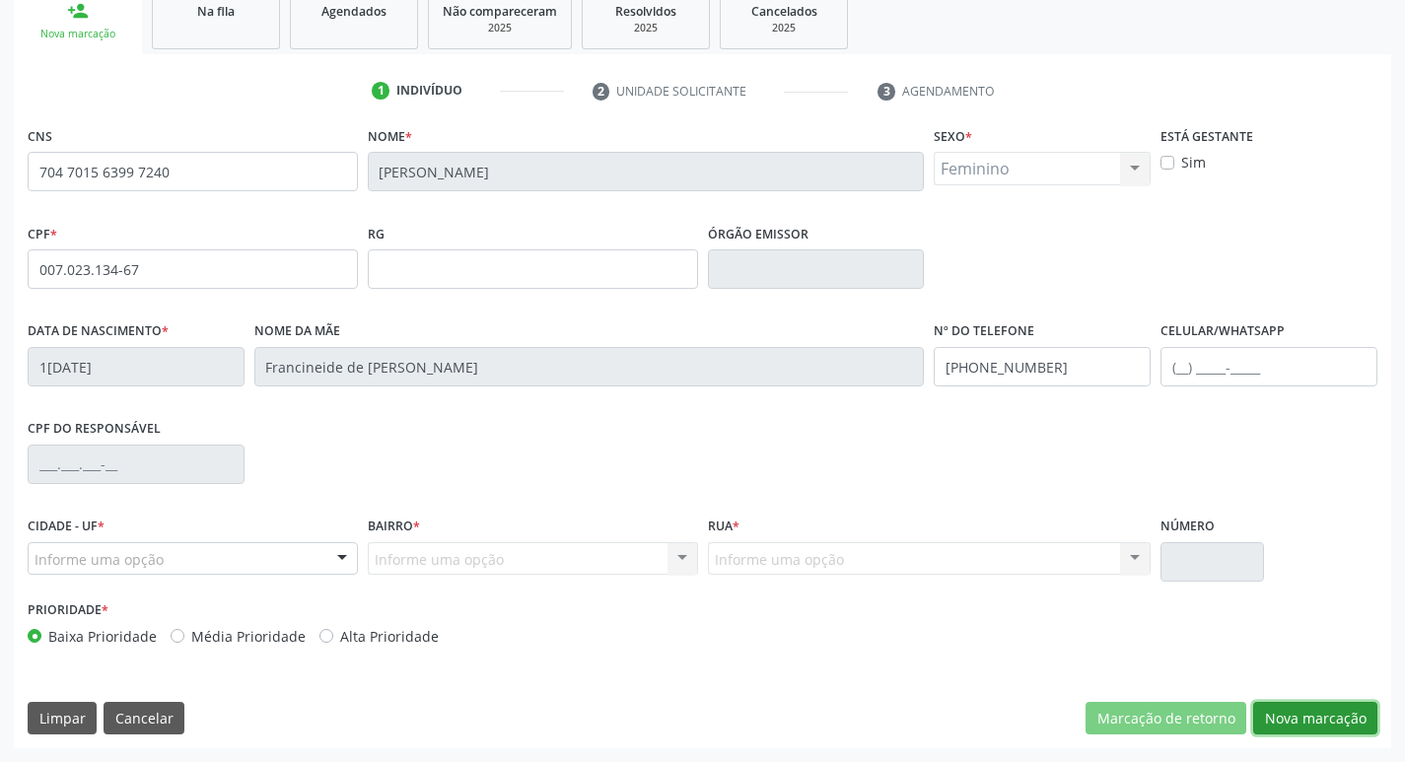
click at [1323, 712] on button "Nova marcação" at bounding box center [1315, 719] width 124 height 34
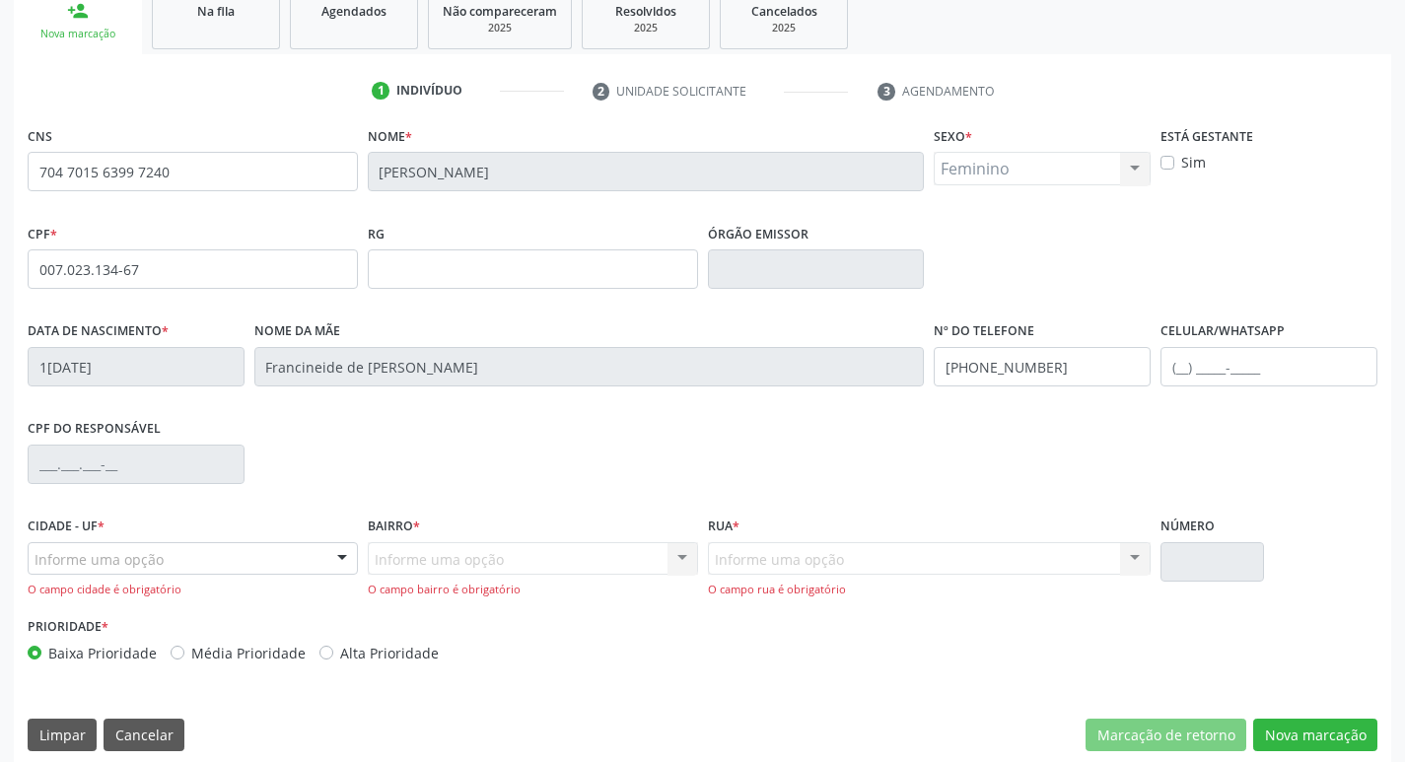
click at [296, 560] on div "Informe uma opção" at bounding box center [193, 559] width 330 height 34
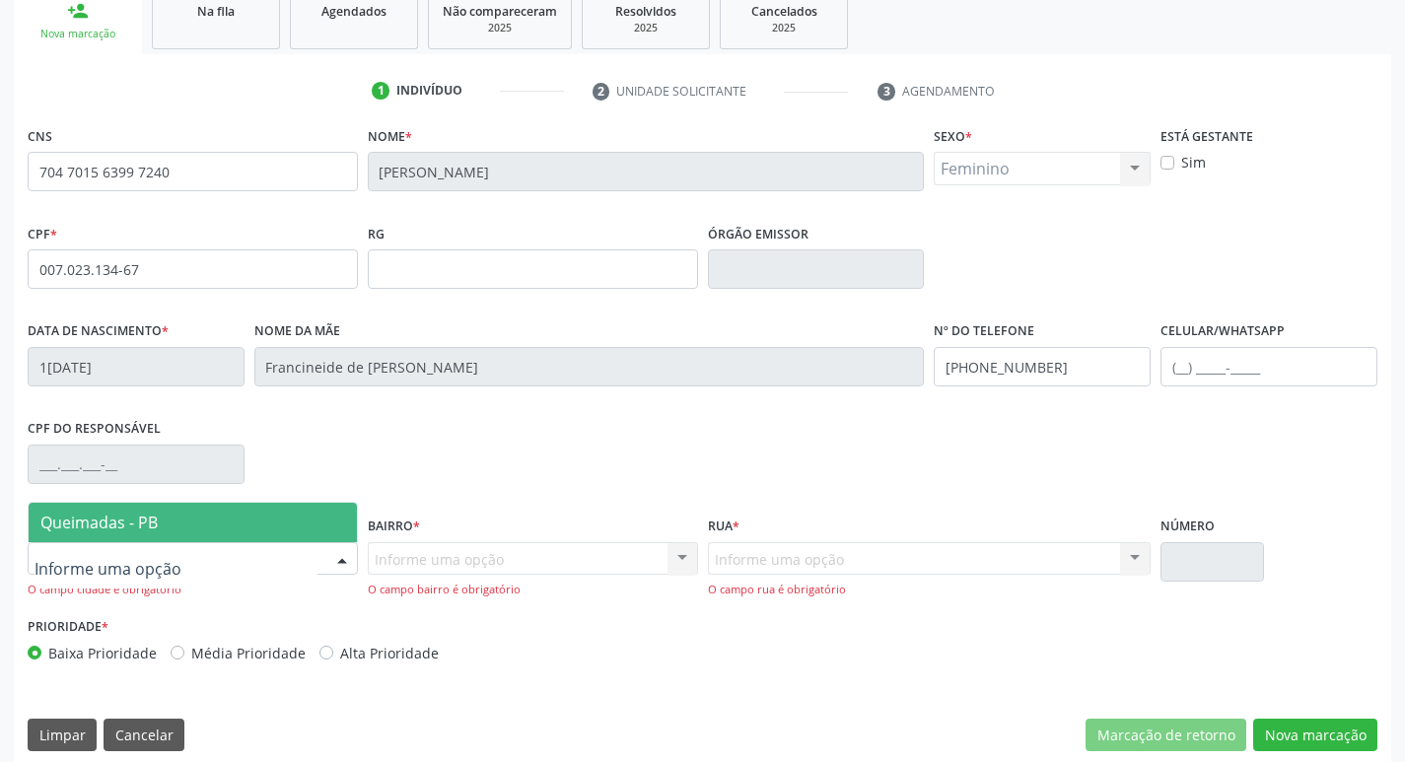
click at [195, 517] on span "Queimadas - PB" at bounding box center [193, 522] width 328 height 39
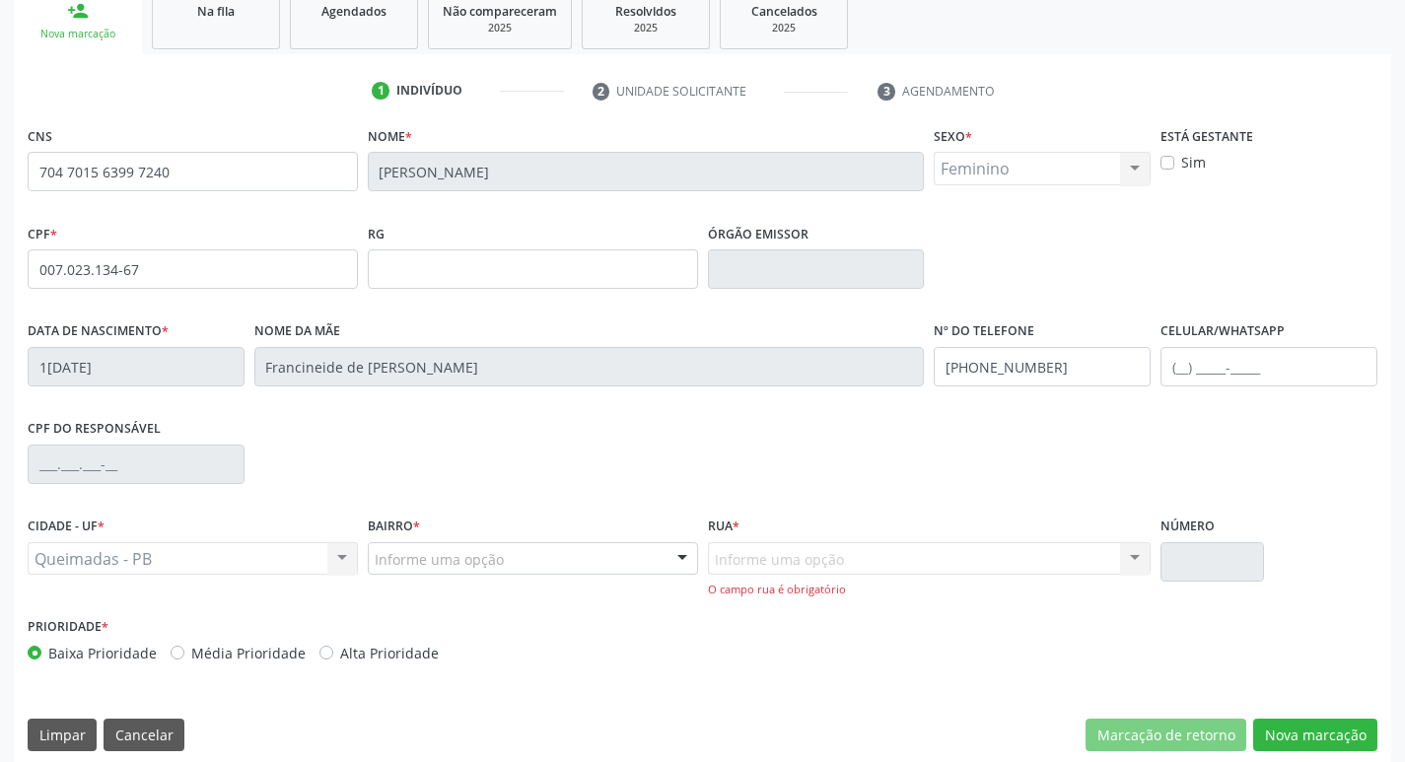
click at [464, 540] on div "Bairro * Informe uma opção [GEOGRAPHIC_DATA] Centro Castanho [PERSON_NAME] [GEO…" at bounding box center [533, 543] width 330 height 63
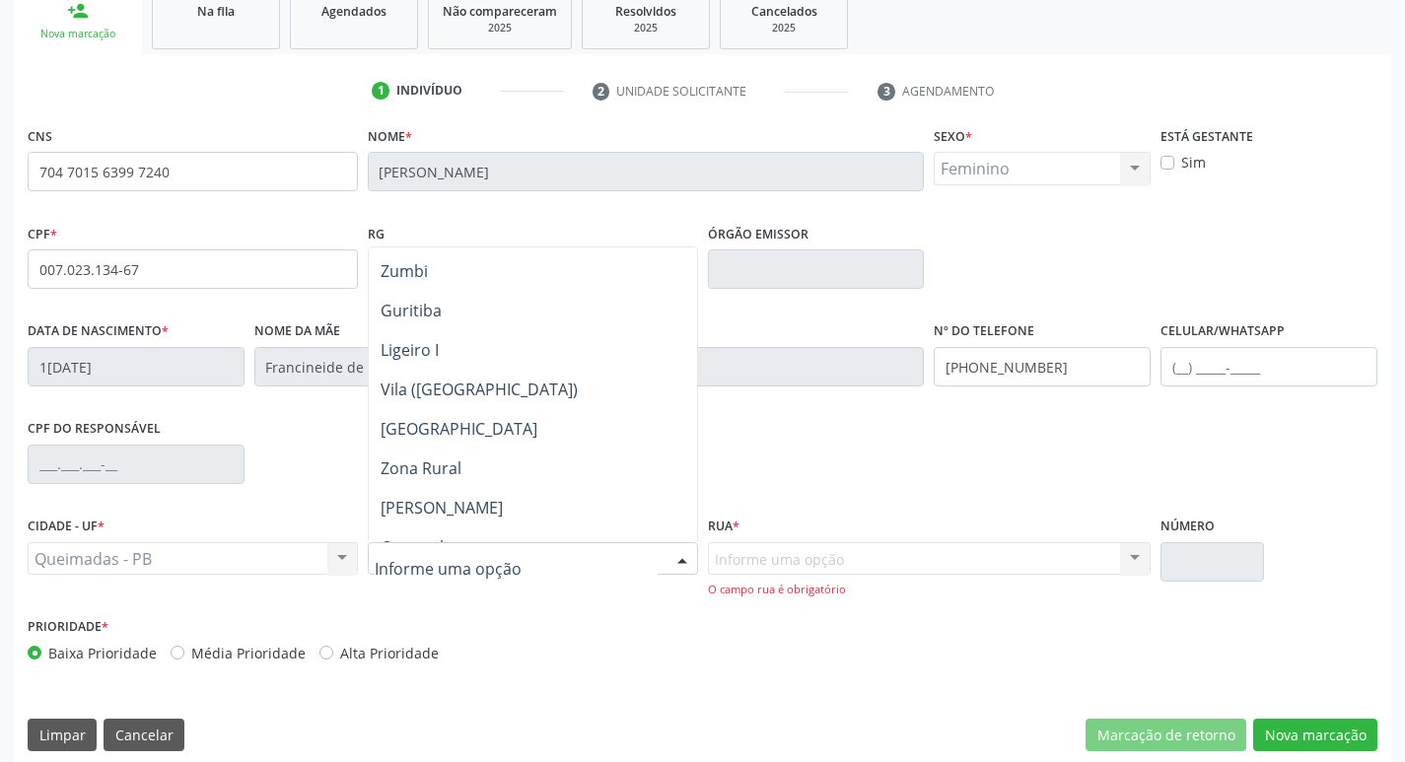
scroll to position [612, 0]
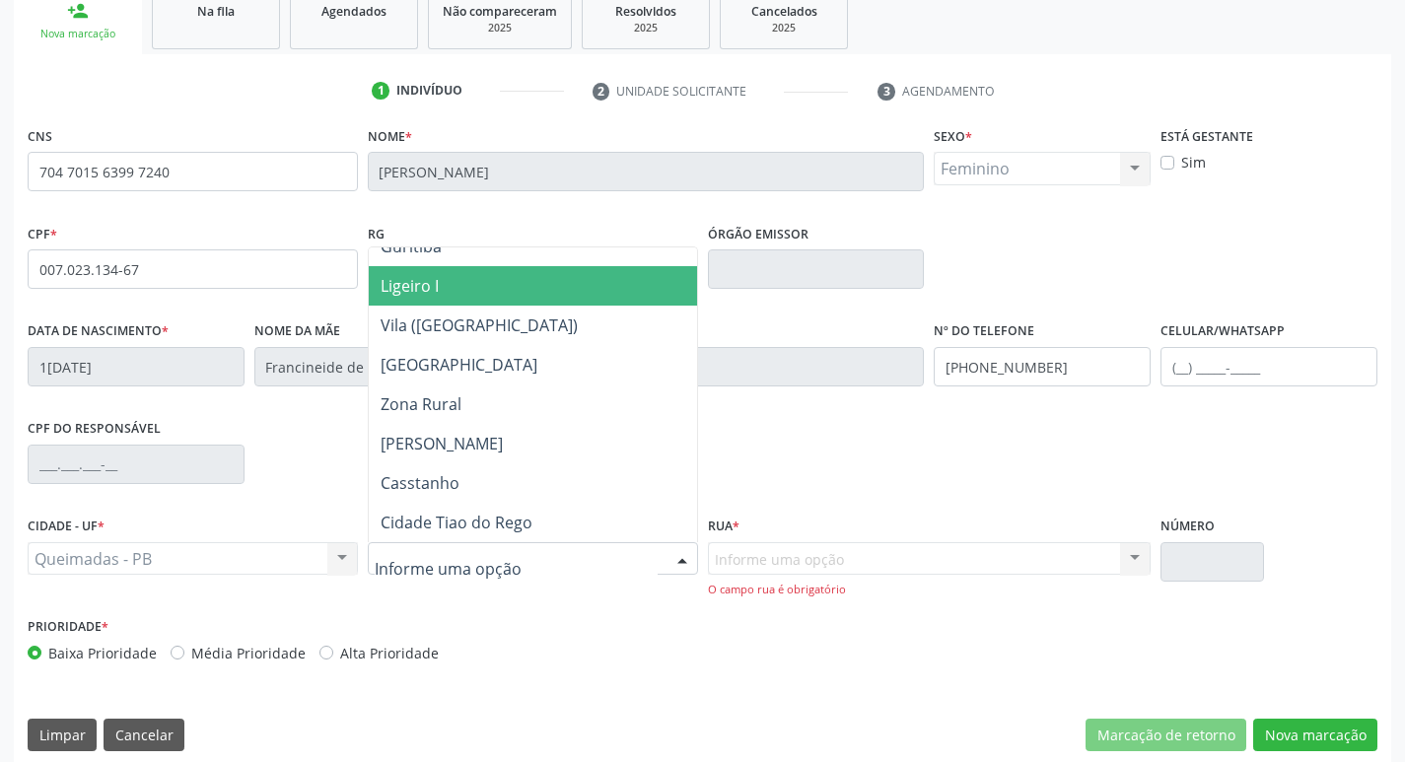
click at [502, 302] on span "Ligeiro I" at bounding box center [533, 285] width 328 height 39
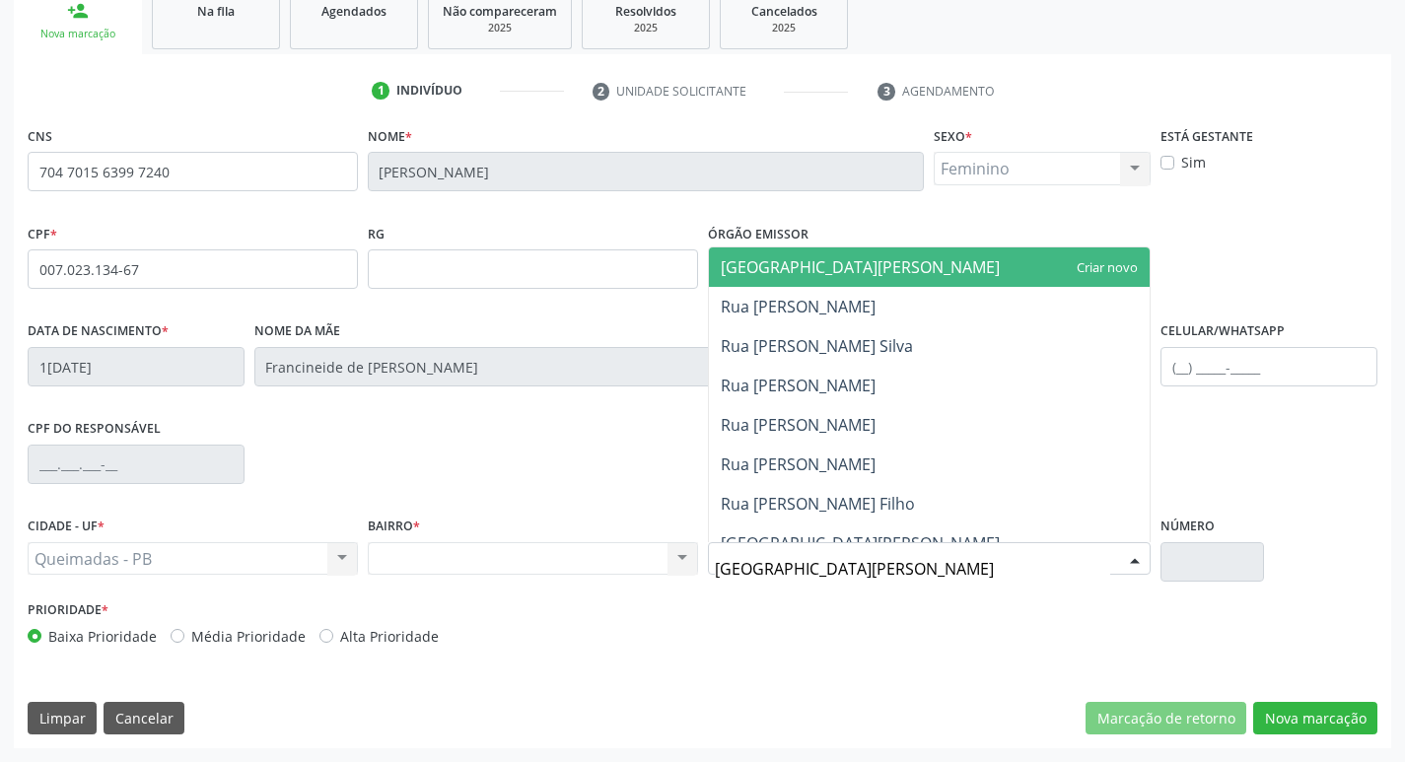
type input "RUA [PERSON_NAME]"
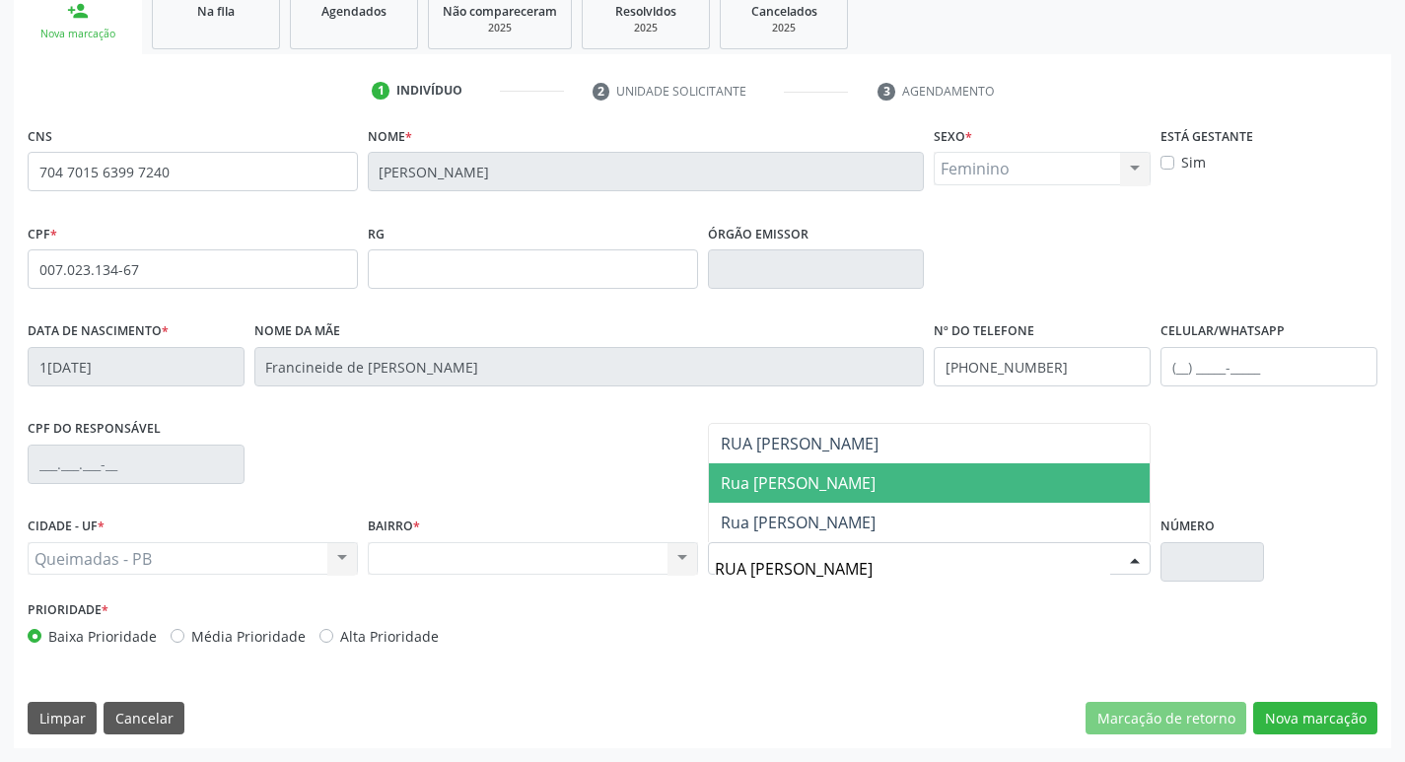
click at [855, 470] on span "Rua [PERSON_NAME]" at bounding box center [930, 482] width 442 height 39
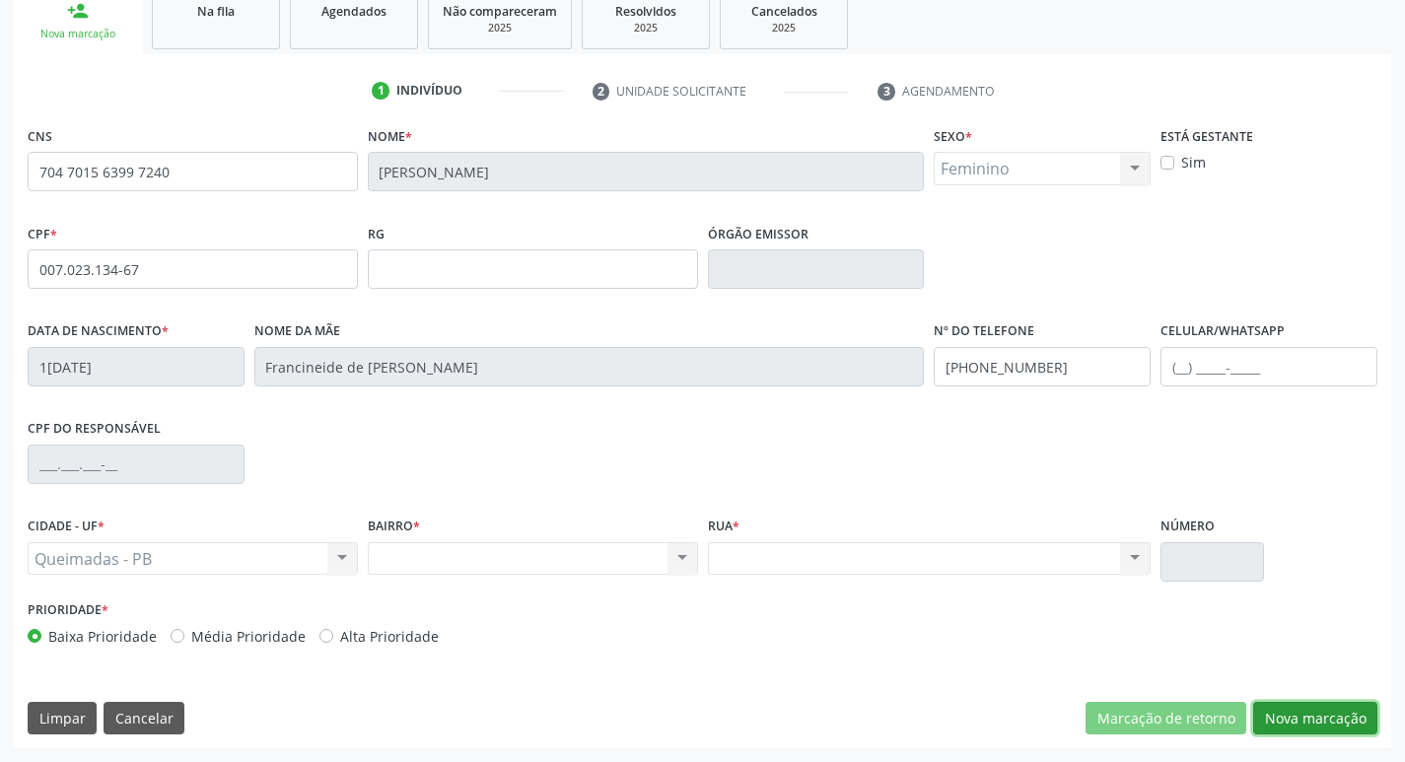
click at [1319, 734] on button "Nova marcação" at bounding box center [1315, 719] width 124 height 34
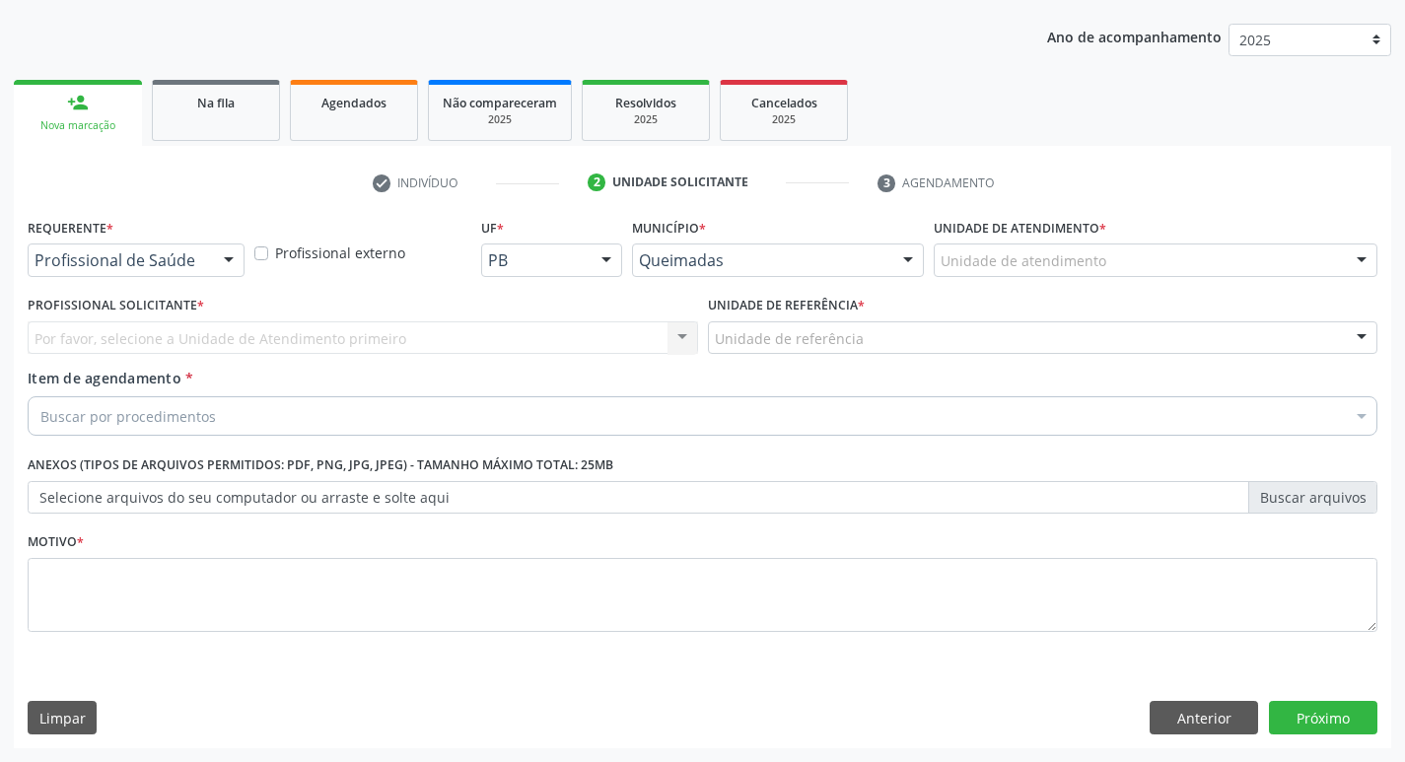
scroll to position [215, 0]
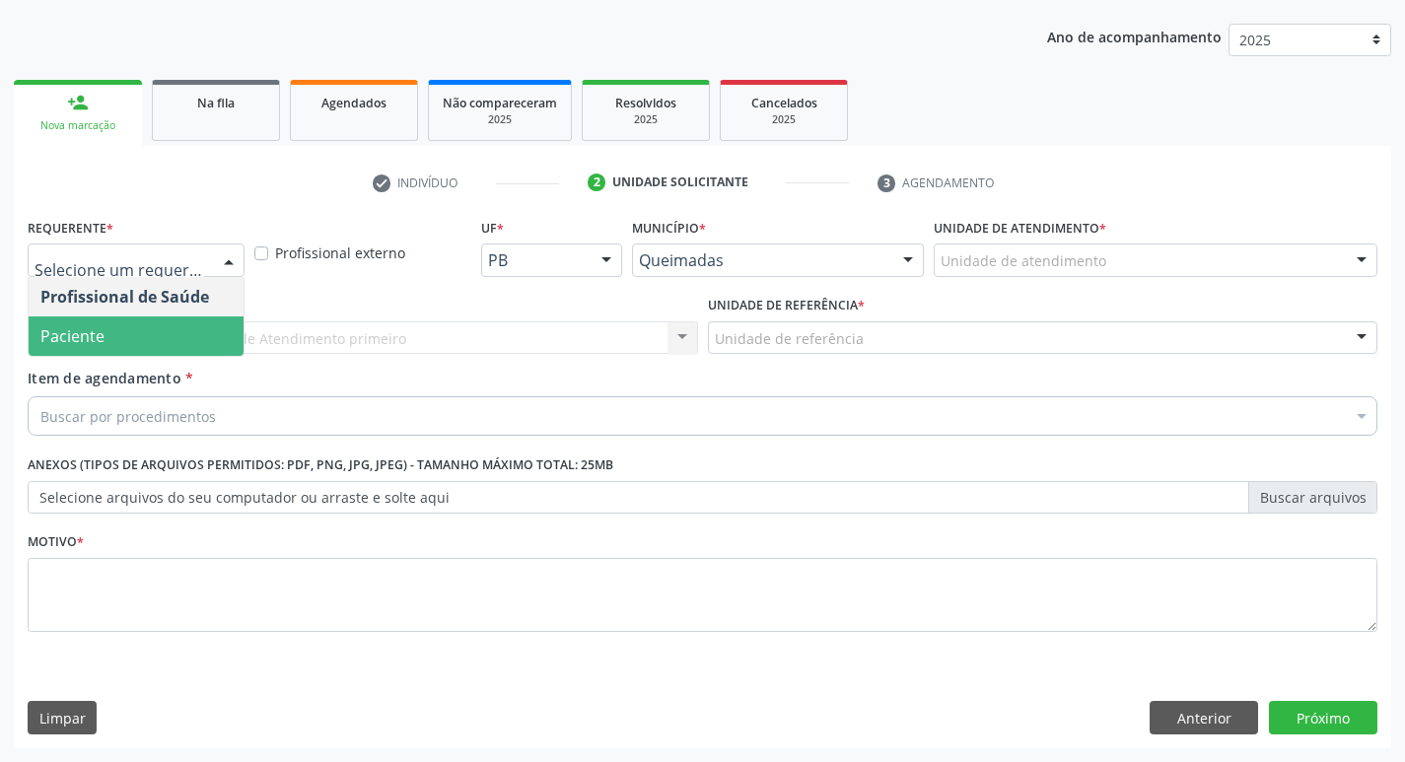
click at [176, 330] on span "Paciente" at bounding box center [136, 335] width 215 height 39
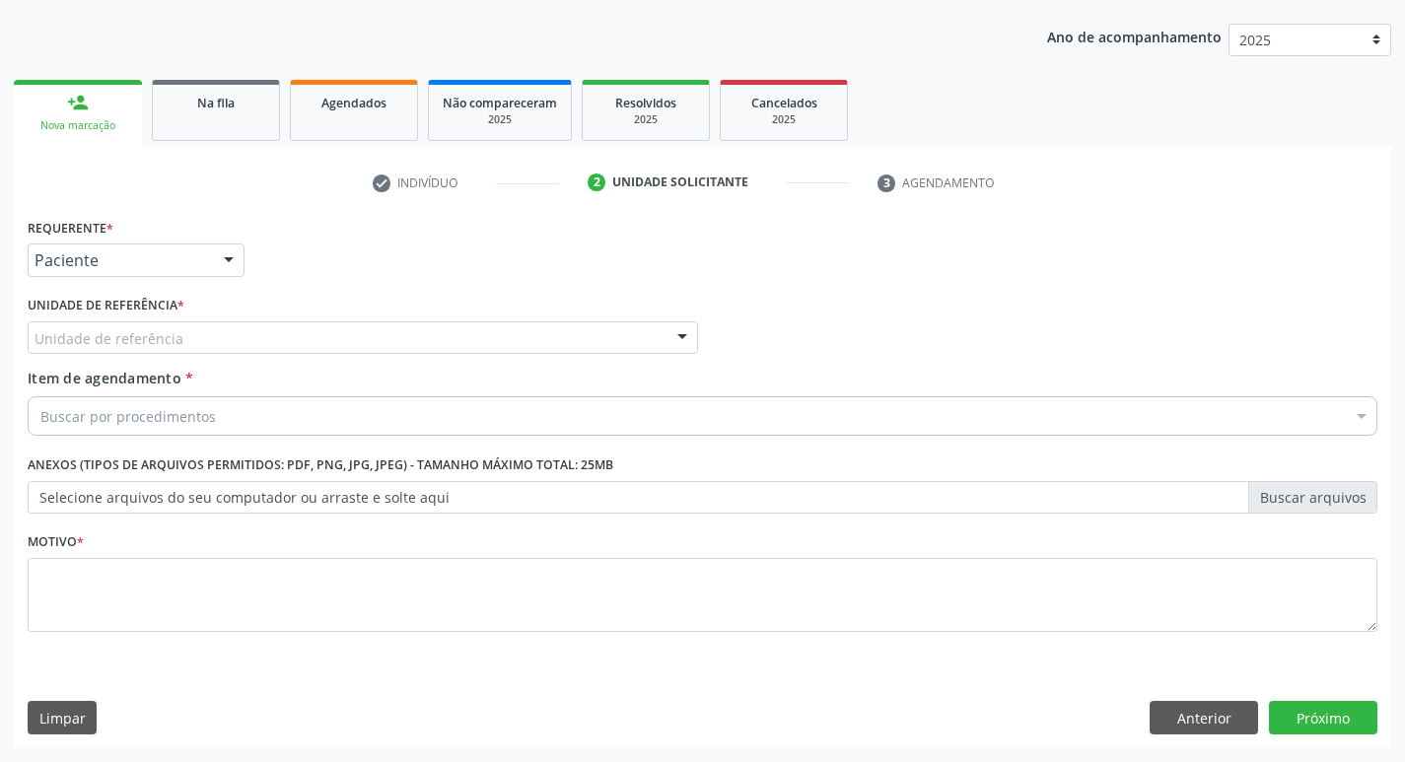
click at [191, 329] on div "Unidade de referência" at bounding box center [363, 338] width 670 height 34
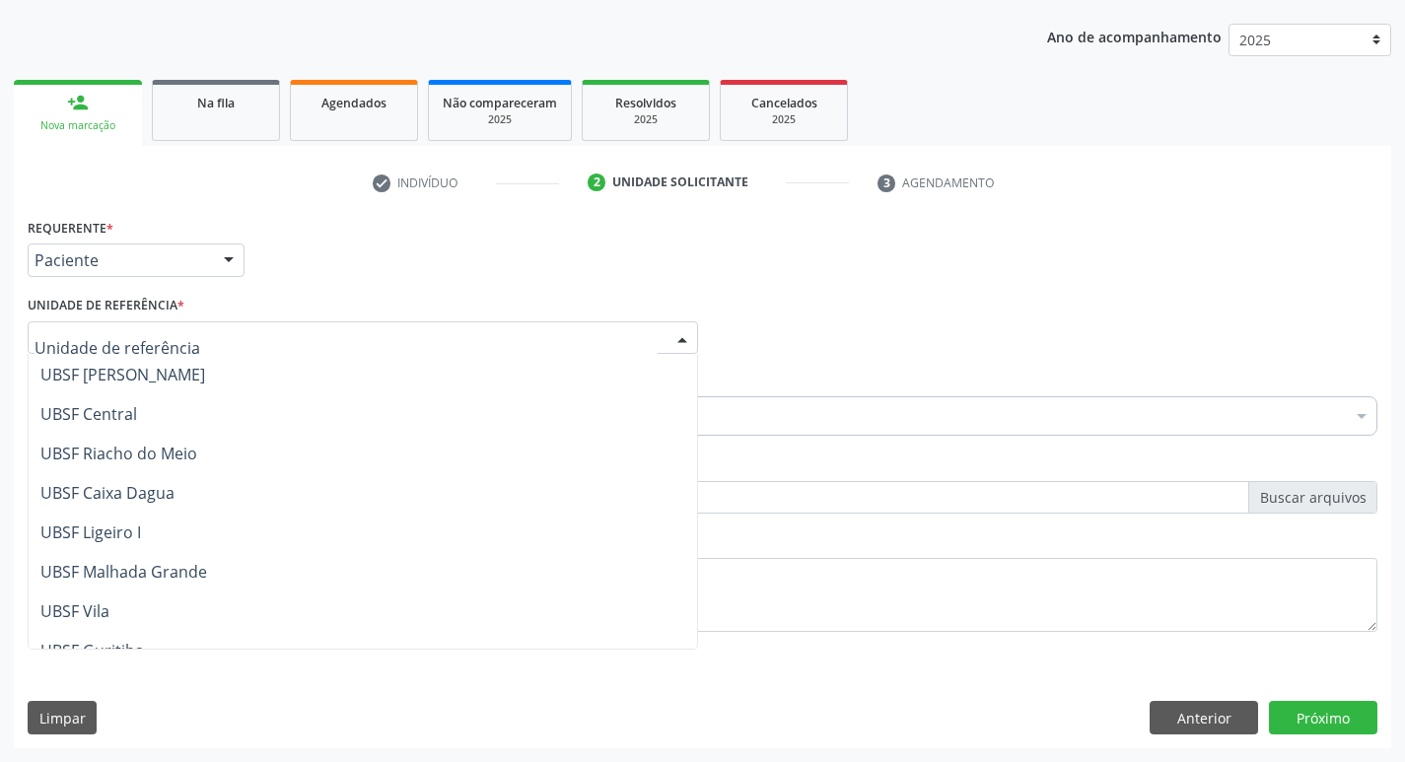
scroll to position [394, 0]
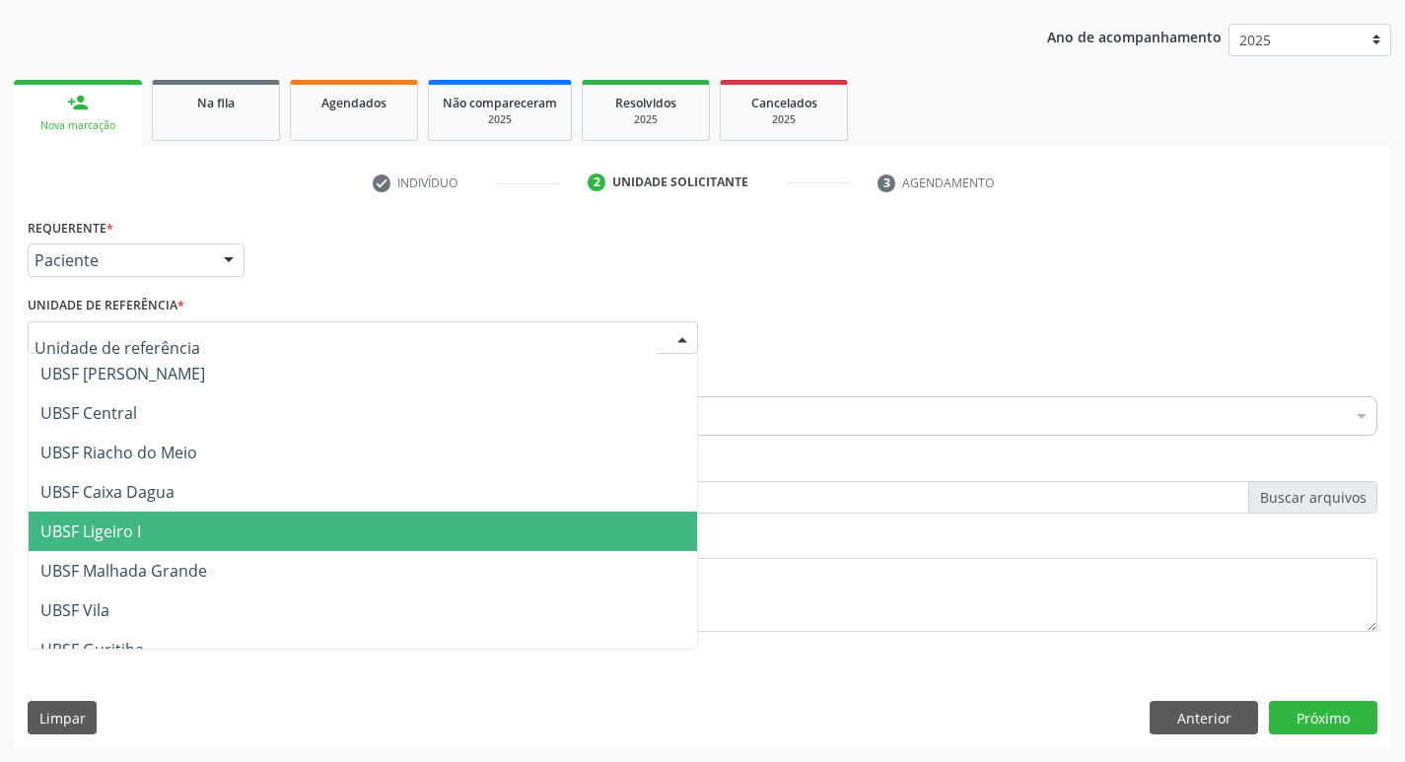
click at [230, 537] on span "UBSF Ligeiro I" at bounding box center [363, 531] width 668 height 39
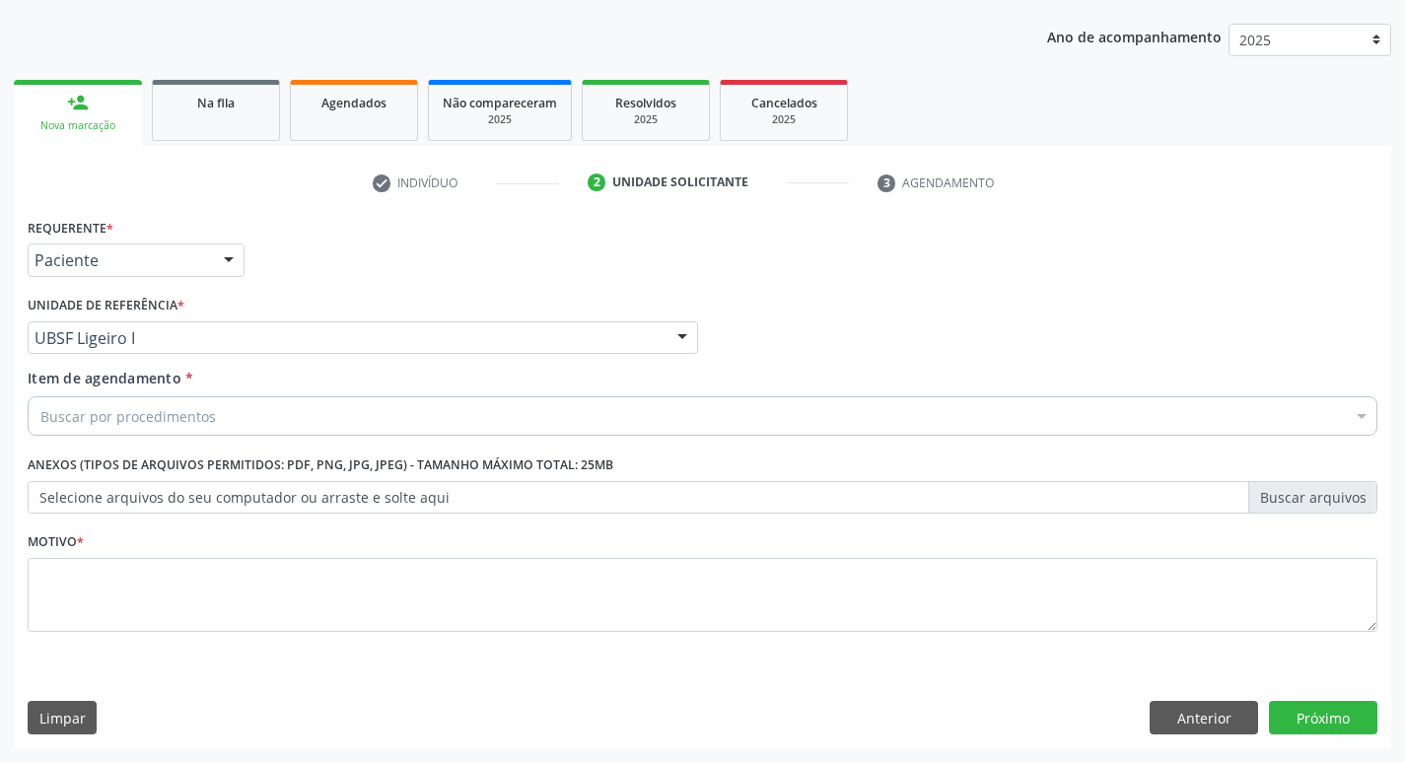
click at [292, 422] on div "Buscar por procedimentos" at bounding box center [702, 415] width 1349 height 39
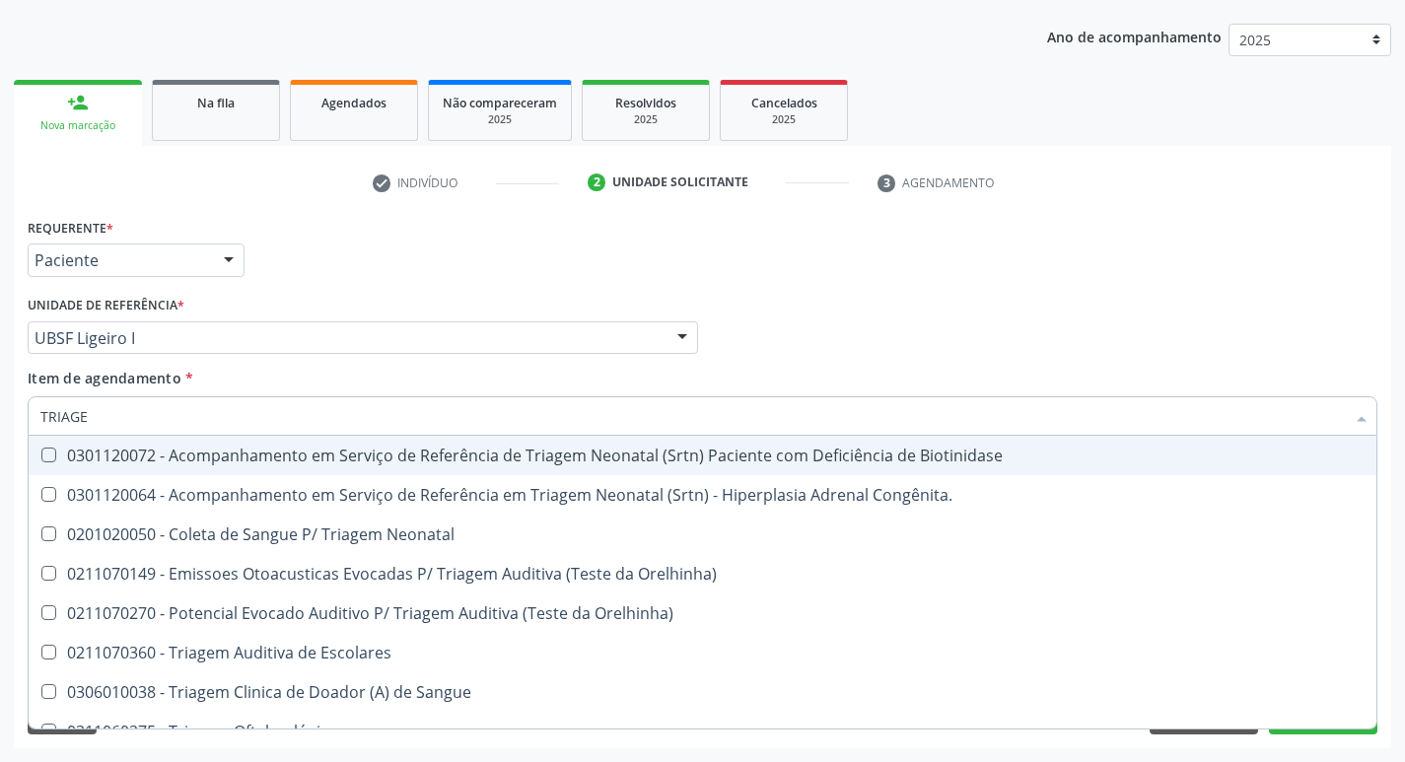
type input "TRIAGEM"
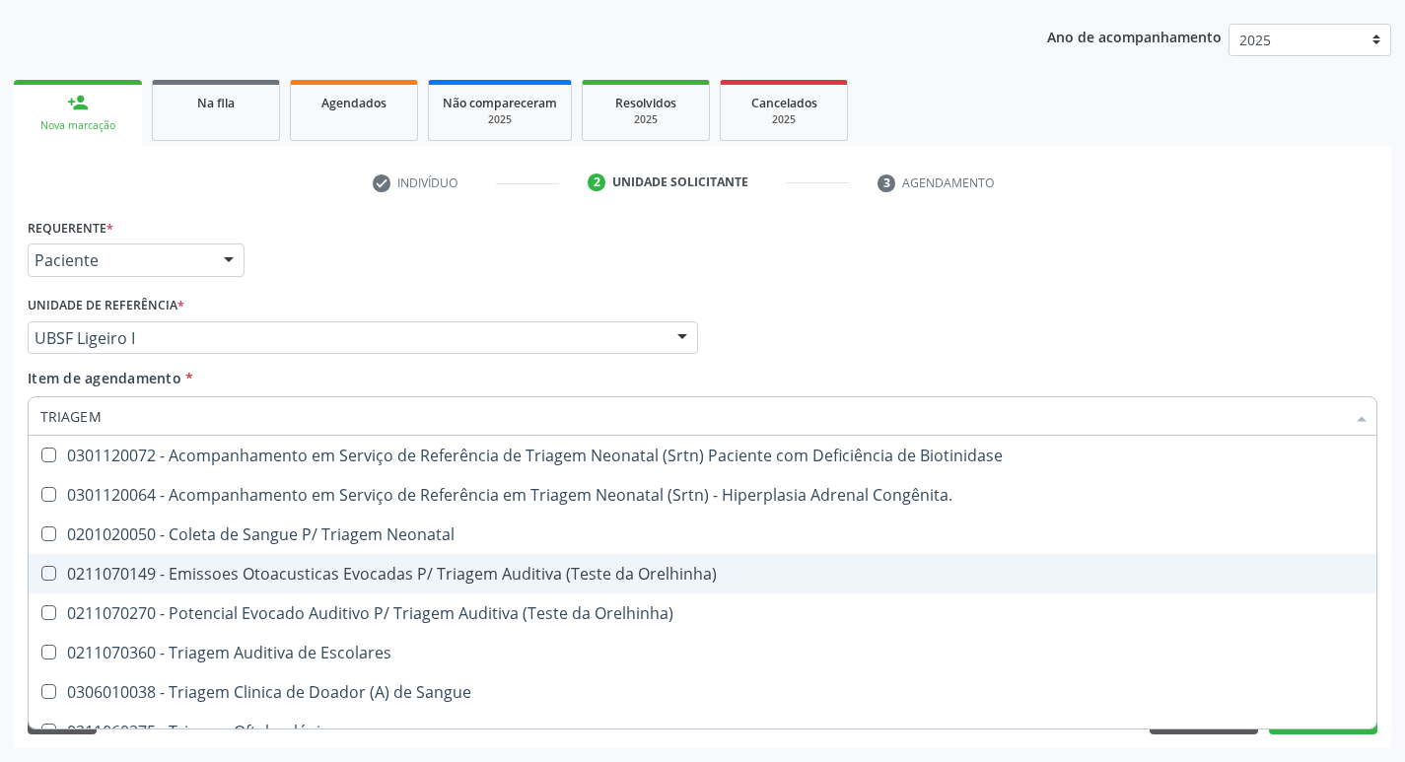
click at [367, 566] on div "0211070149 - Emissoes Otoacusticas Evocadas P/ Triagem Auditiva (Teste da Orelh…" at bounding box center [702, 574] width 1324 height 16
checkbox Orelhinha\) "true"
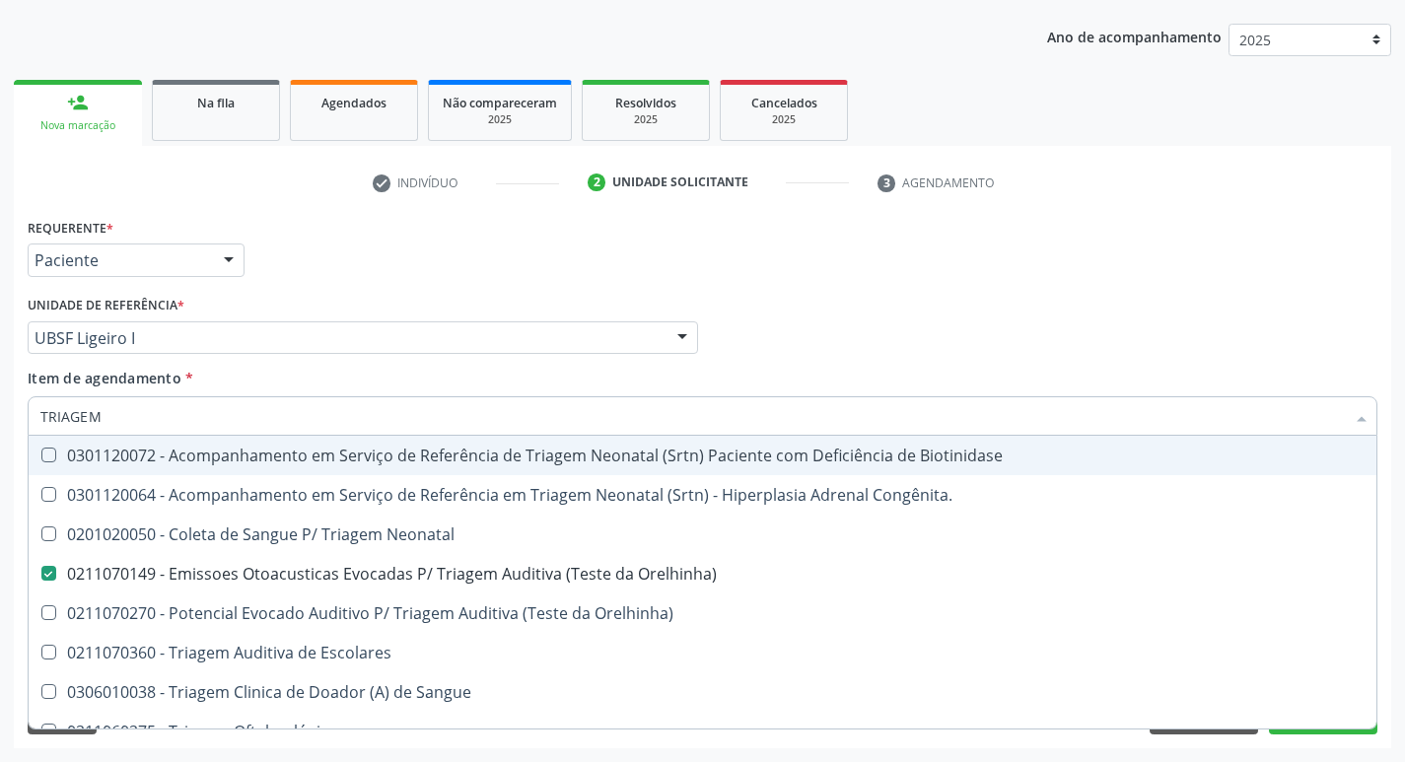
click at [884, 248] on div "Requerente * Paciente Profissional de Saúde Paciente Nenhum resultado encontrad…" at bounding box center [702, 251] width 1359 height 77
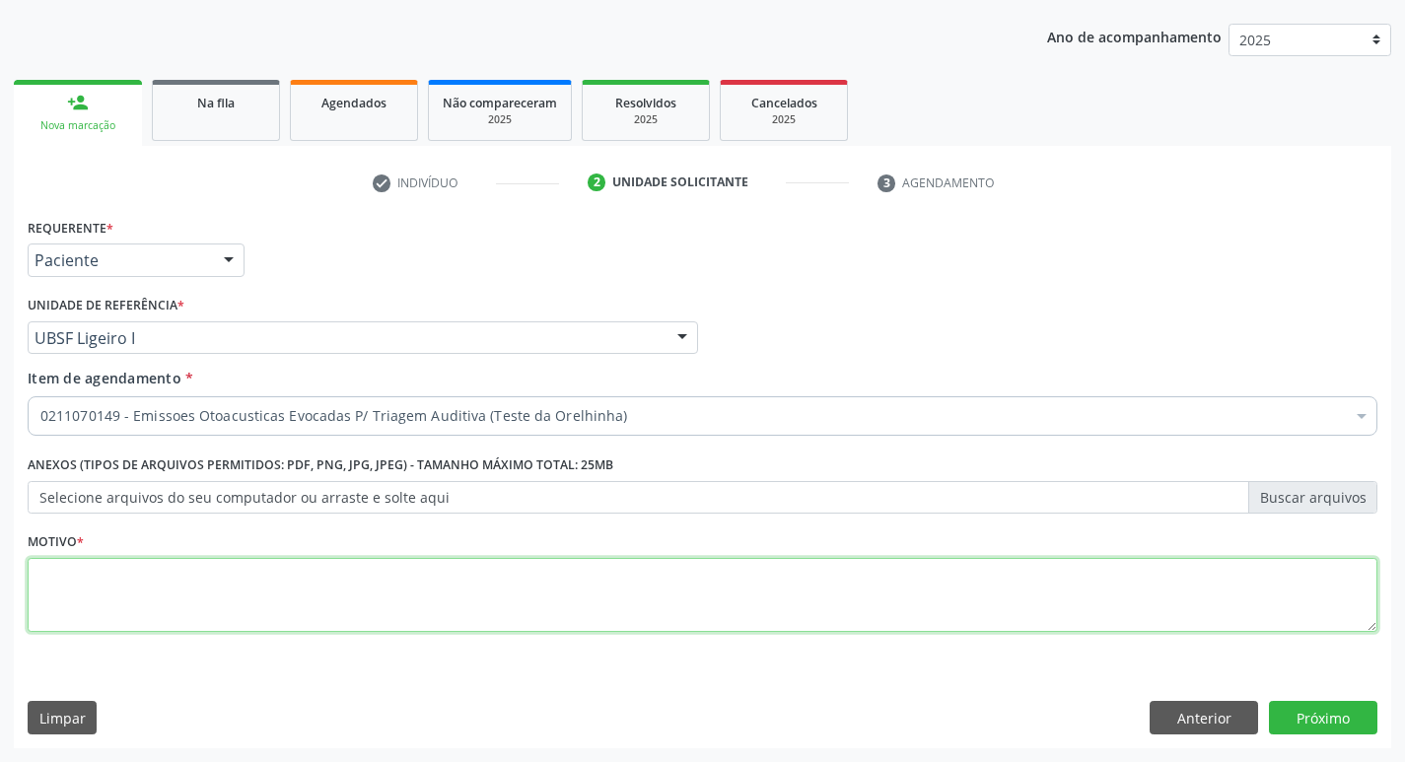
click at [208, 581] on textarea at bounding box center [702, 595] width 1349 height 75
type textarea "AVALIAÇÃO"
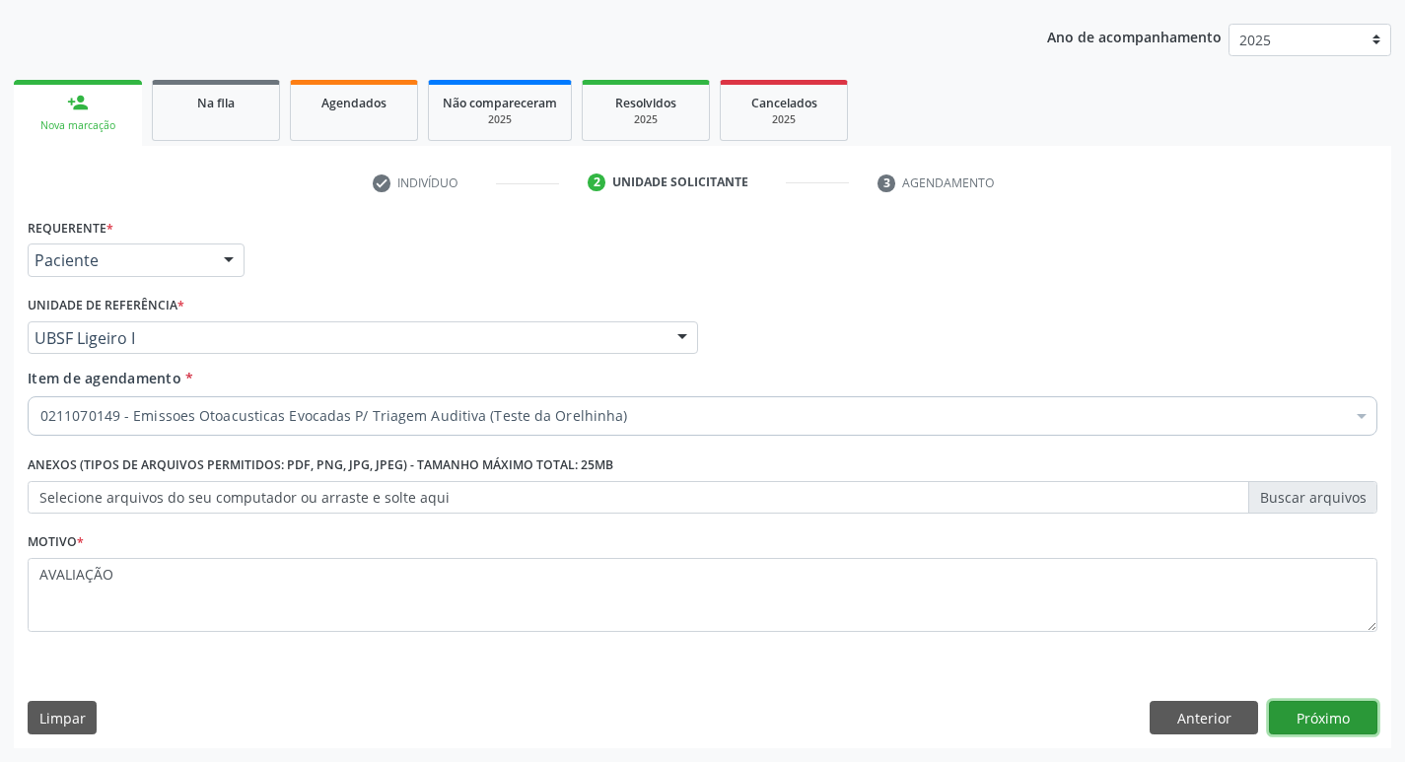
click at [1303, 713] on button "Próximo" at bounding box center [1323, 718] width 108 height 34
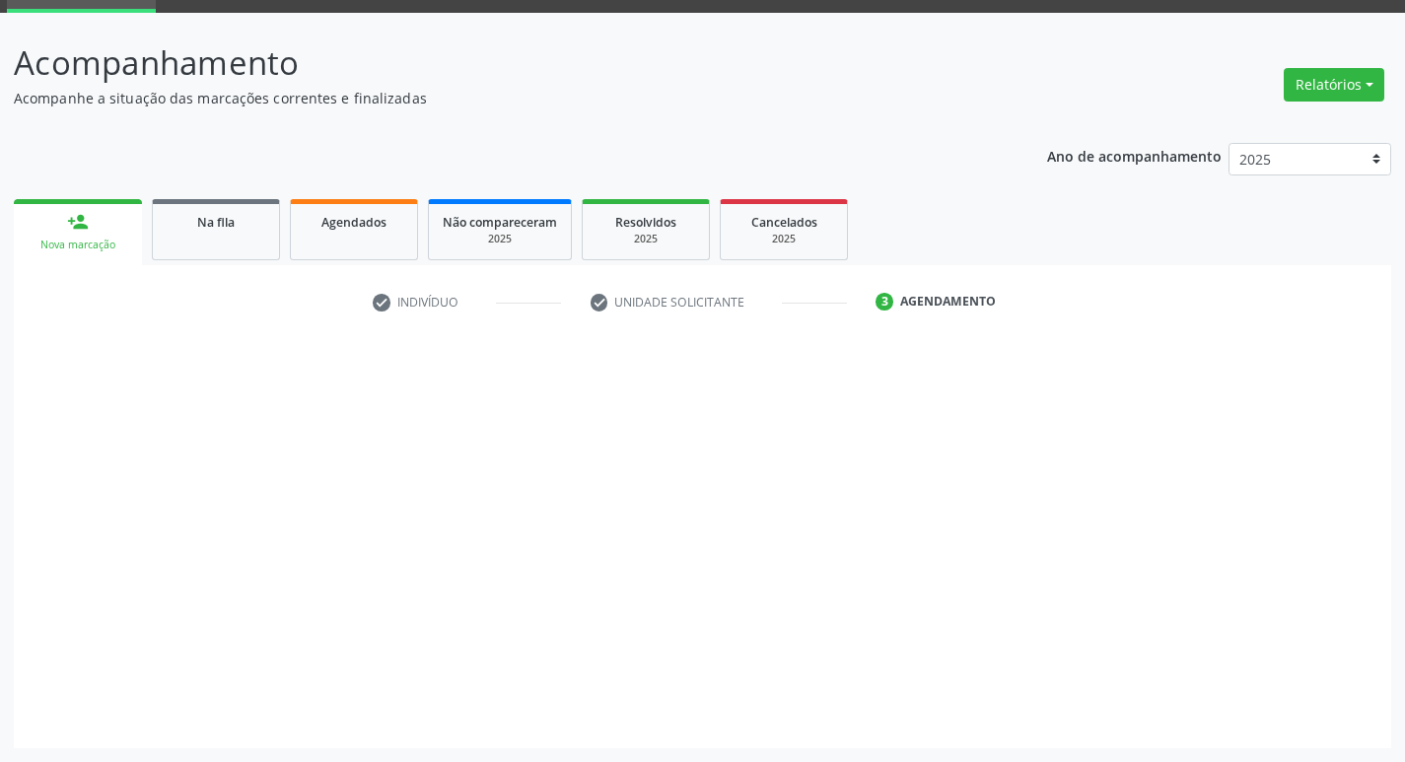
scroll to position [96, 0]
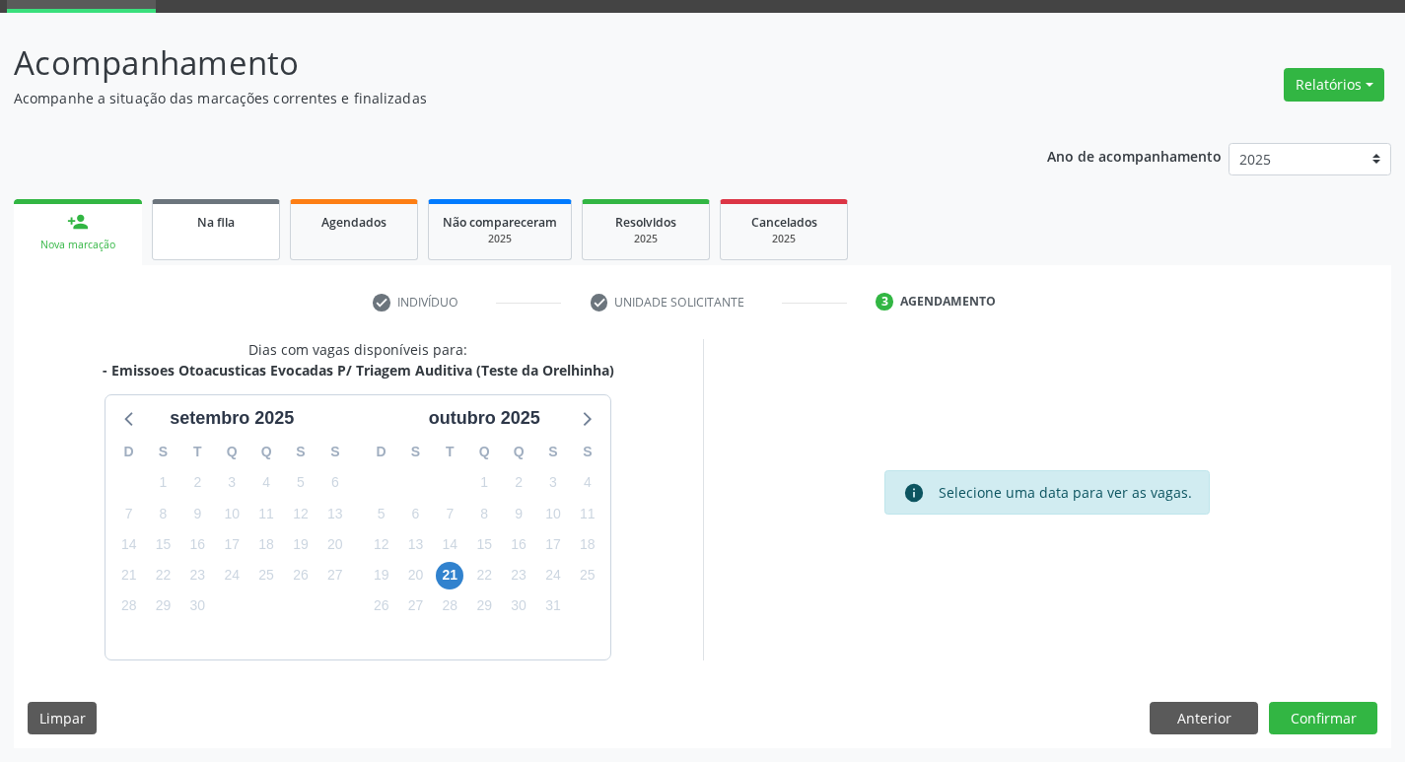
click at [217, 230] on span "Na fila" at bounding box center [215, 222] width 37 height 17
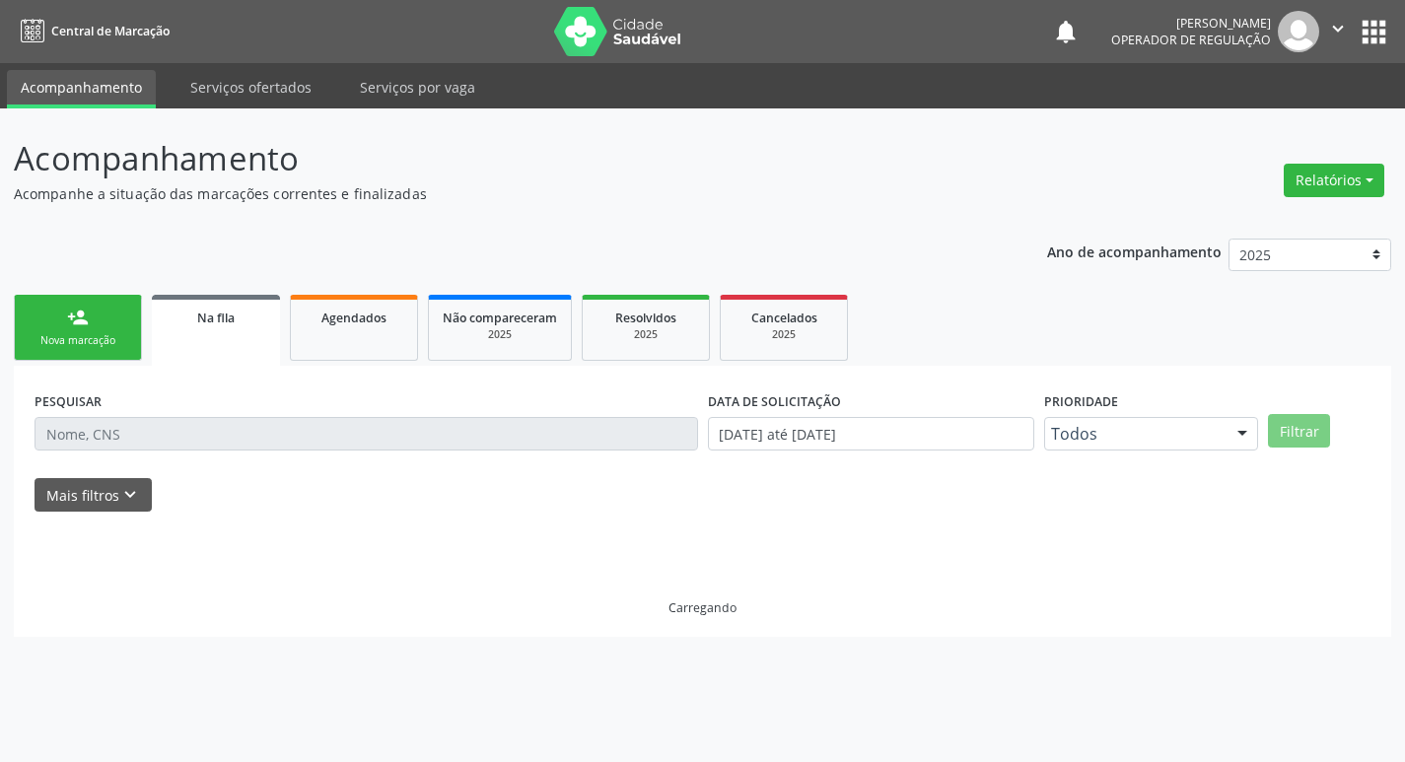
scroll to position [0, 0]
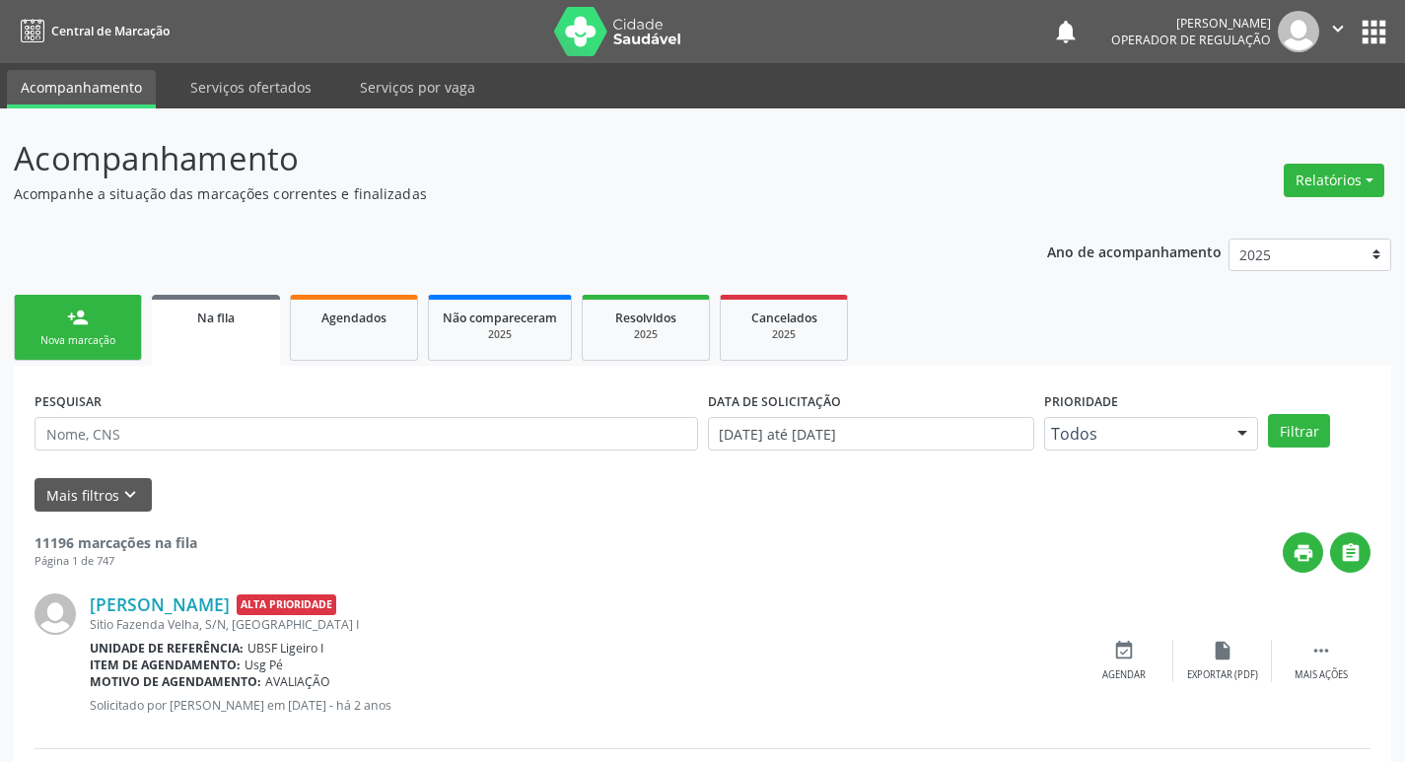
click at [1339, 30] on icon "" at bounding box center [1338, 29] width 22 height 22
click at [1277, 151] on div "Relatórios Acompanhamento Consolidado Procedimentos realizados" at bounding box center [1333, 169] width 114 height 70
click at [1349, 18] on button "" at bounding box center [1337, 31] width 37 height 41
click at [1270, 112] on link "Sair" at bounding box center [1287, 120] width 136 height 28
